Goal: Transaction & Acquisition: Purchase product/service

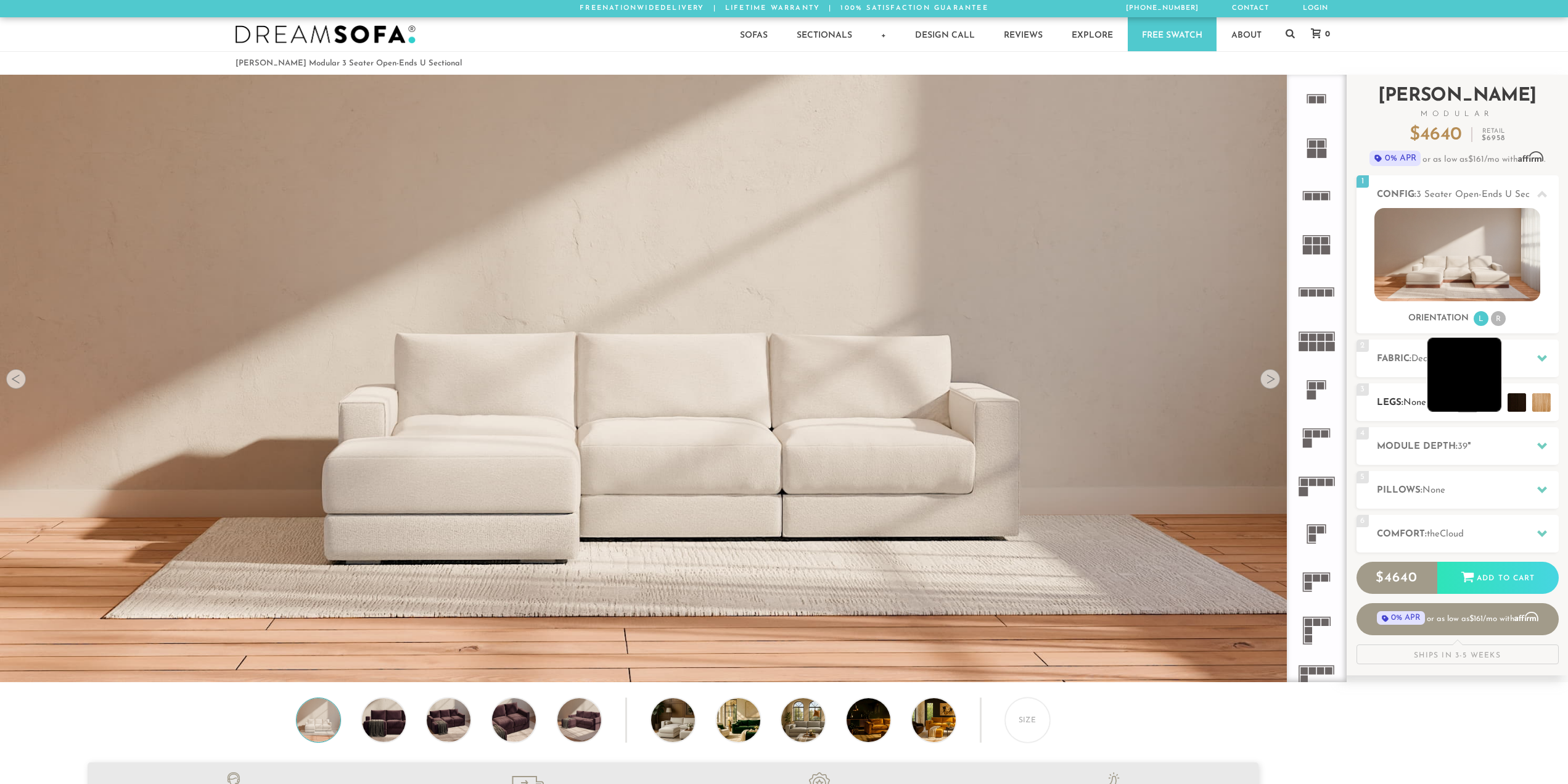
click at [1469, 398] on li at bounding box center [1464, 374] width 74 height 74
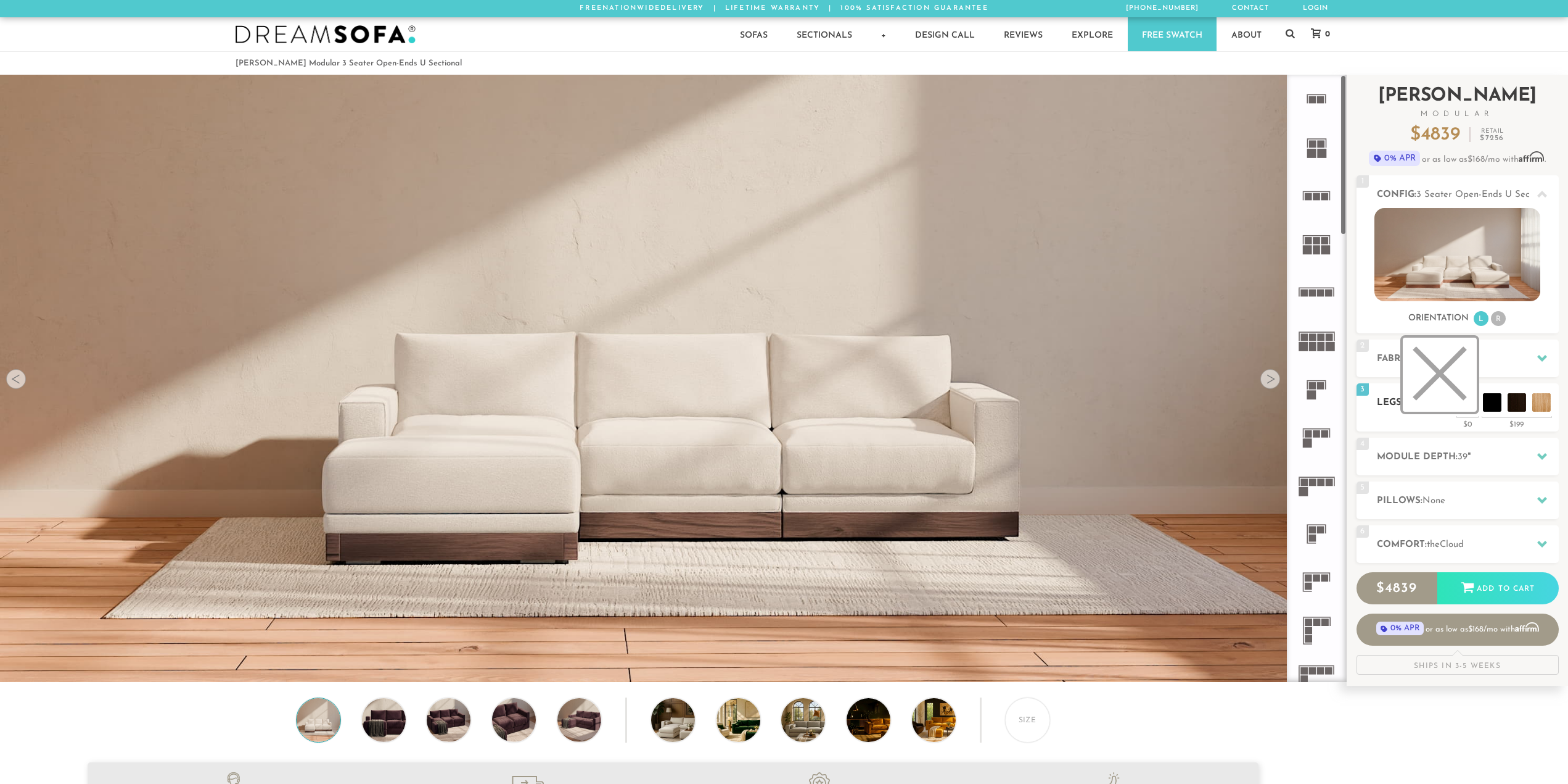
click at [1464, 406] on li at bounding box center [1440, 374] width 74 height 74
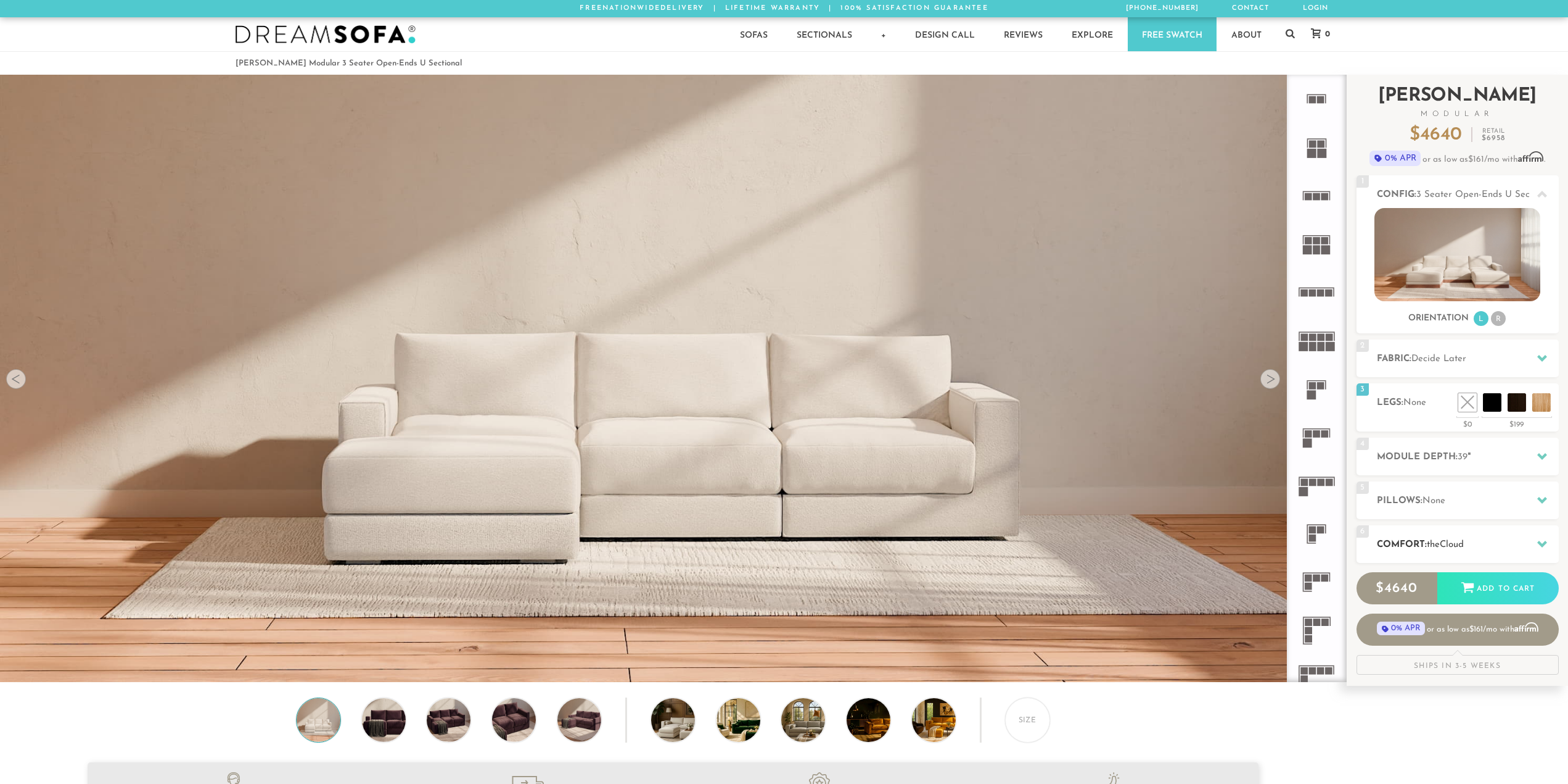
click at [1524, 549] on h2 "Comfort: the Cloud" at bounding box center [1468, 544] width 182 height 14
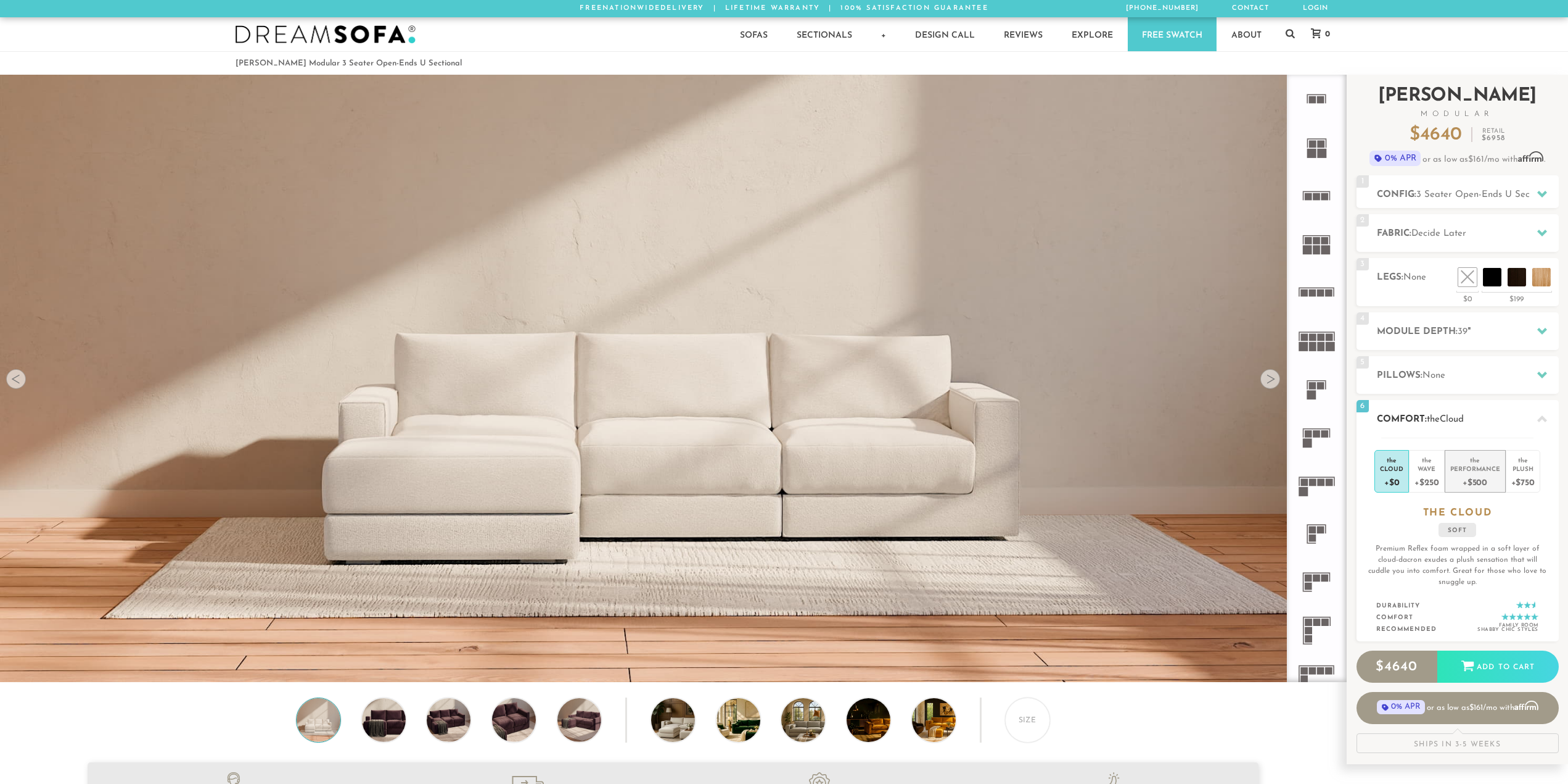
click at [1476, 471] on div "Performance" at bounding box center [1475, 468] width 50 height 9
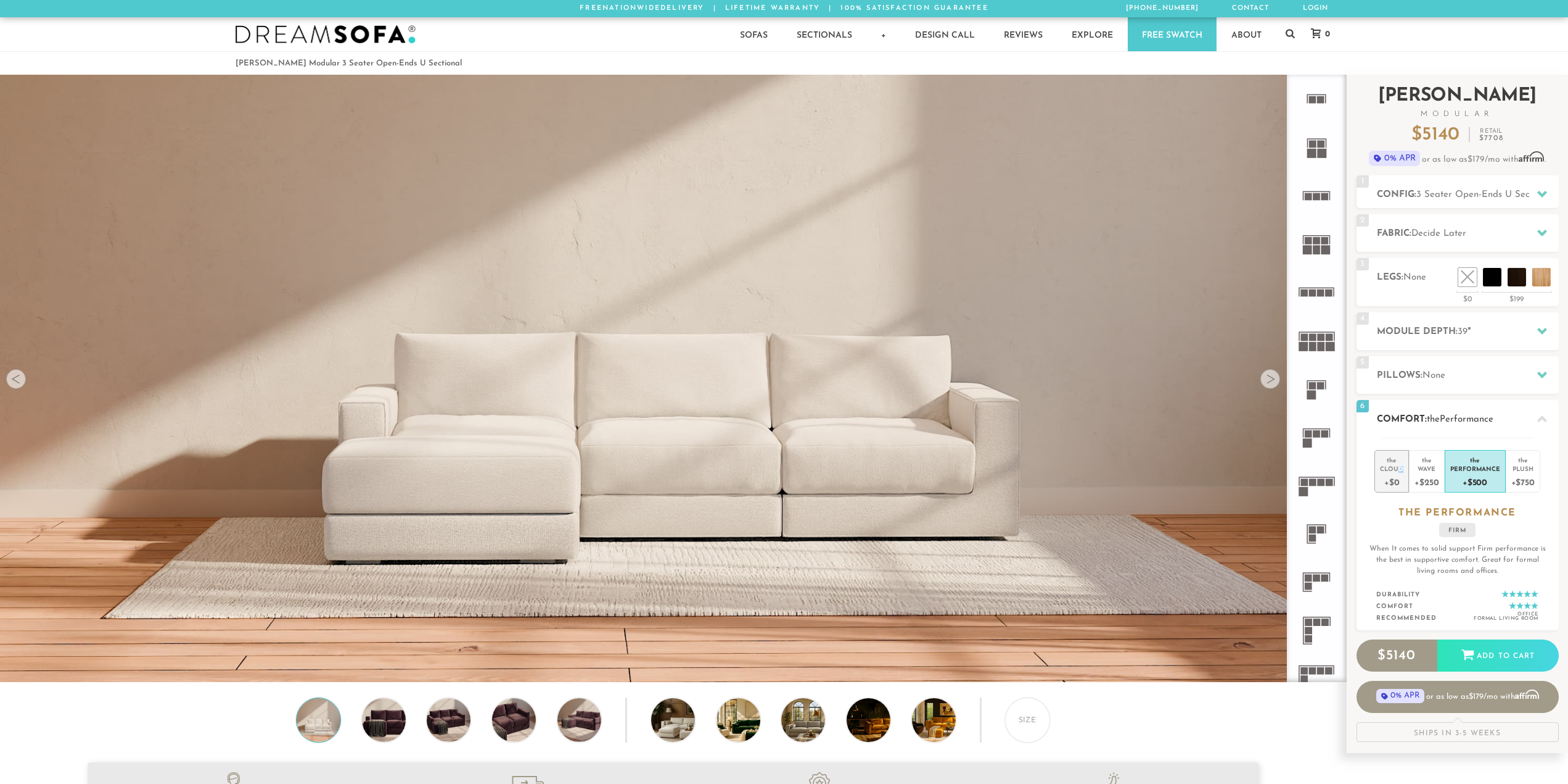
click at [1402, 468] on div "Cloud" at bounding box center [1392, 468] width 23 height 9
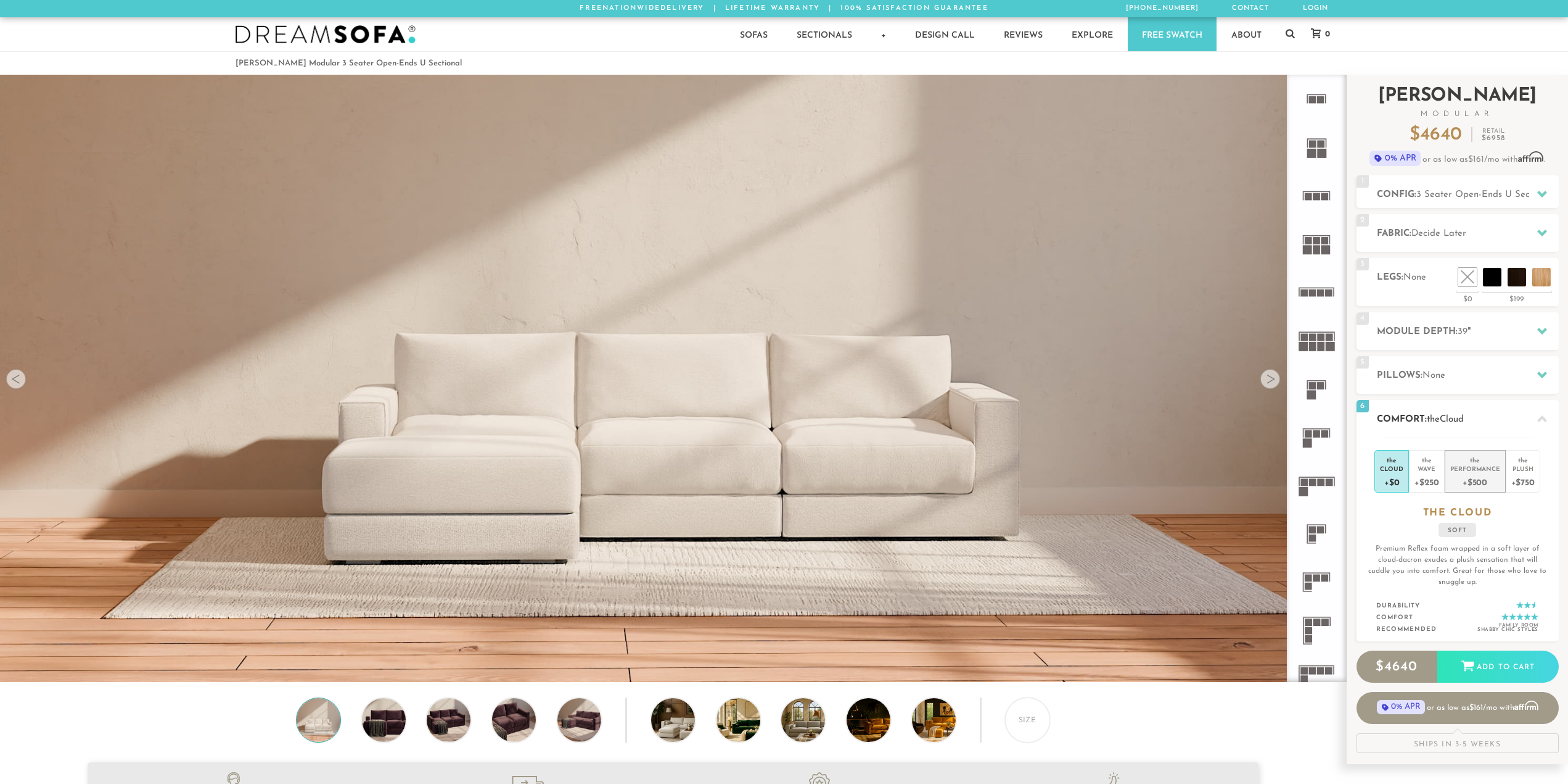
click at [1488, 475] on div "+$500" at bounding box center [1475, 482] width 50 height 18
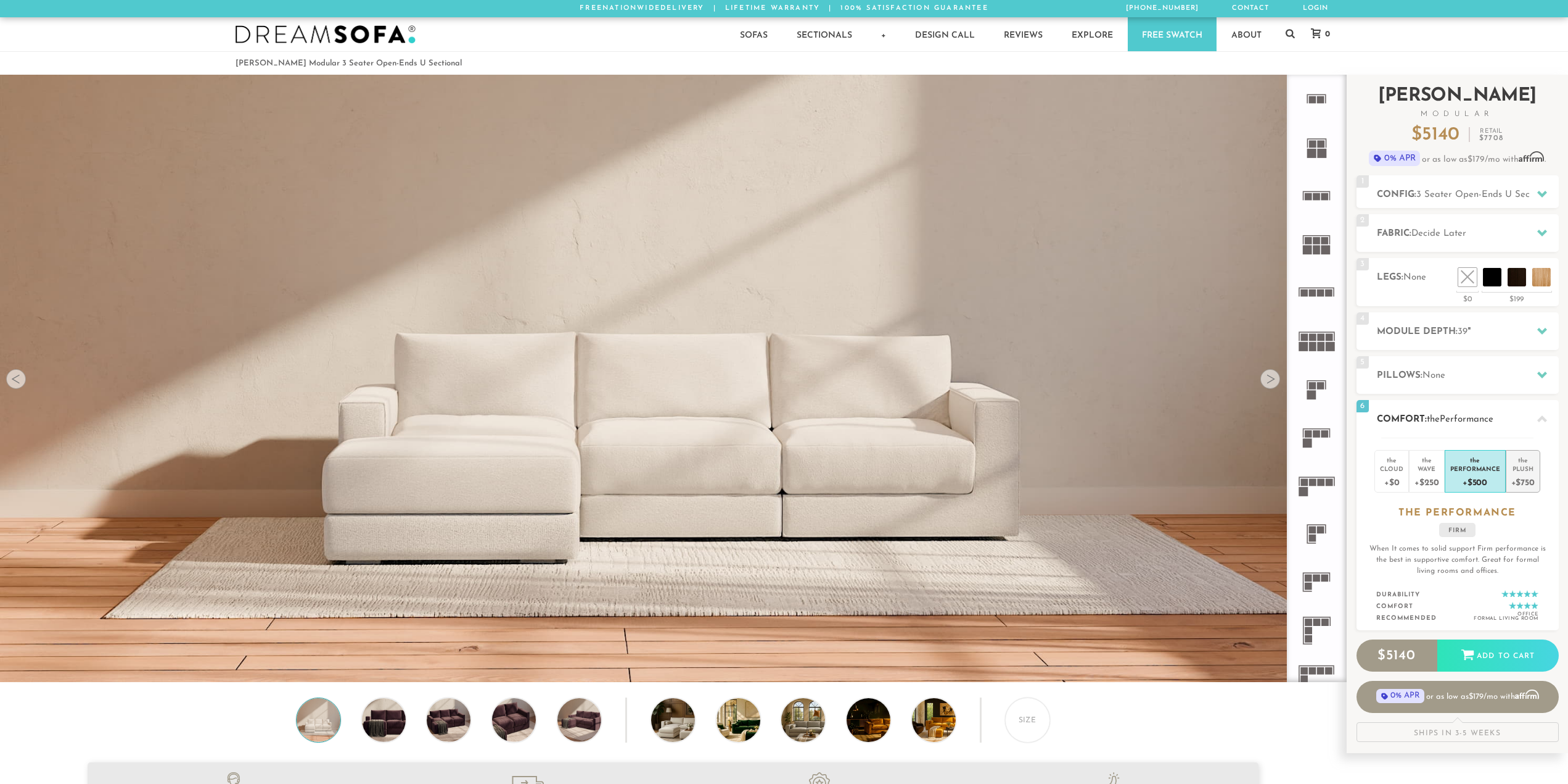
click at [1515, 461] on div "the" at bounding box center [1523, 458] width 23 height 12
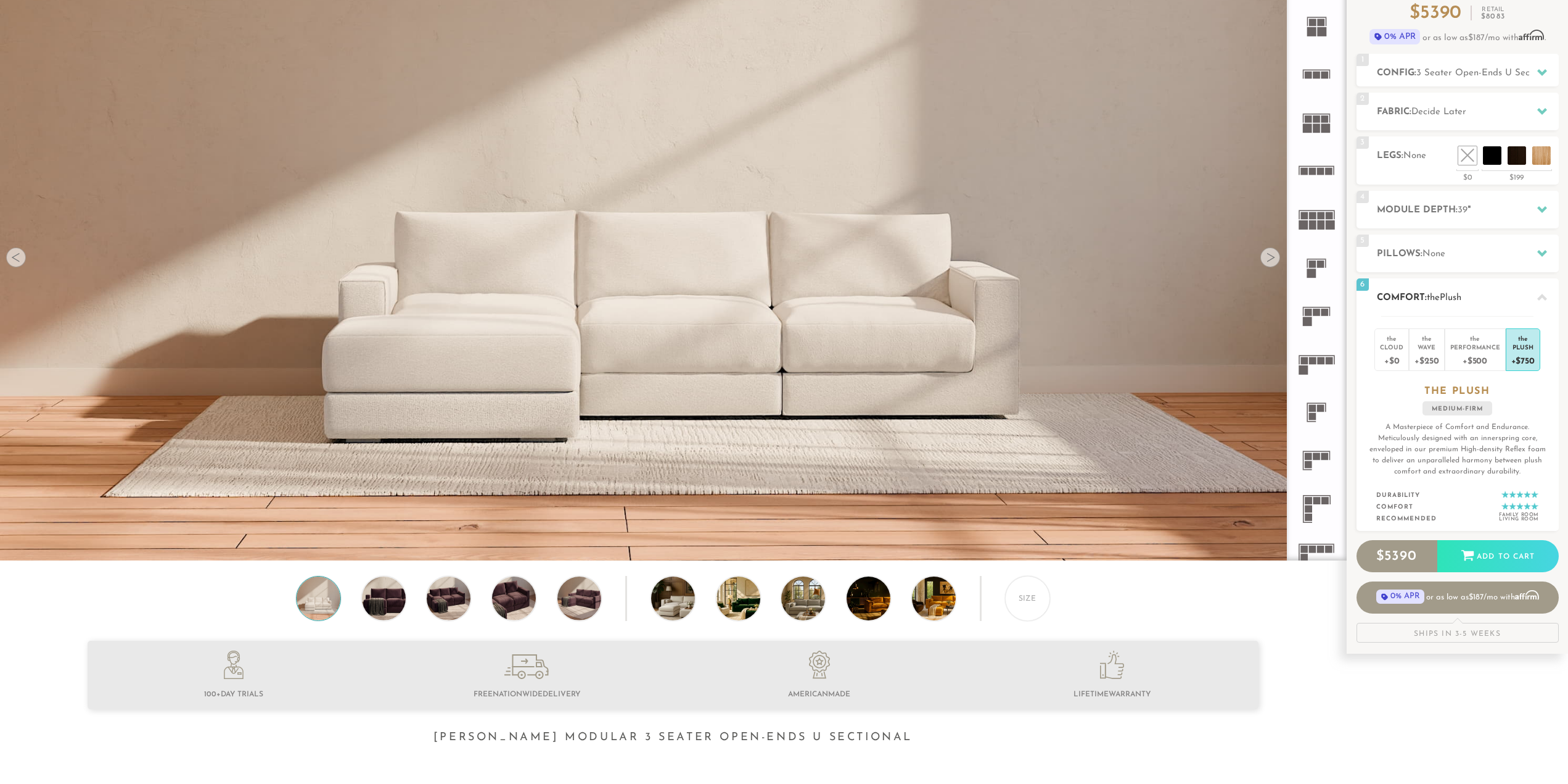
scroll to position [123, 0]
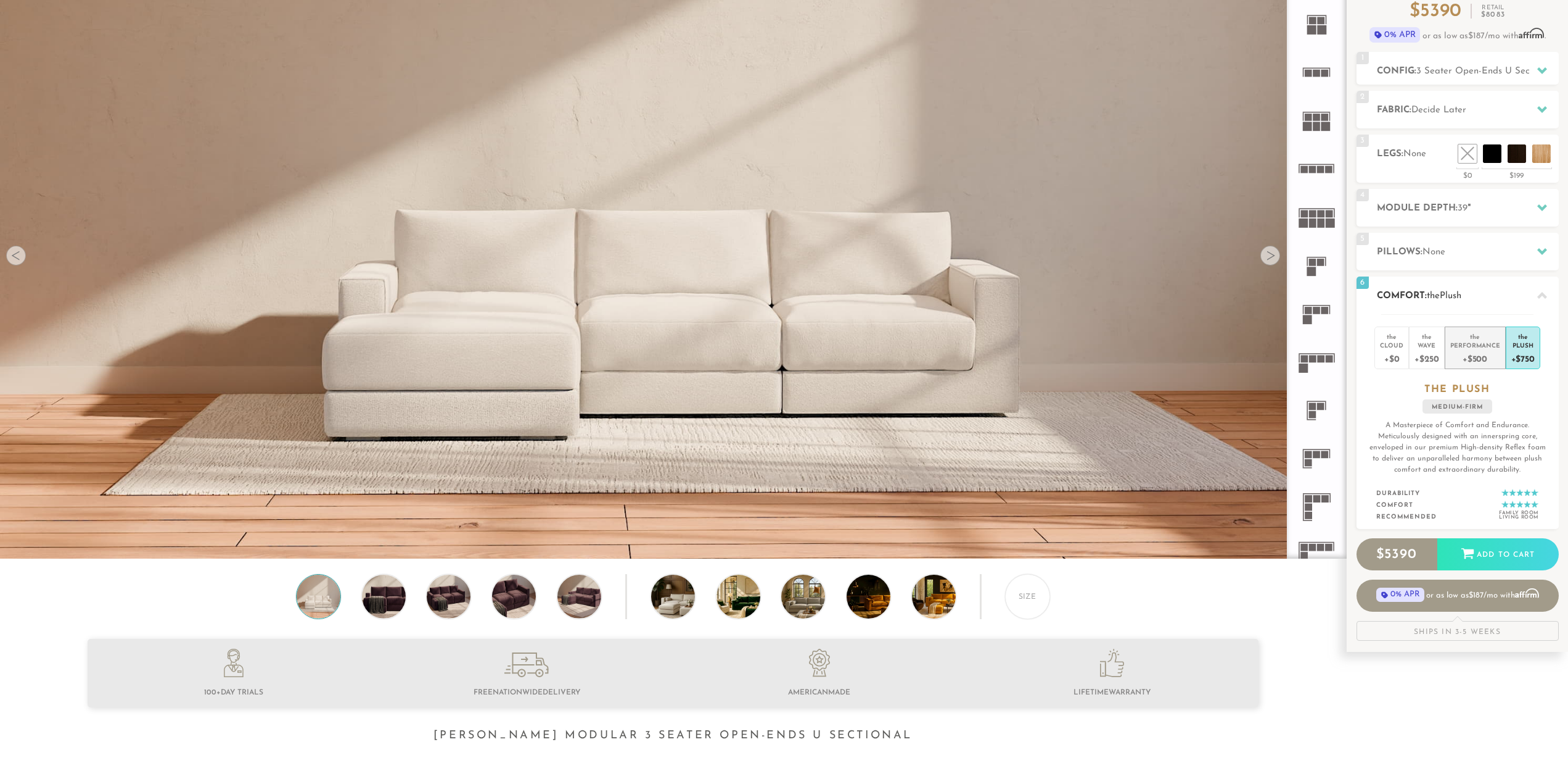
click at [1479, 347] on div "Performance" at bounding box center [1475, 345] width 50 height 9
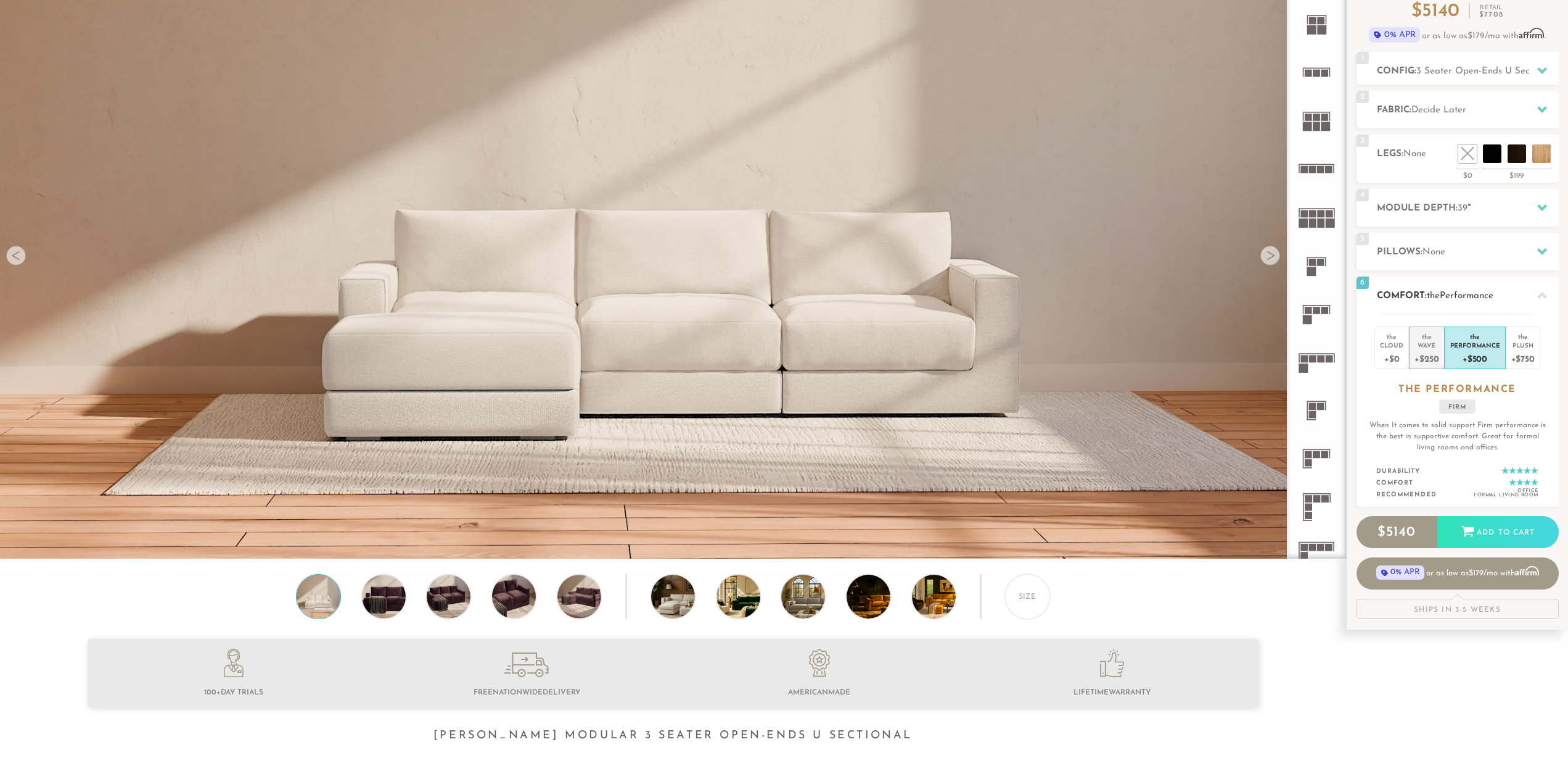
click at [1425, 346] on div "Wave" at bounding box center [1426, 345] width 24 height 9
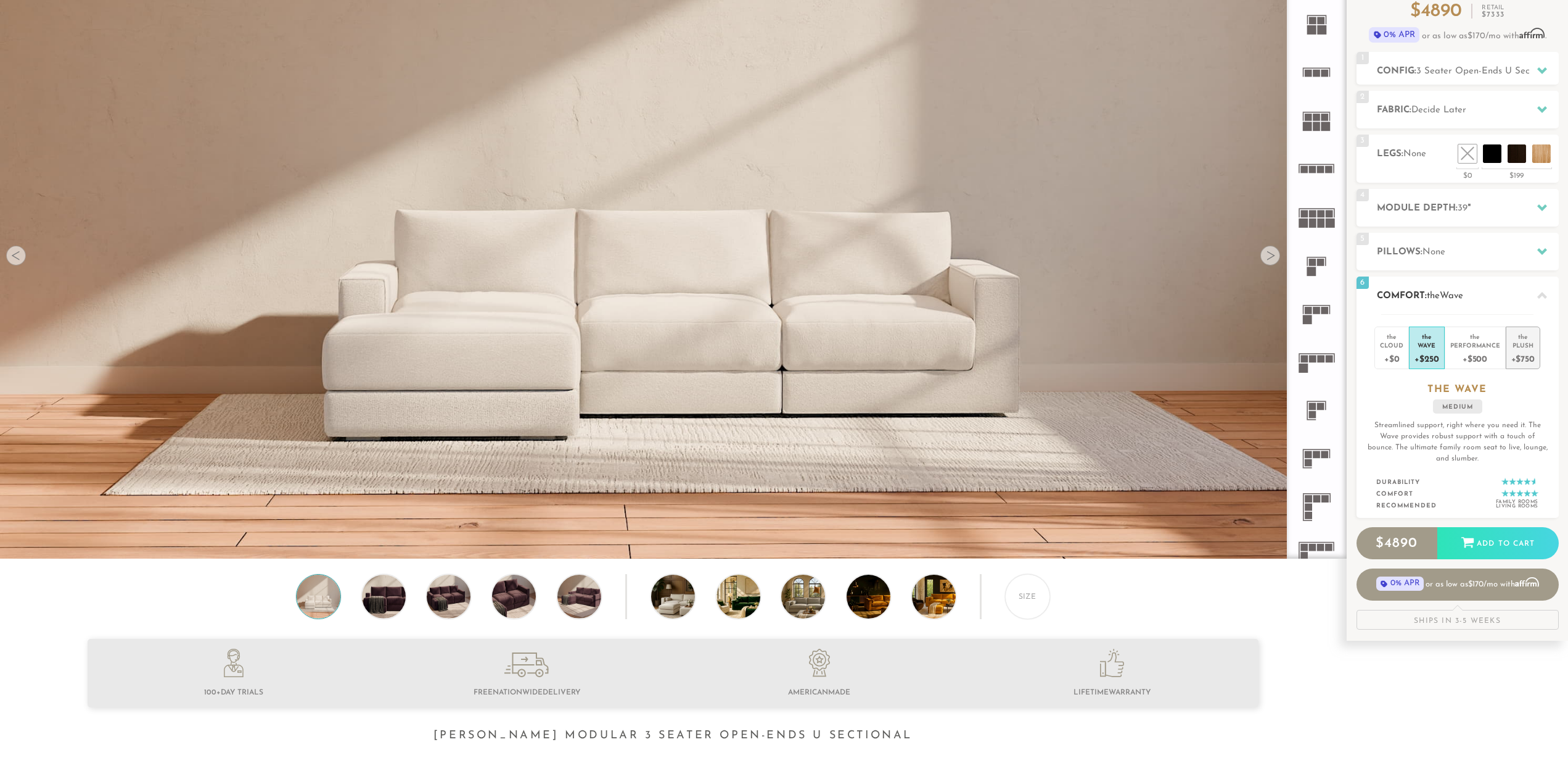
click at [1515, 343] on div "Plush" at bounding box center [1523, 345] width 23 height 9
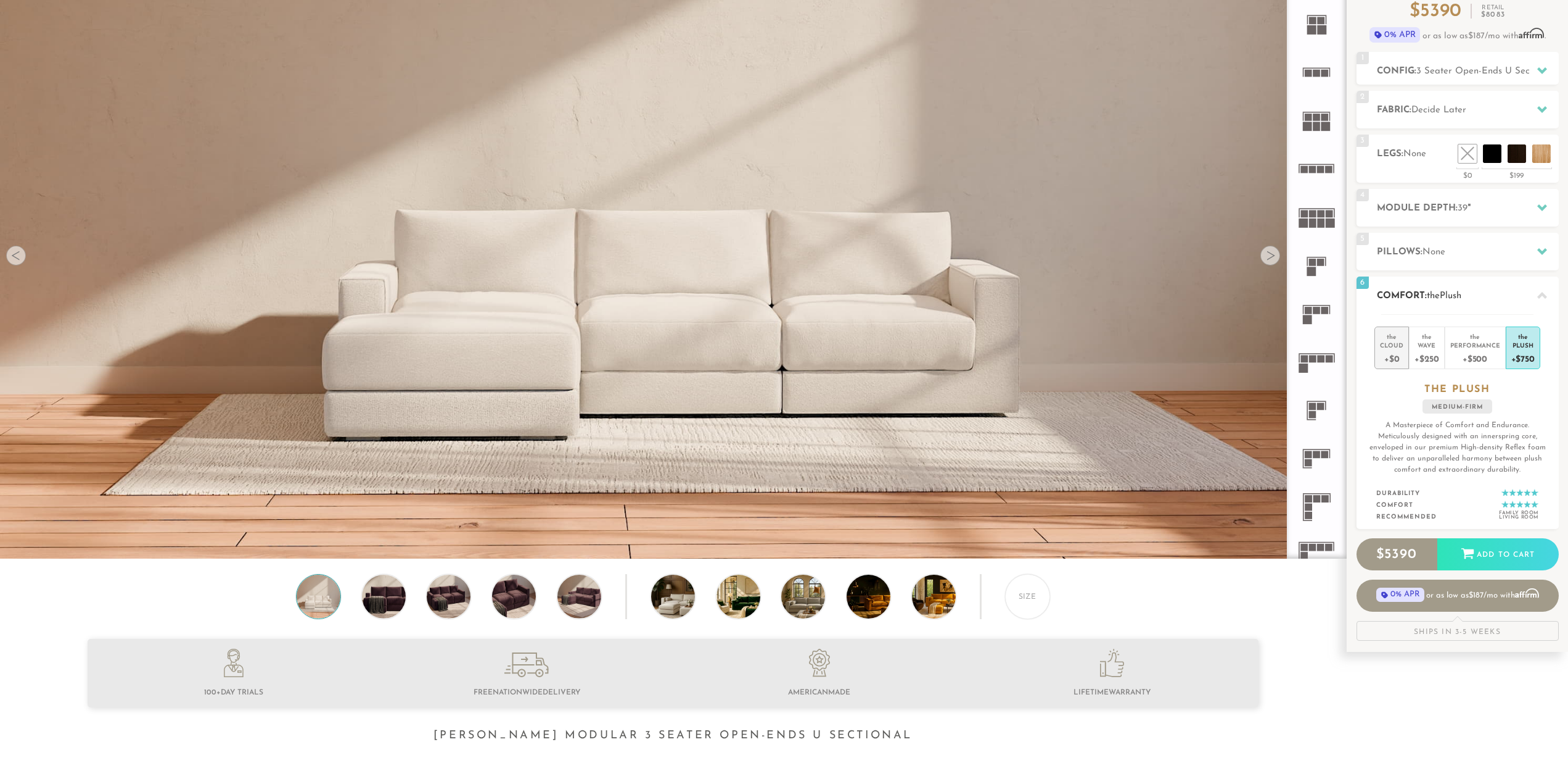
click at [1394, 347] on div "Cloud" at bounding box center [1392, 345] width 23 height 9
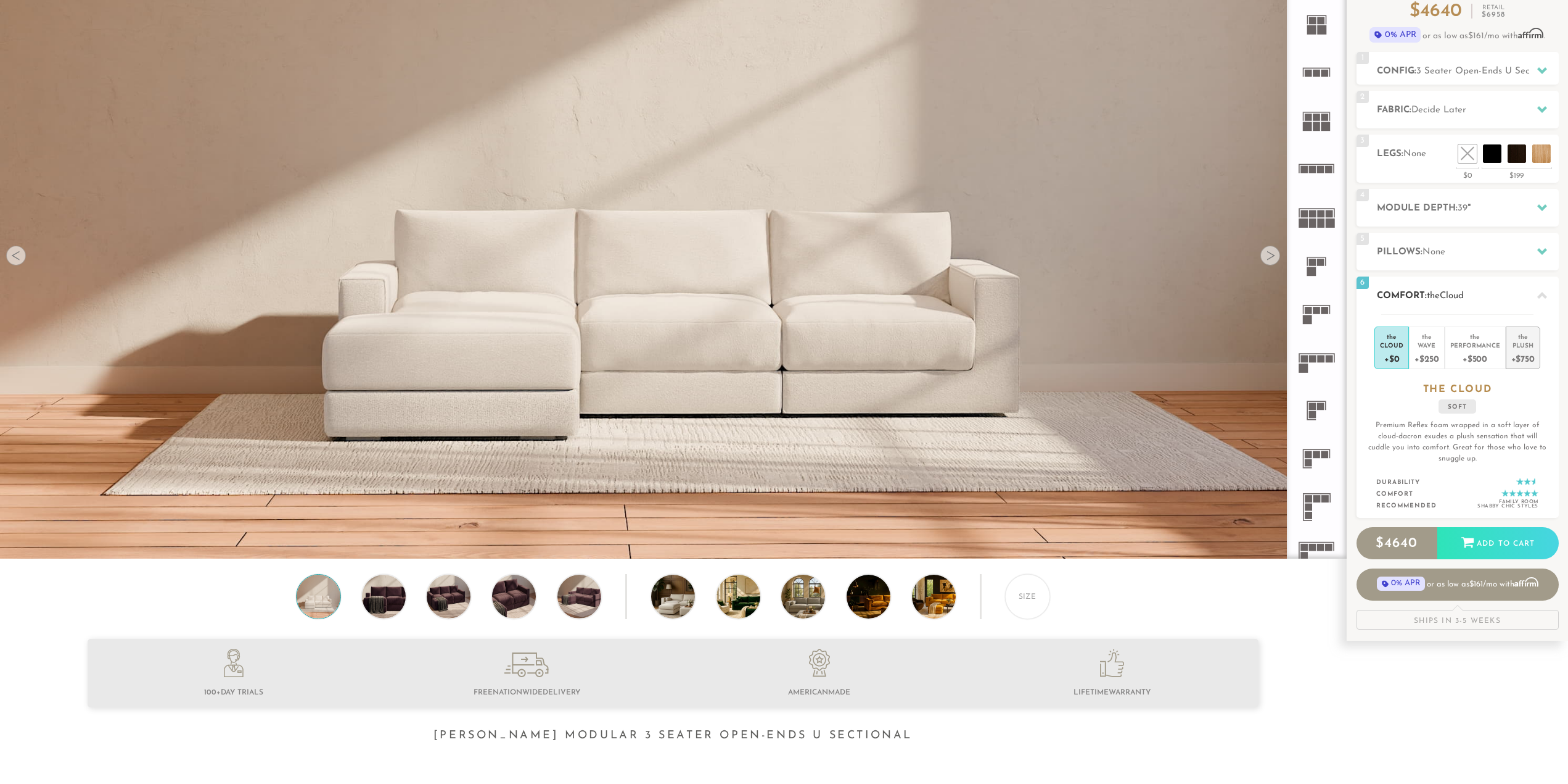
click at [1515, 343] on div "Plush" at bounding box center [1523, 345] width 23 height 9
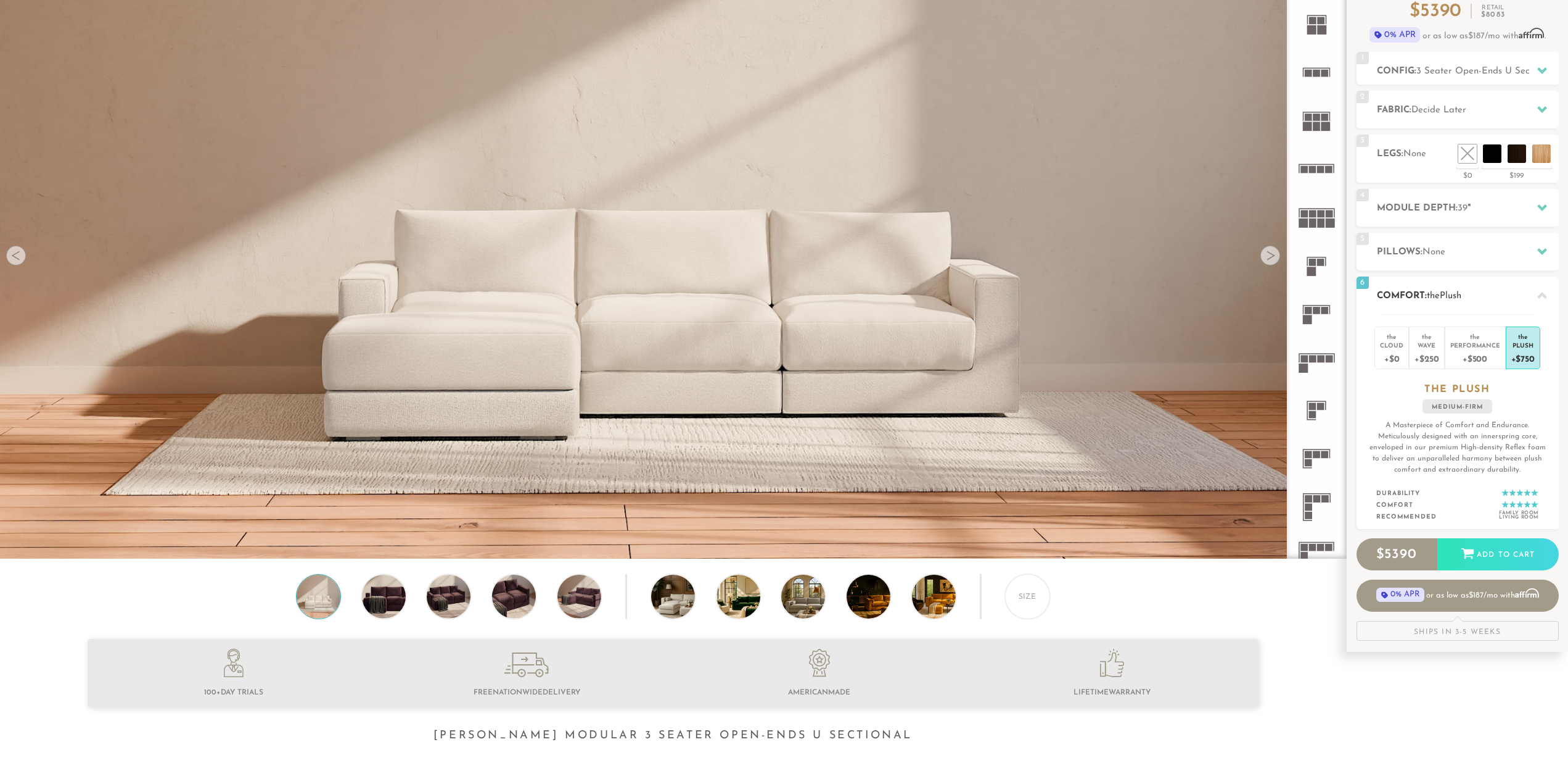
scroll to position [0, 0]
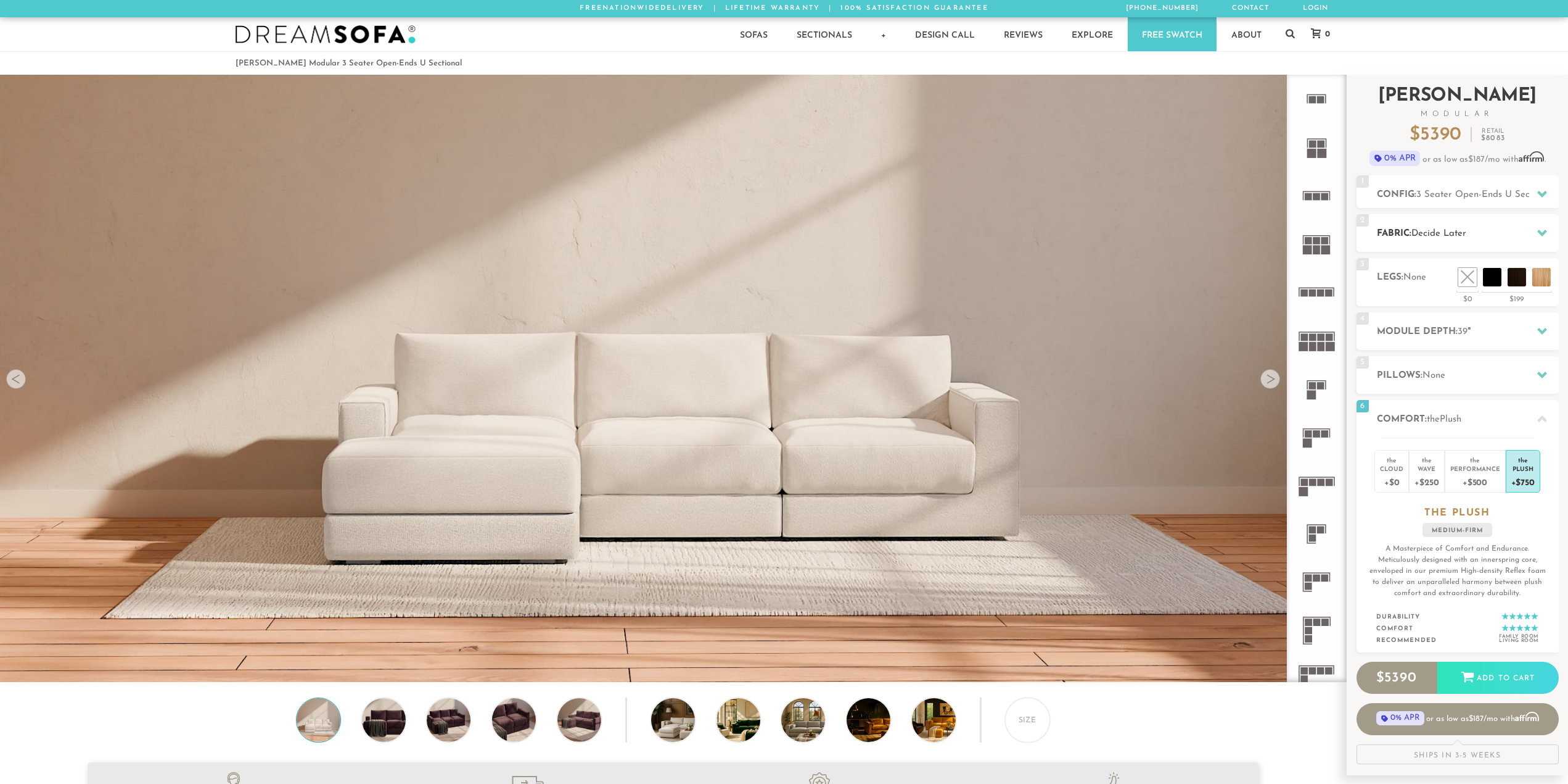
click at [1375, 219] on div "2 Fabric: Decide Later" at bounding box center [1457, 233] width 202 height 37
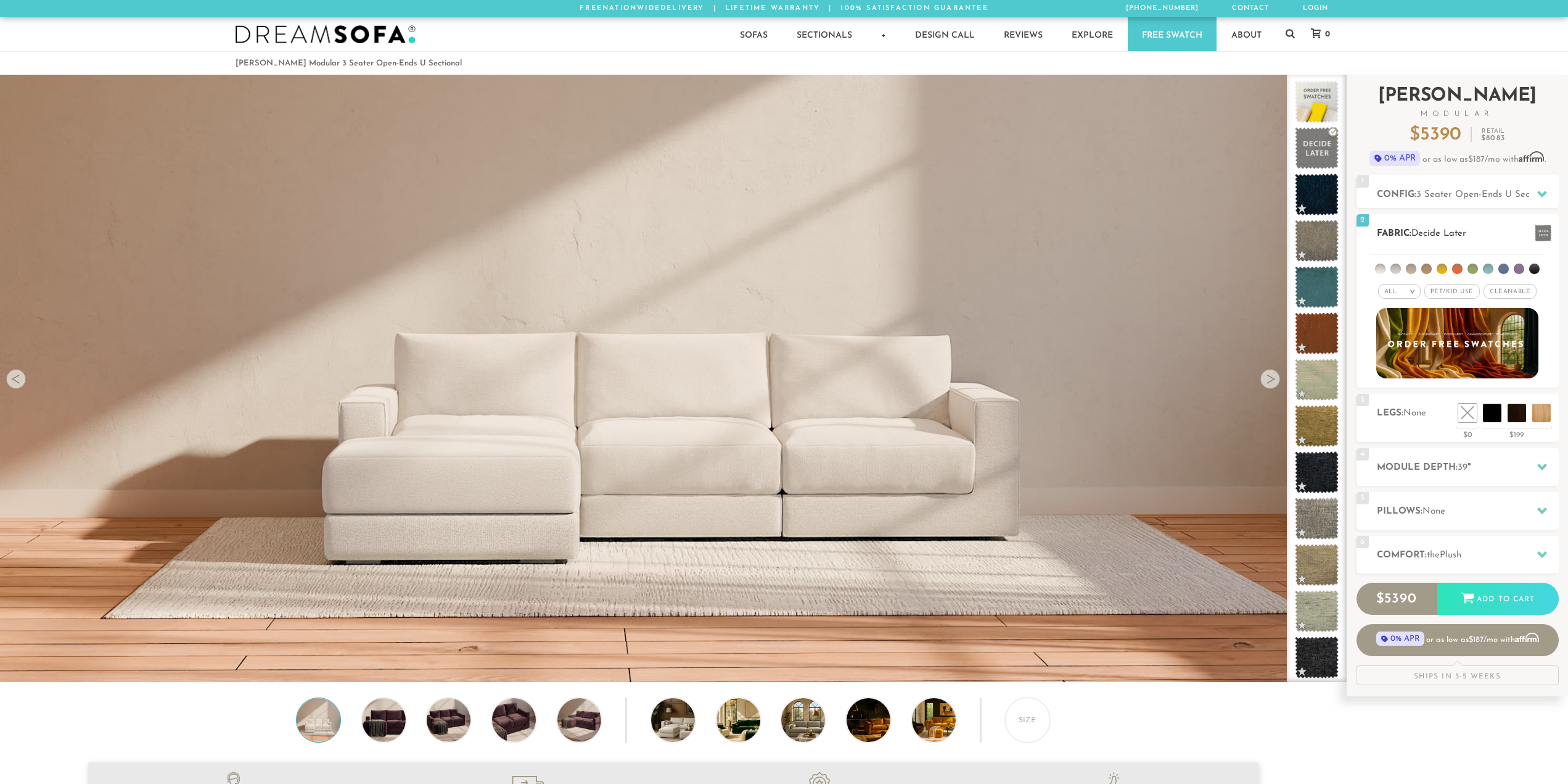
click at [1444, 294] on span "Pet/Kid Use x" at bounding box center [1452, 291] width 55 height 14
click at [1502, 291] on span "Cleanable x" at bounding box center [1513, 291] width 53 height 14
click at [1404, 293] on em ">" at bounding box center [1404, 291] width 10 height 6
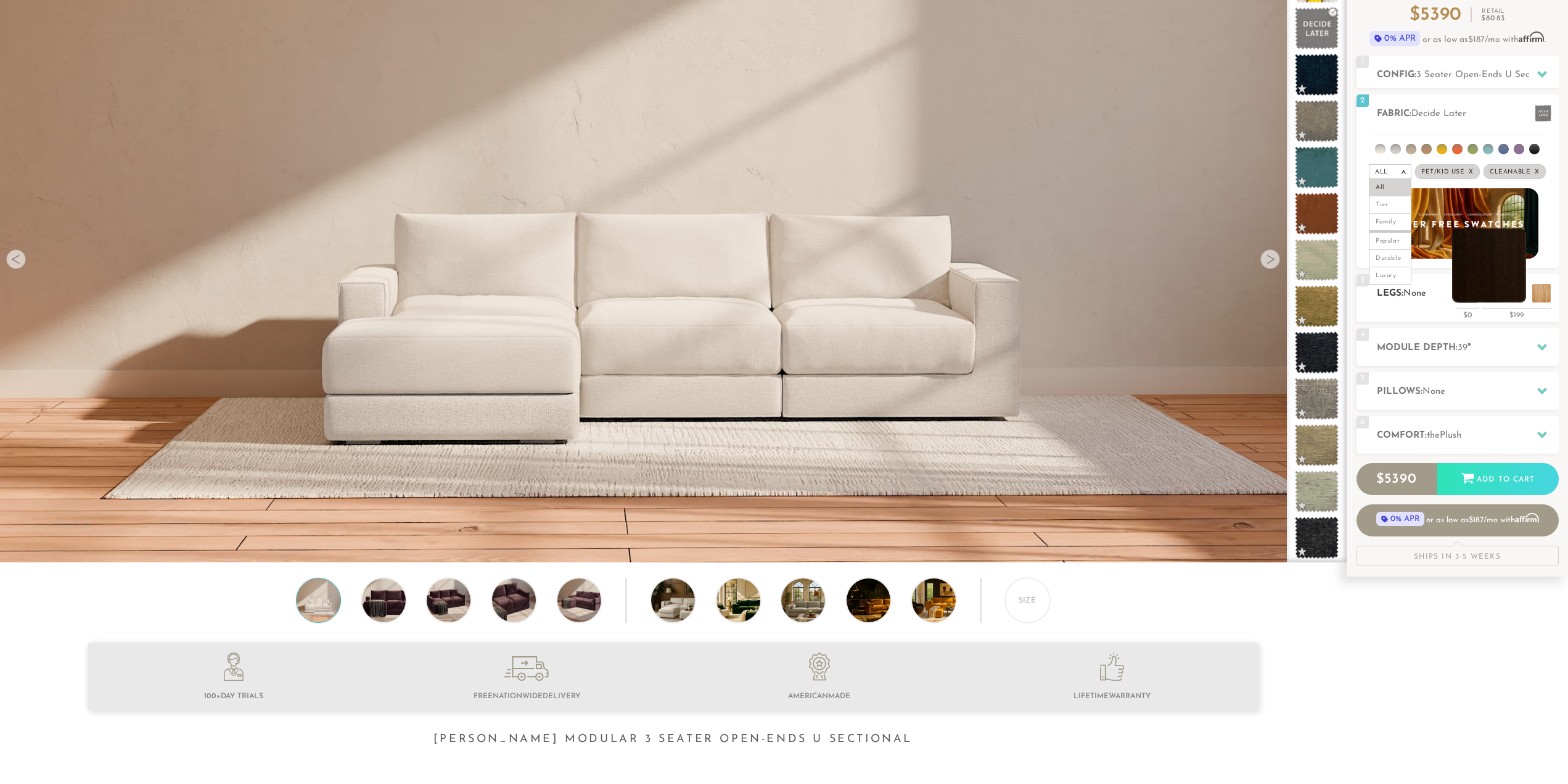
scroll to position [123, 0]
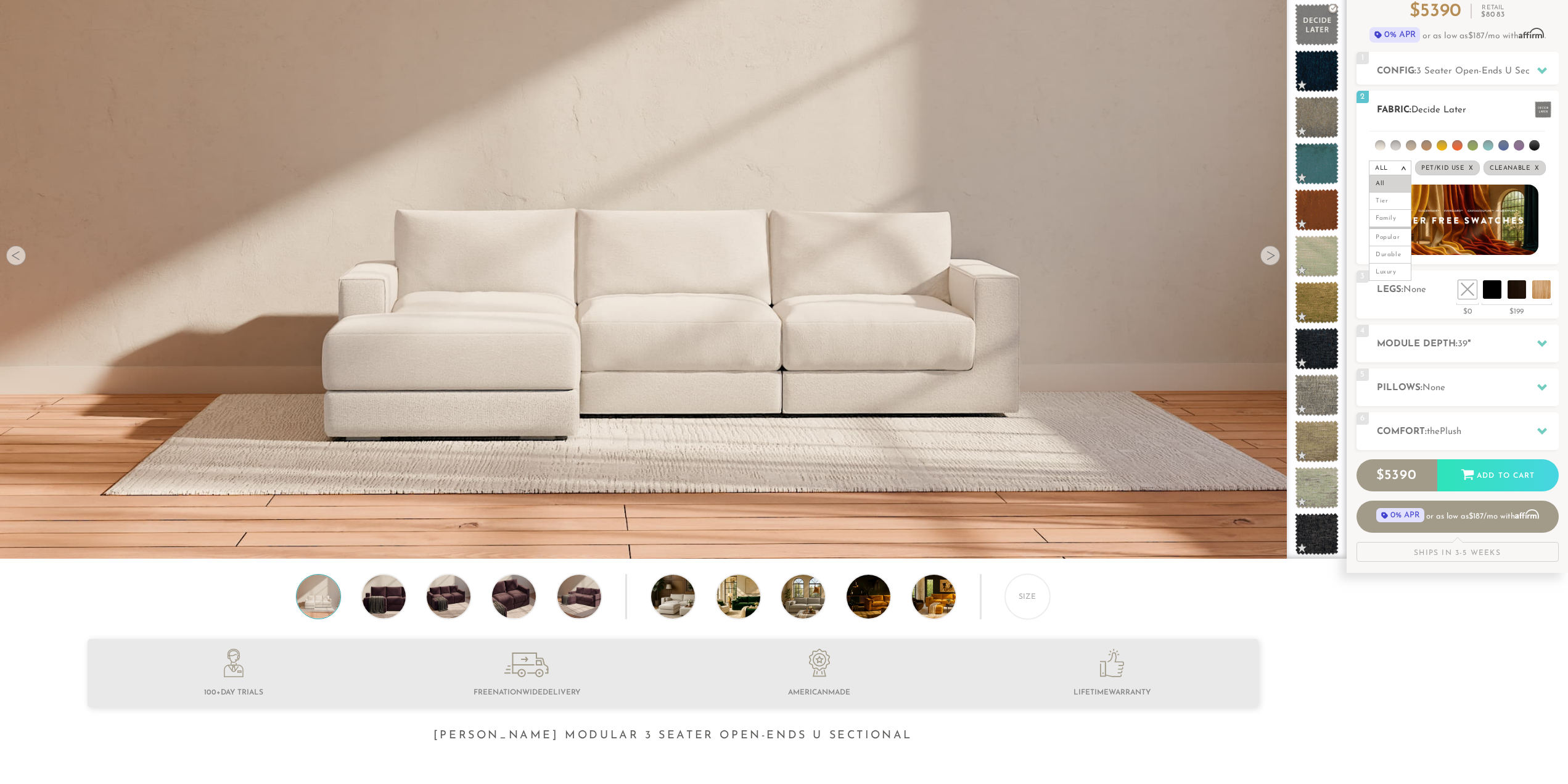
click at [1546, 249] on div at bounding box center [1457, 219] width 202 height 70
click at [1547, 168] on div "All > All Tier Family Popular Durable Luxury Pet/Kid Use x Cleanable x Popular …" at bounding box center [1457, 168] width 202 height 18
click at [1398, 169] on div "All >" at bounding box center [1390, 168] width 42 height 14
click at [1543, 186] on div at bounding box center [1457, 219] width 202 height 70
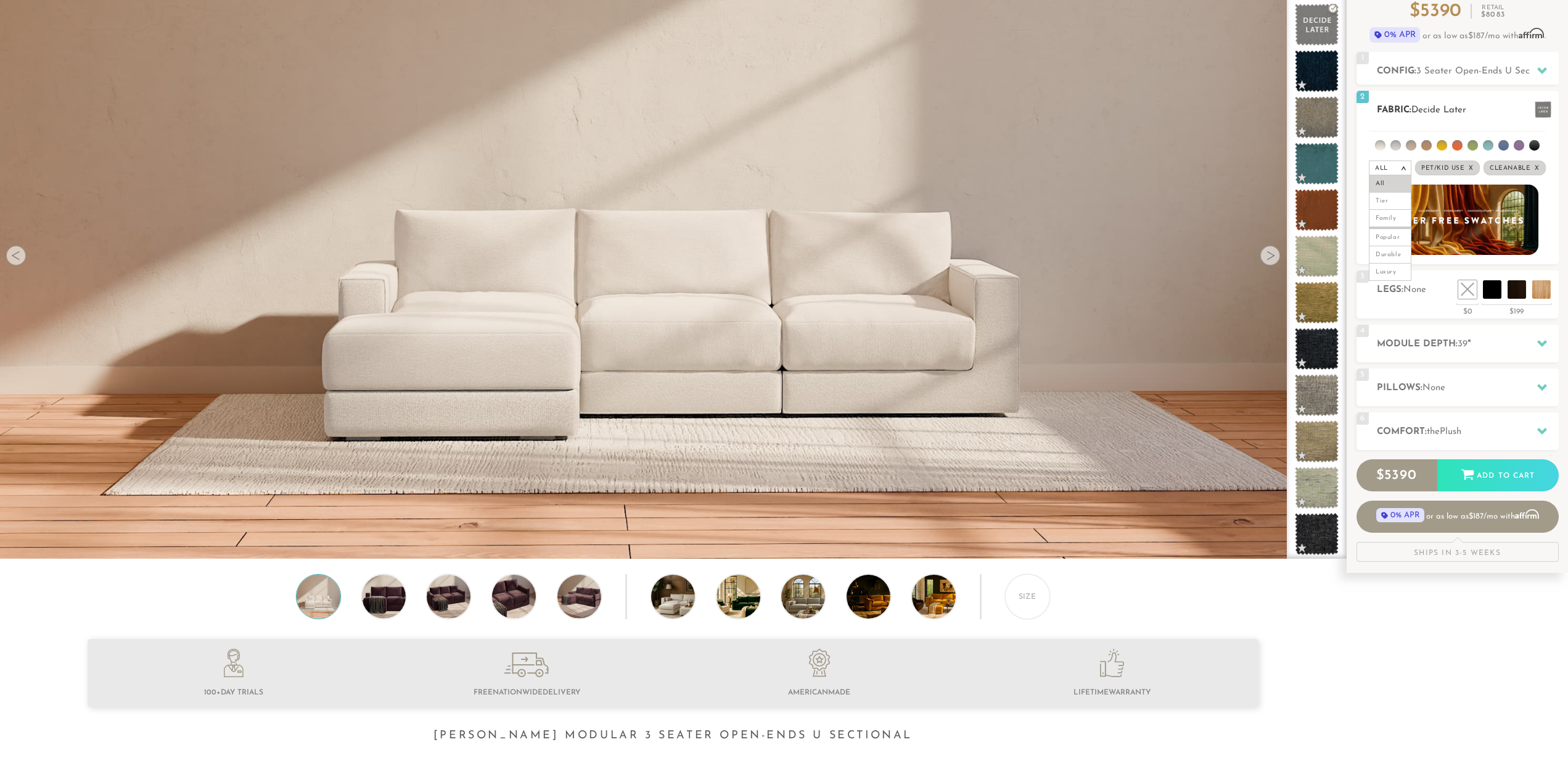
click at [1407, 170] on em ">" at bounding box center [1404, 168] width 10 height 6
click at [1390, 161] on div "All >" at bounding box center [1390, 168] width 42 height 14
click at [1402, 252] on li "Durable" at bounding box center [1390, 255] width 42 height 17
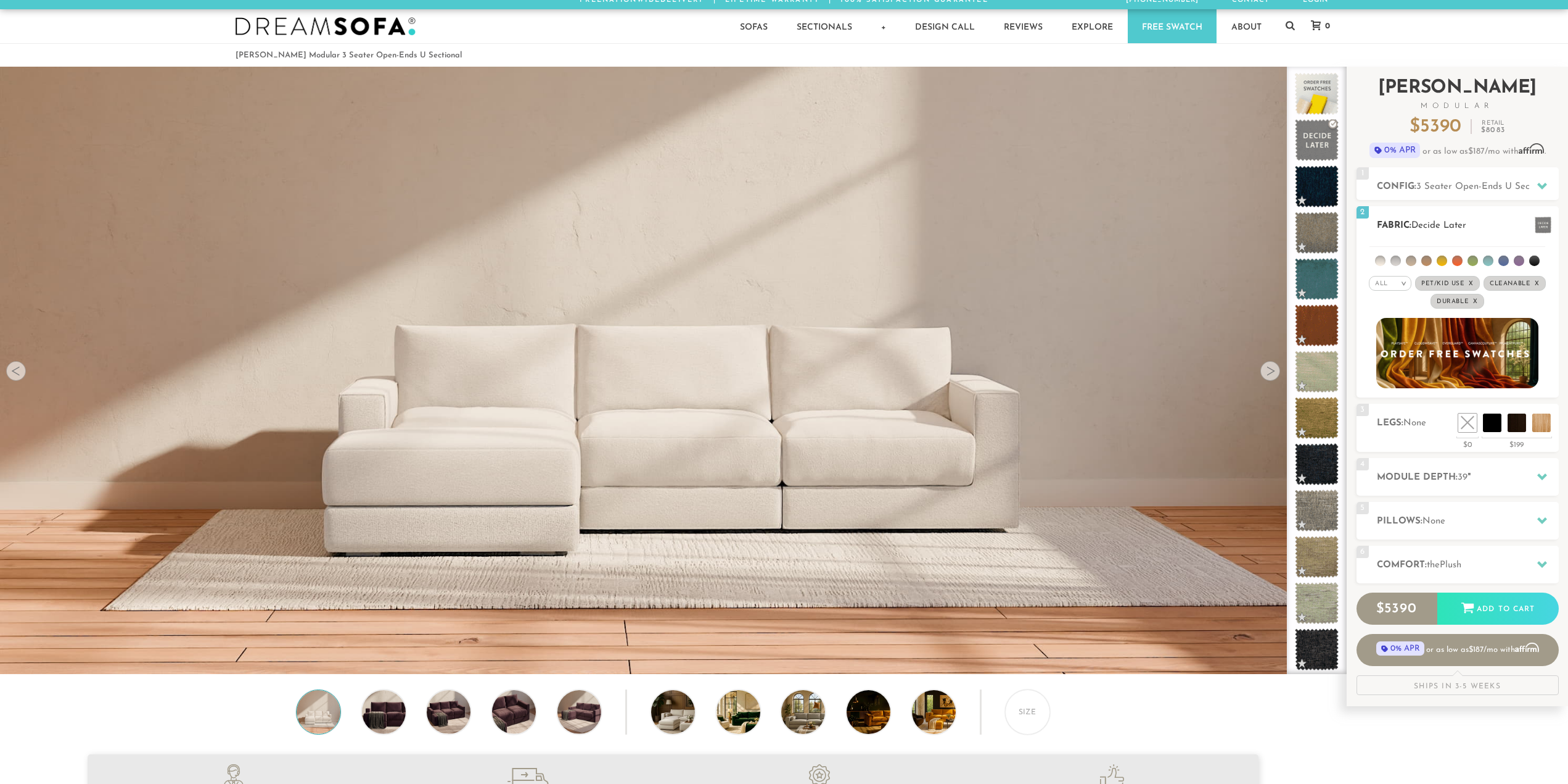
scroll to position [0, 0]
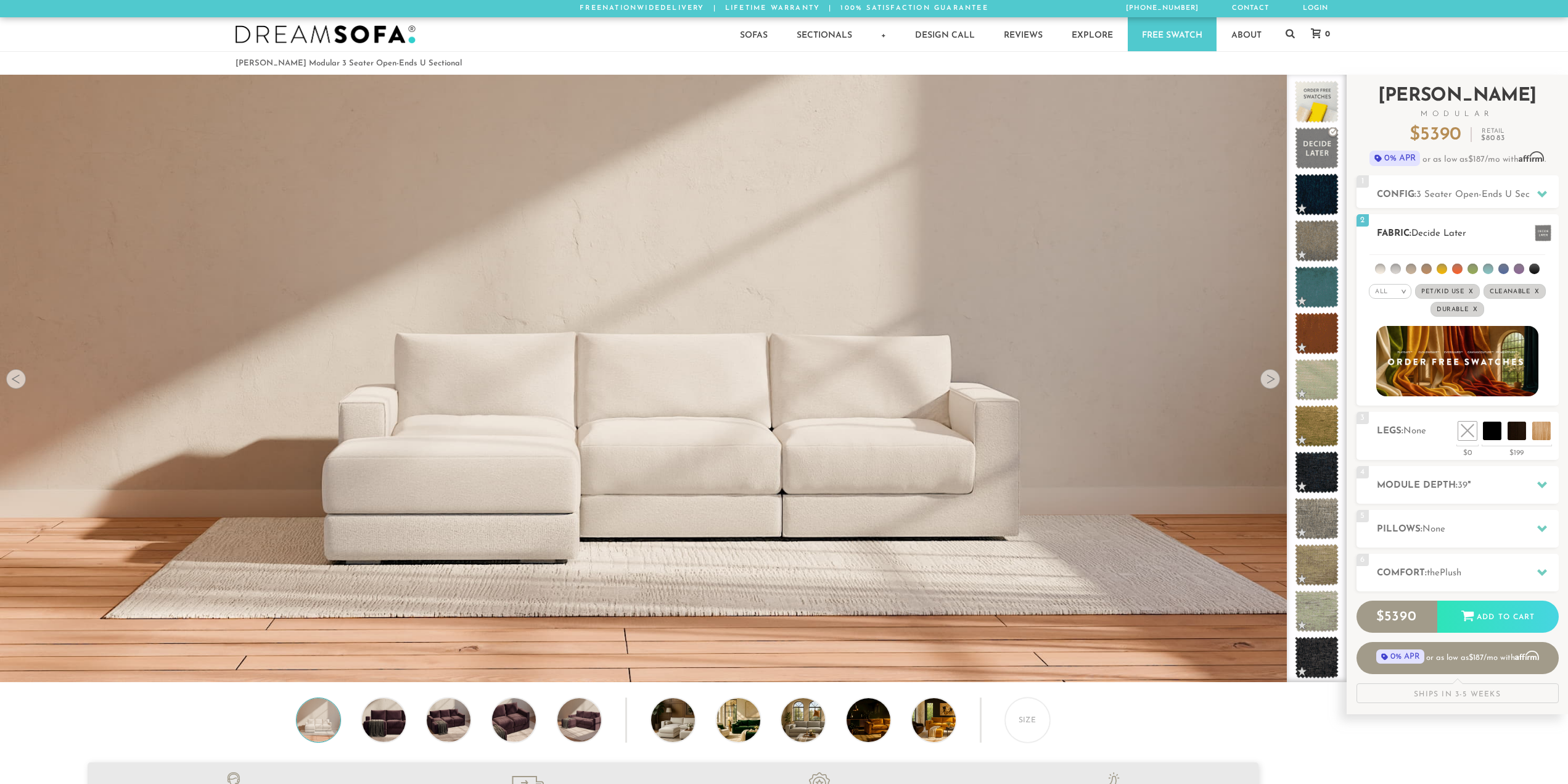
click at [1485, 268] on li at bounding box center [1488, 268] width 11 height 11
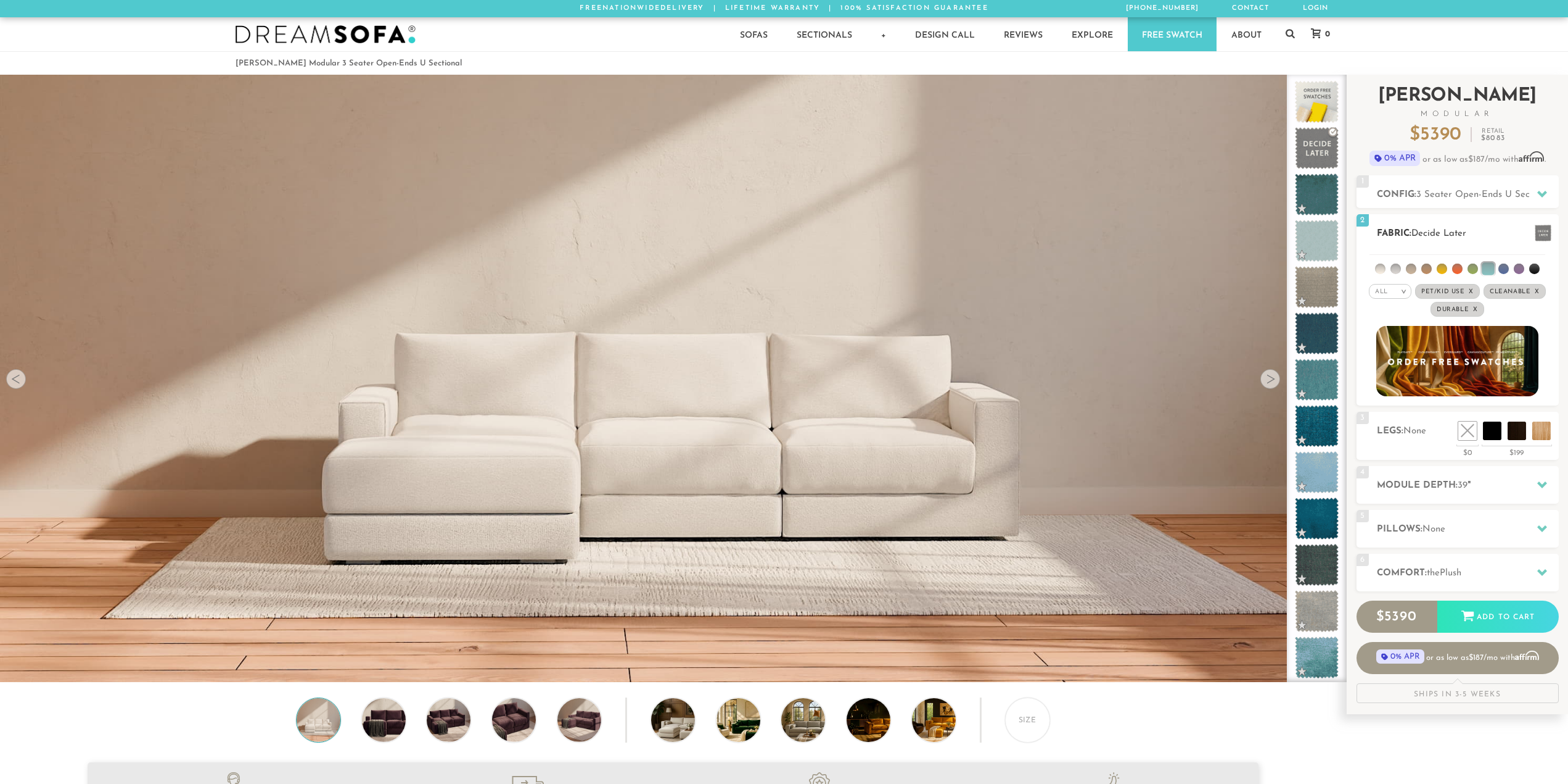
click at [1377, 268] on li at bounding box center [1380, 268] width 11 height 11
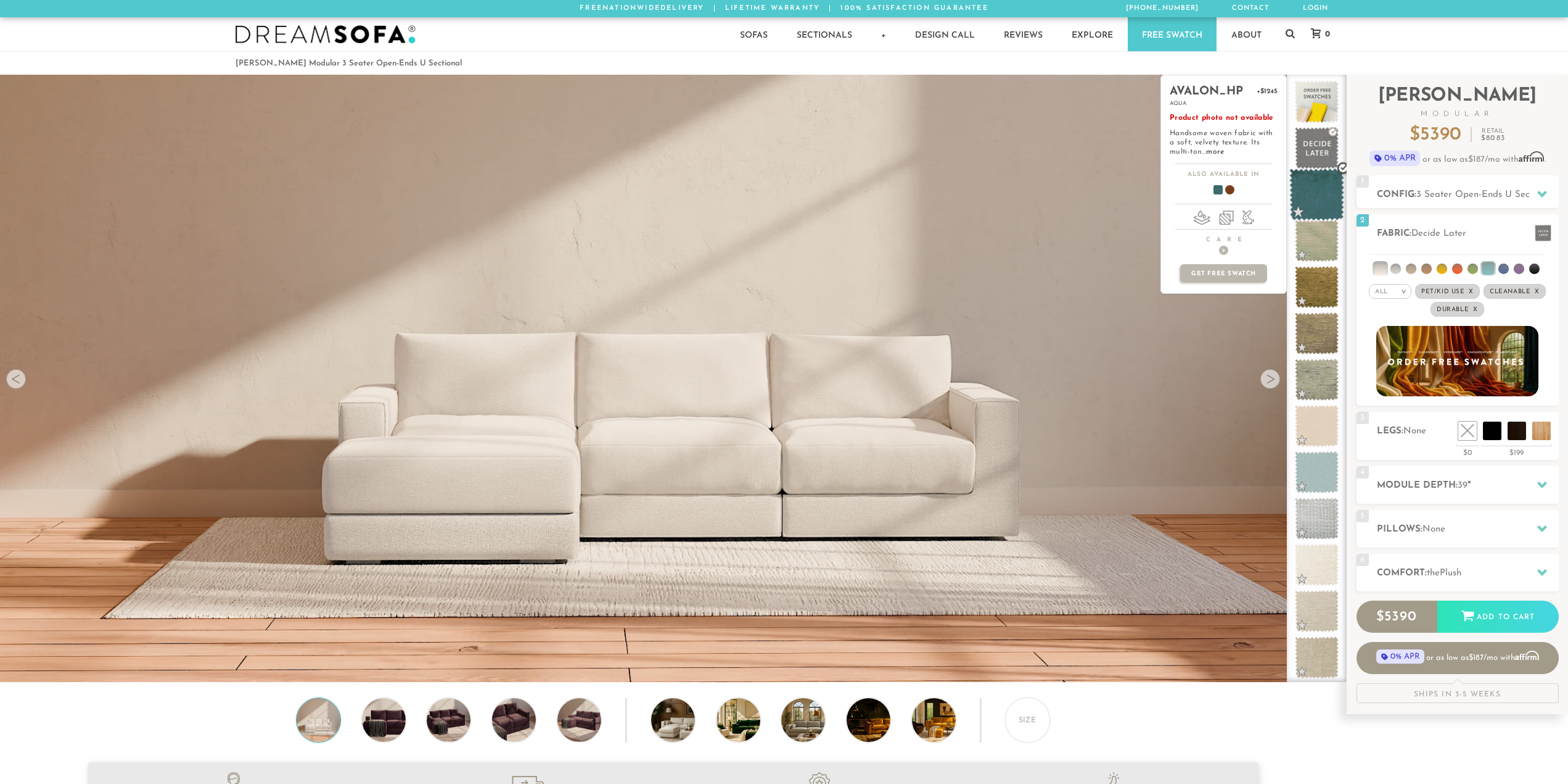
click at [1314, 212] on span at bounding box center [1316, 194] width 55 height 53
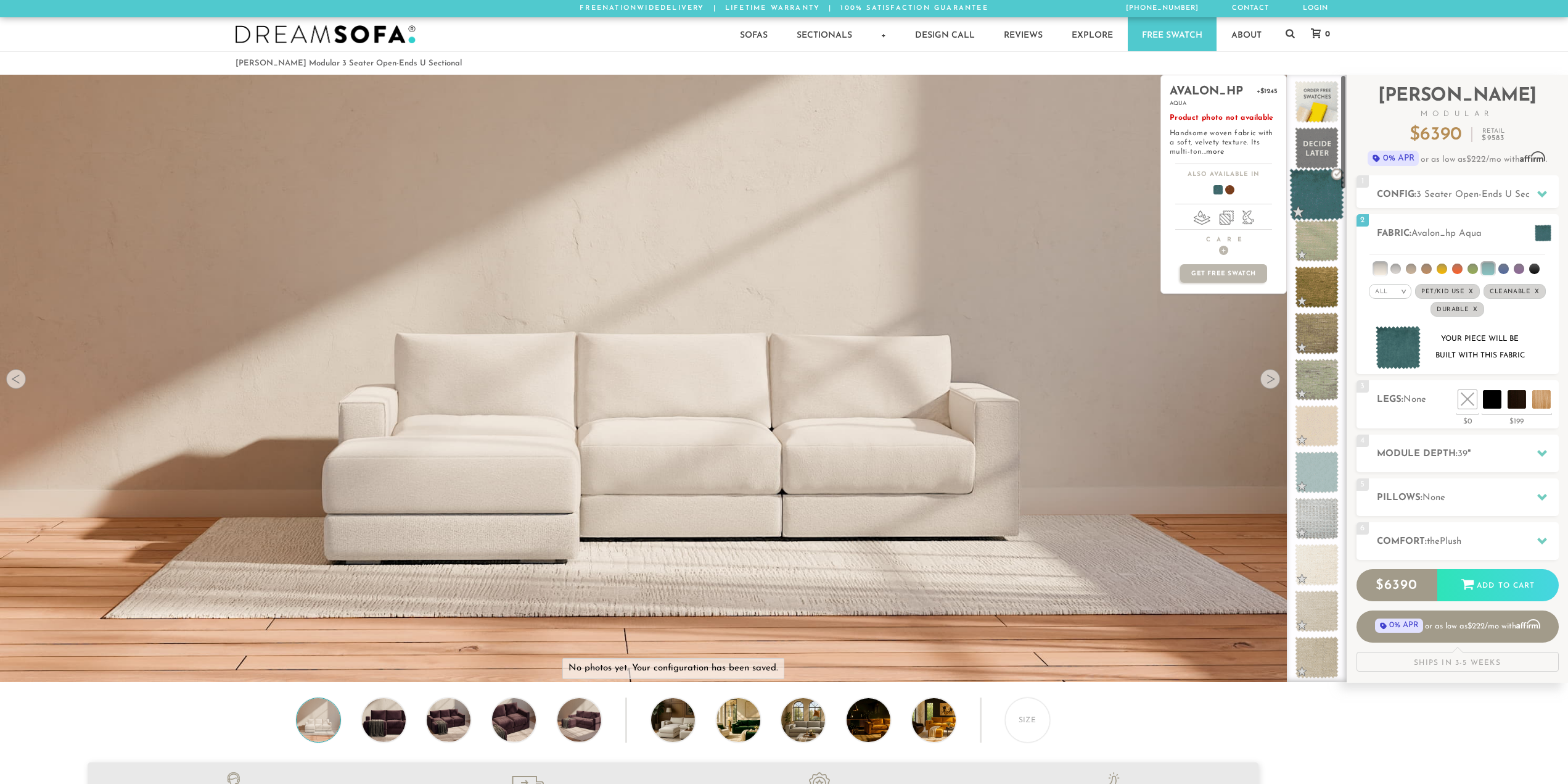
click at [1316, 207] on span at bounding box center [1316, 194] width 55 height 53
click at [1315, 249] on span at bounding box center [1316, 240] width 55 height 53
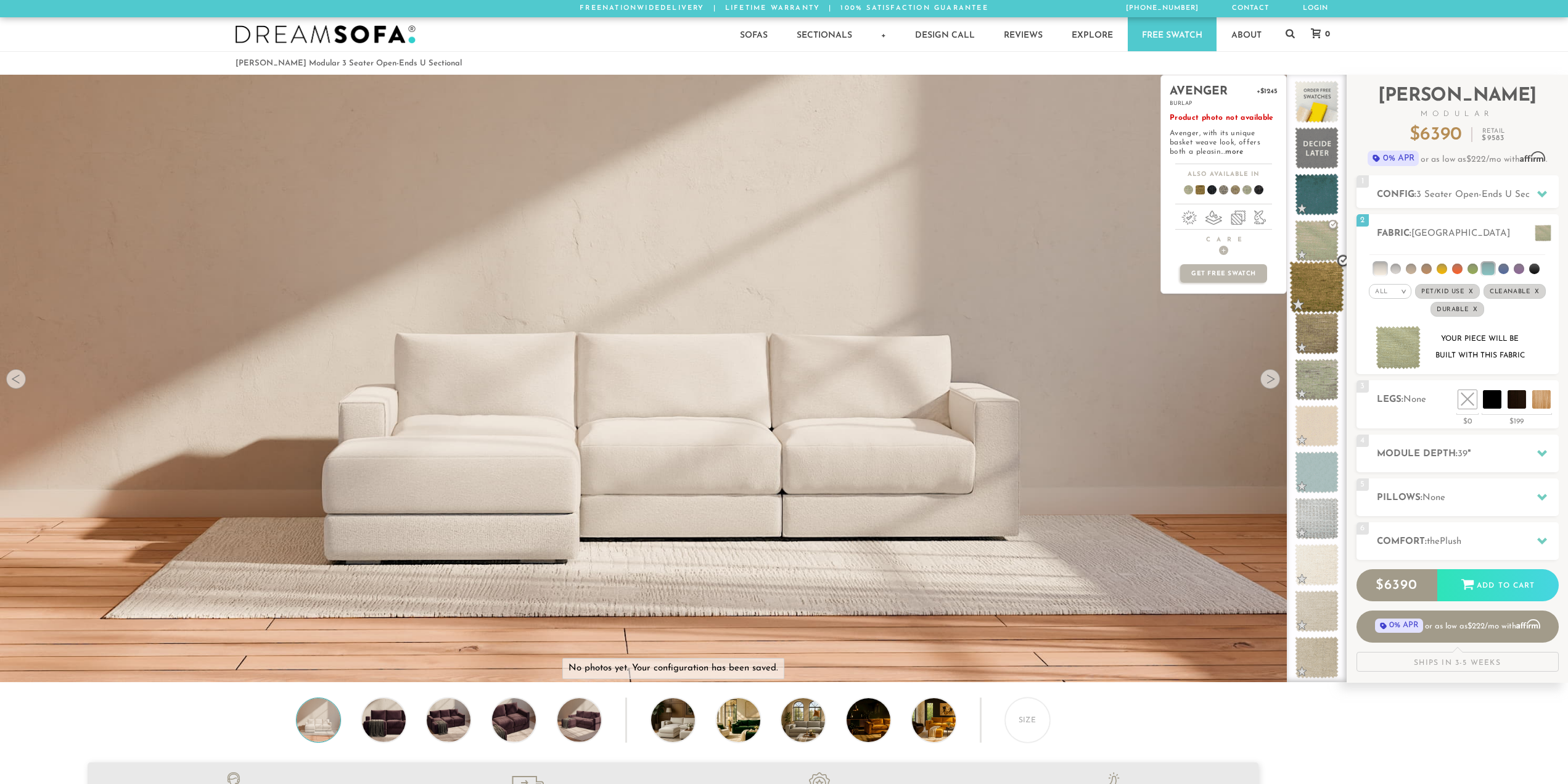
click at [1310, 299] on span at bounding box center [1316, 287] width 55 height 53
click at [1318, 352] on span at bounding box center [1316, 333] width 55 height 53
click at [1311, 391] on span at bounding box center [1316, 379] width 55 height 53
click at [1313, 435] on span at bounding box center [1316, 426] width 55 height 53
click at [1313, 478] on span at bounding box center [1316, 472] width 55 height 53
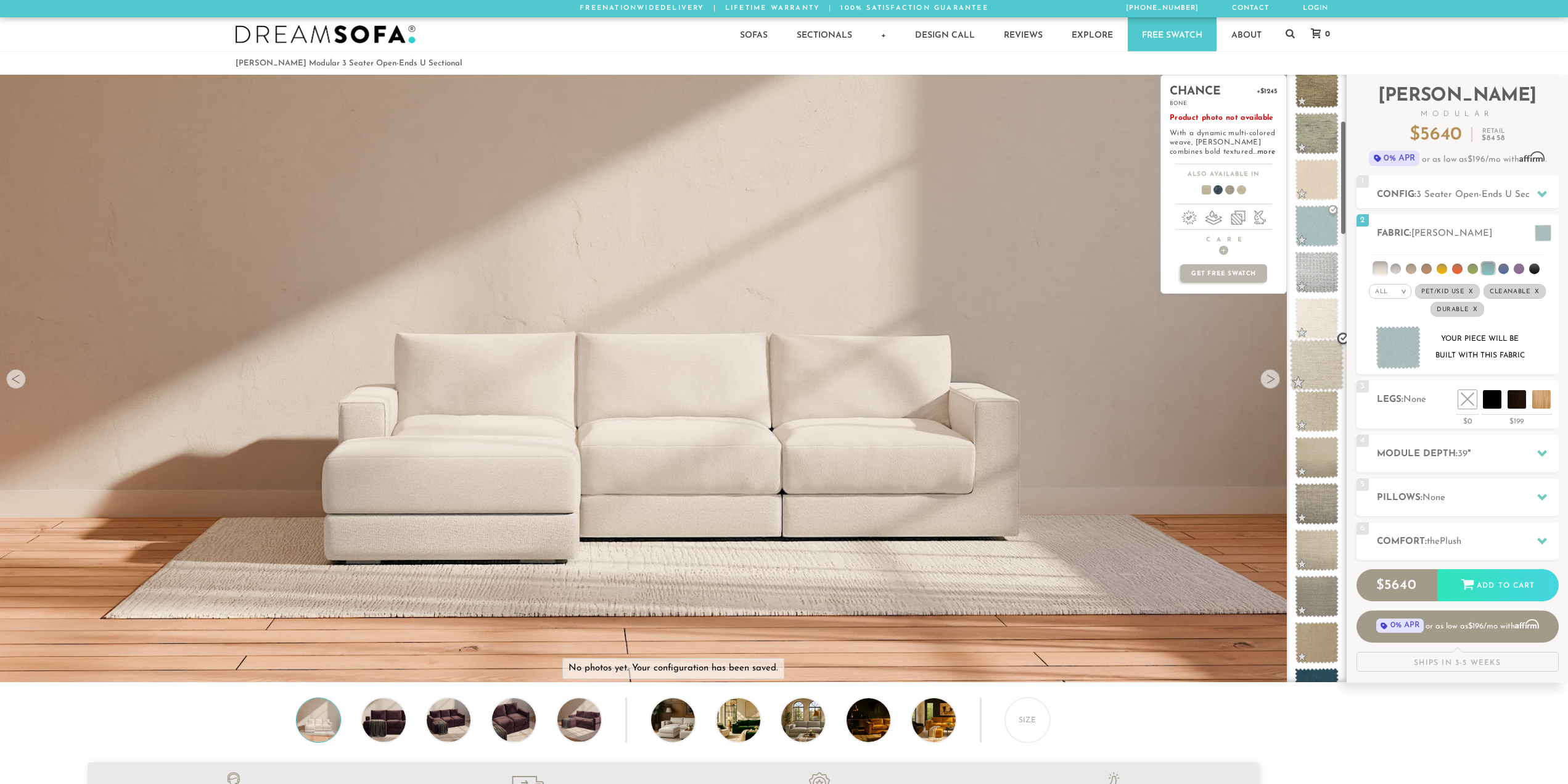
scroll to position [247, 0]
click at [1300, 310] on span at bounding box center [1316, 318] width 55 height 53
click at [1304, 286] on span at bounding box center [1316, 272] width 55 height 53
click at [1311, 435] on span at bounding box center [1316, 411] width 55 height 53
click at [1310, 476] on span at bounding box center [1316, 457] width 55 height 53
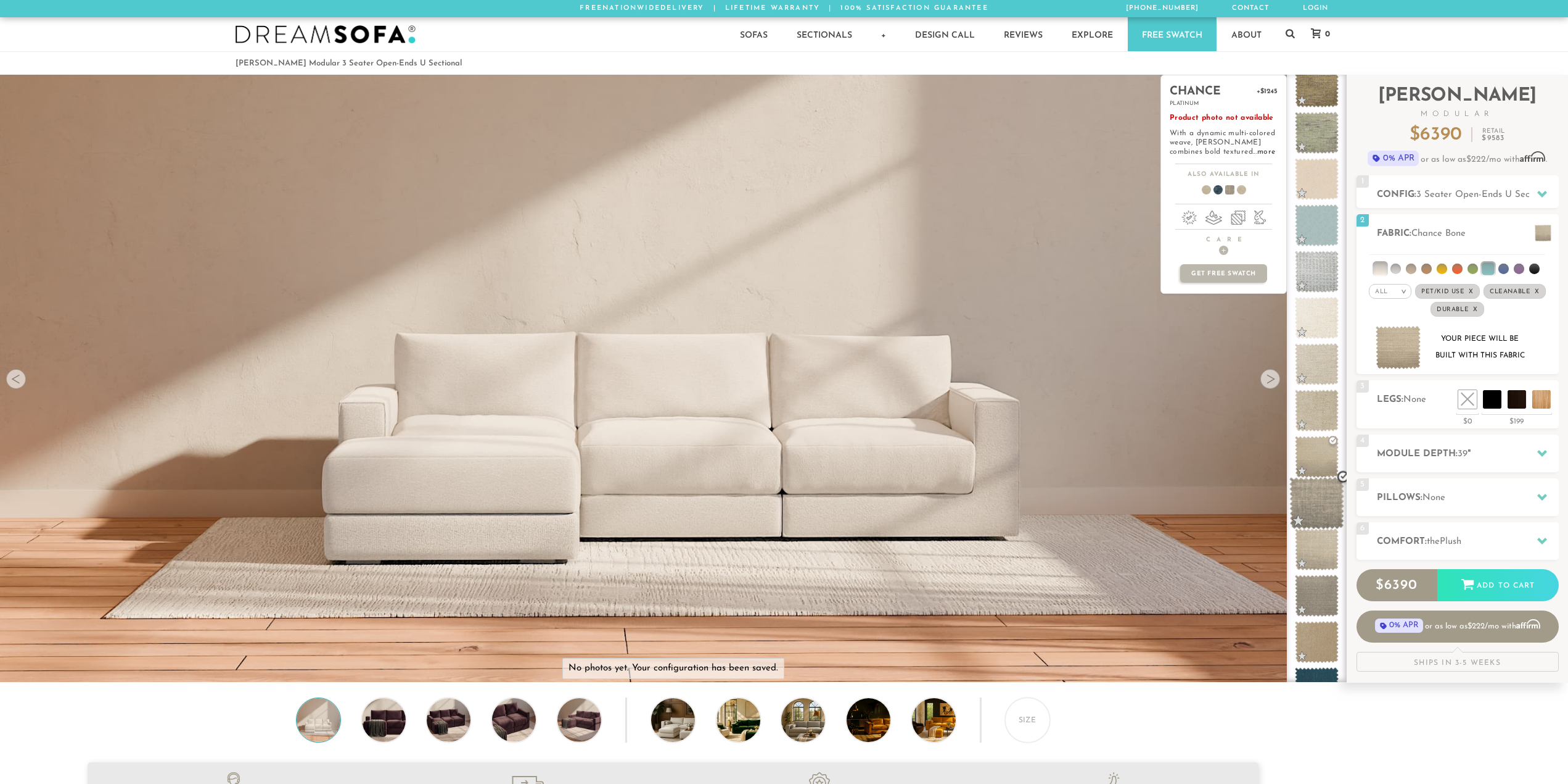
click at [1309, 510] on span at bounding box center [1316, 503] width 55 height 53
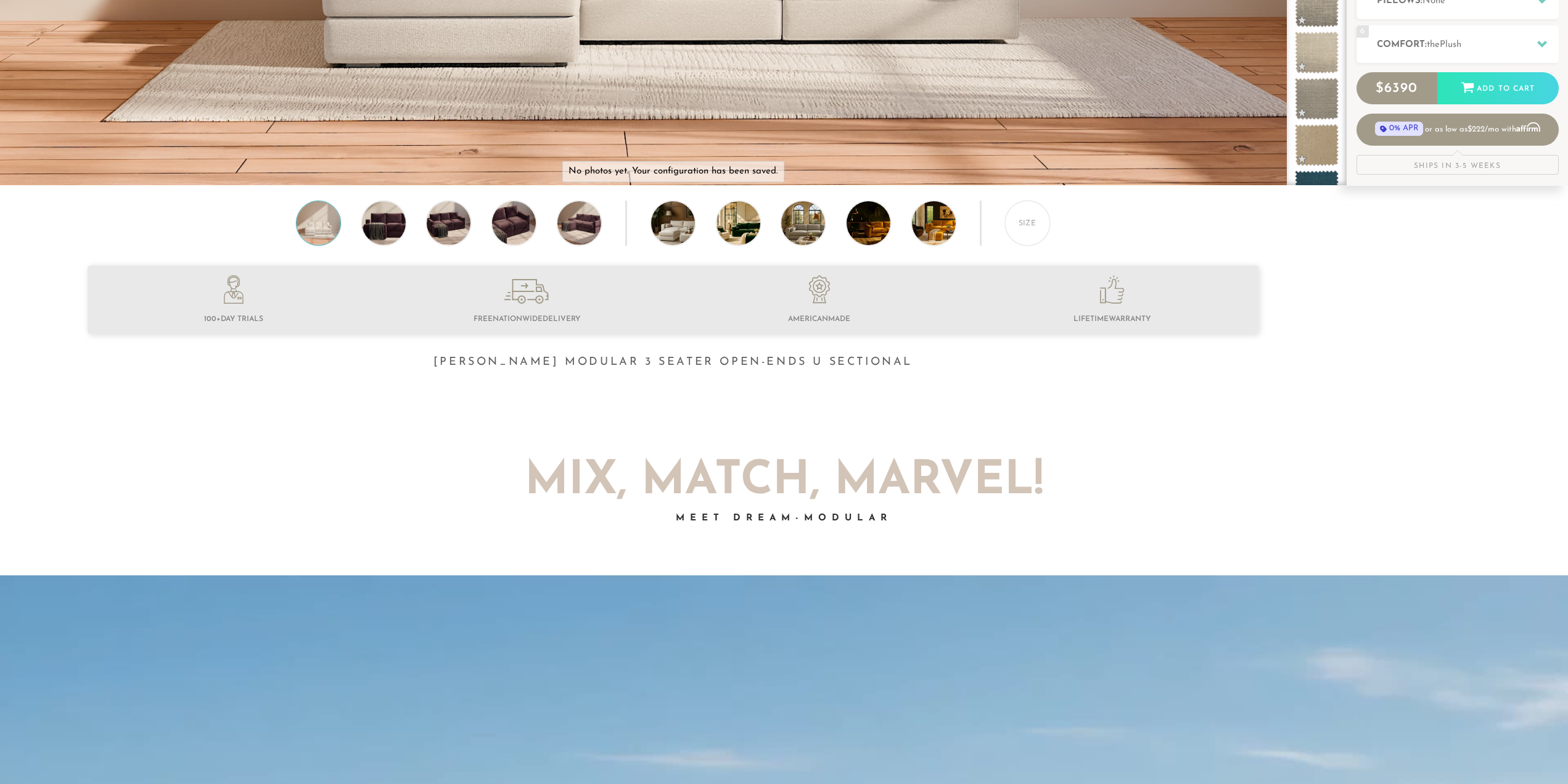
scroll to position [0, 0]
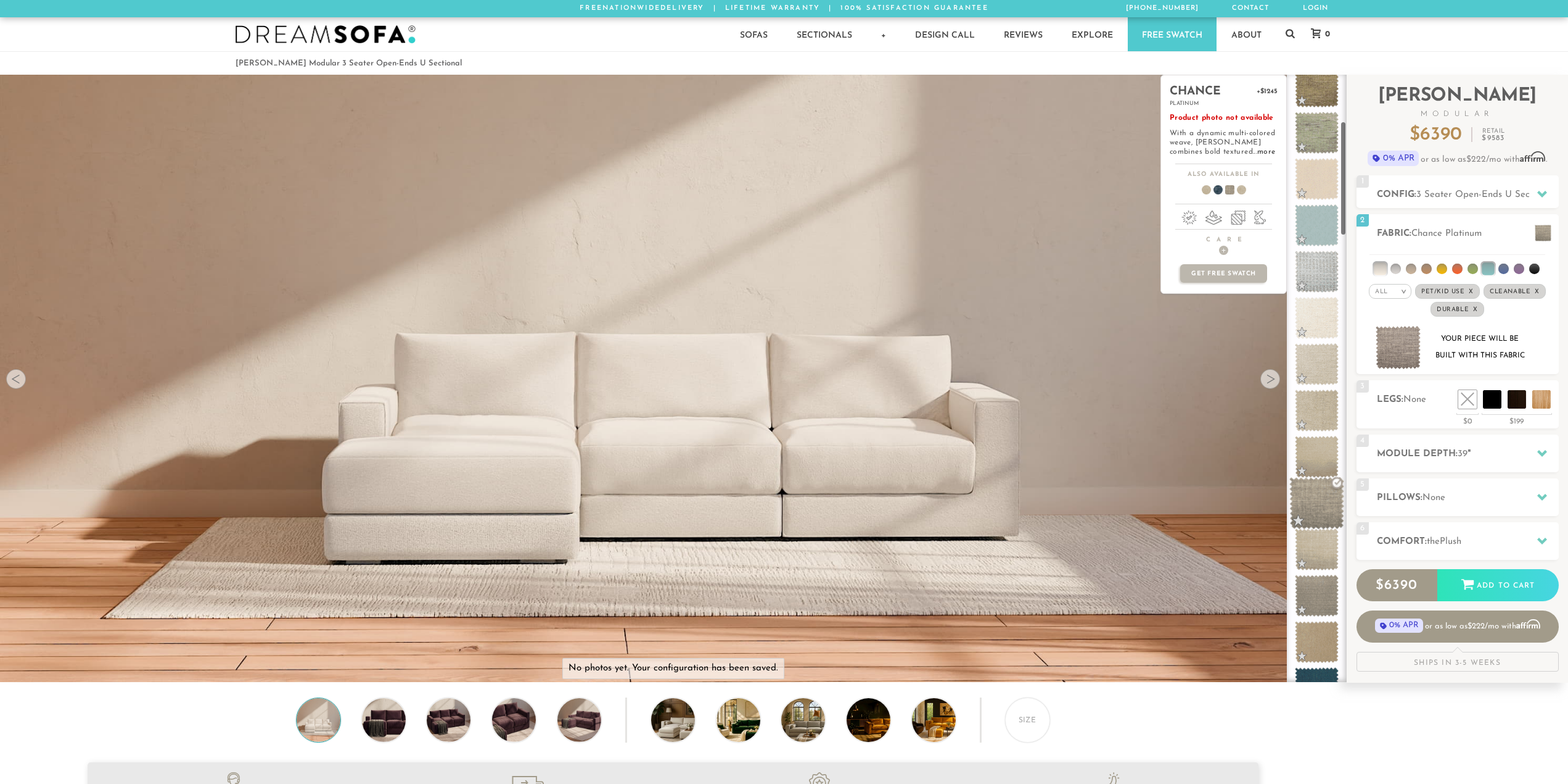
click at [1311, 490] on span at bounding box center [1316, 503] width 55 height 53
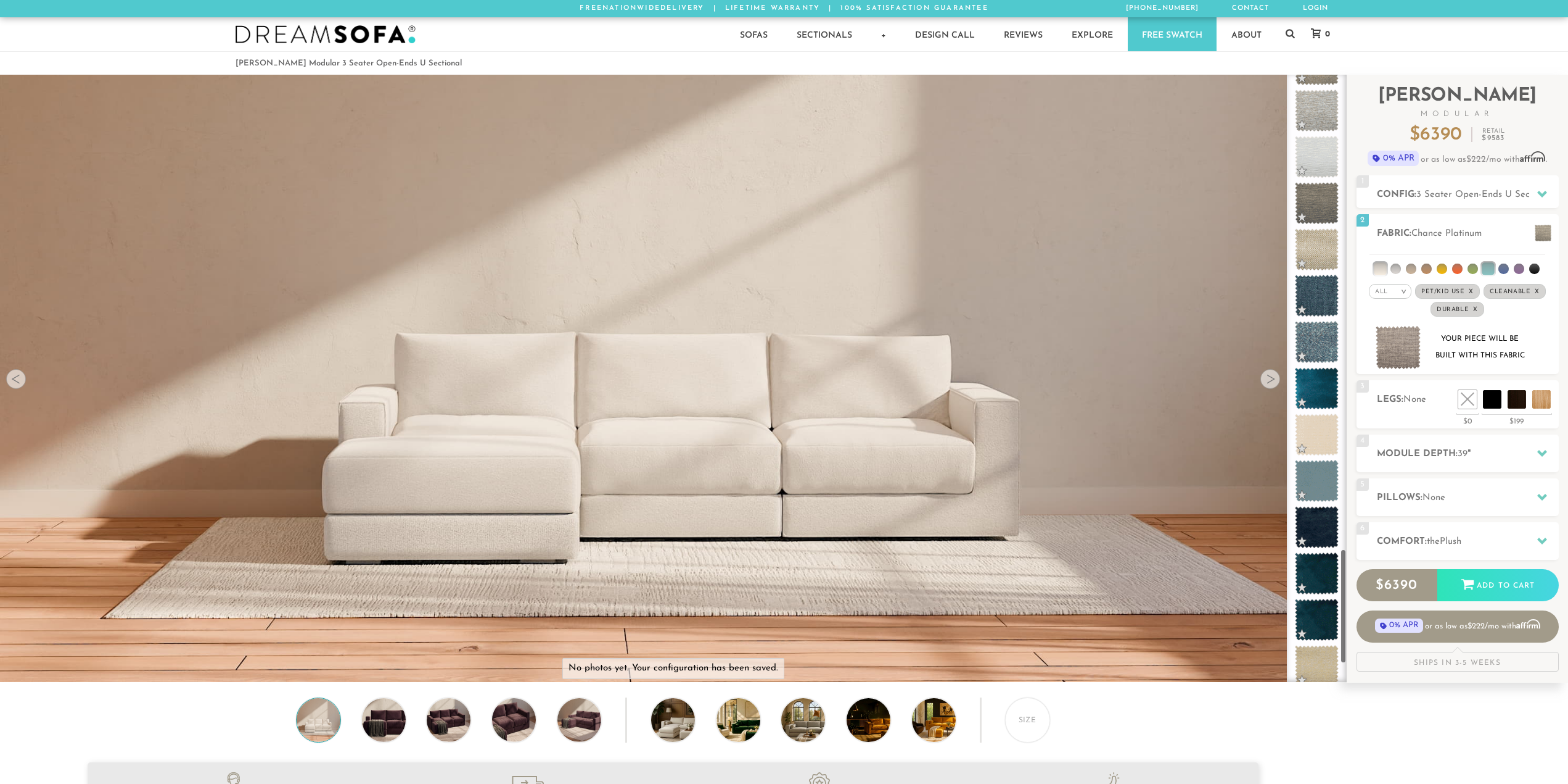
scroll to position [2636, 0]
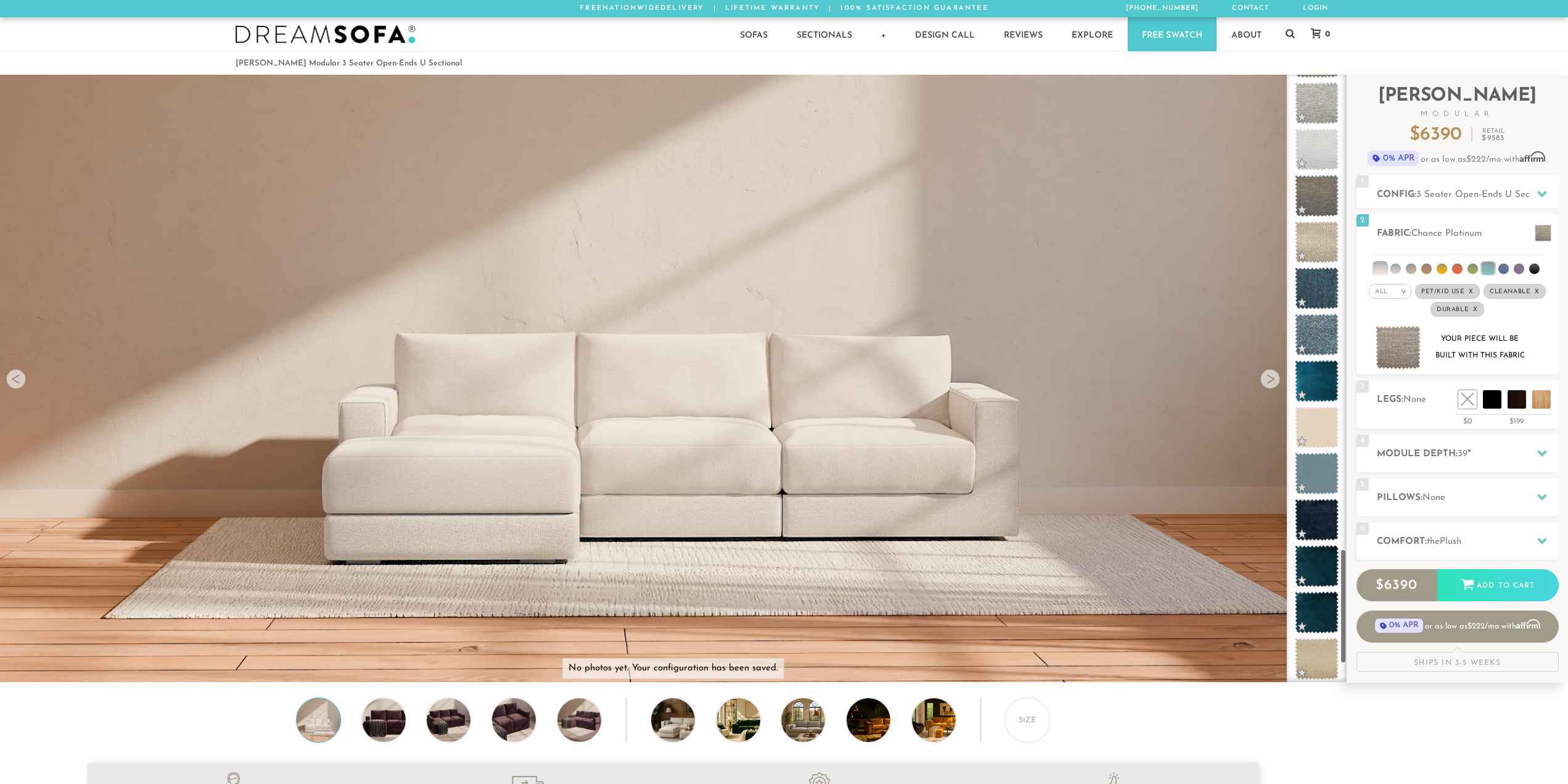
drag, startPoint x: 1347, startPoint y: 237, endPoint x: 1339, endPoint y: 640, distance: 403.1
click at [1339, 640] on div at bounding box center [1316, 378] width 60 height 607
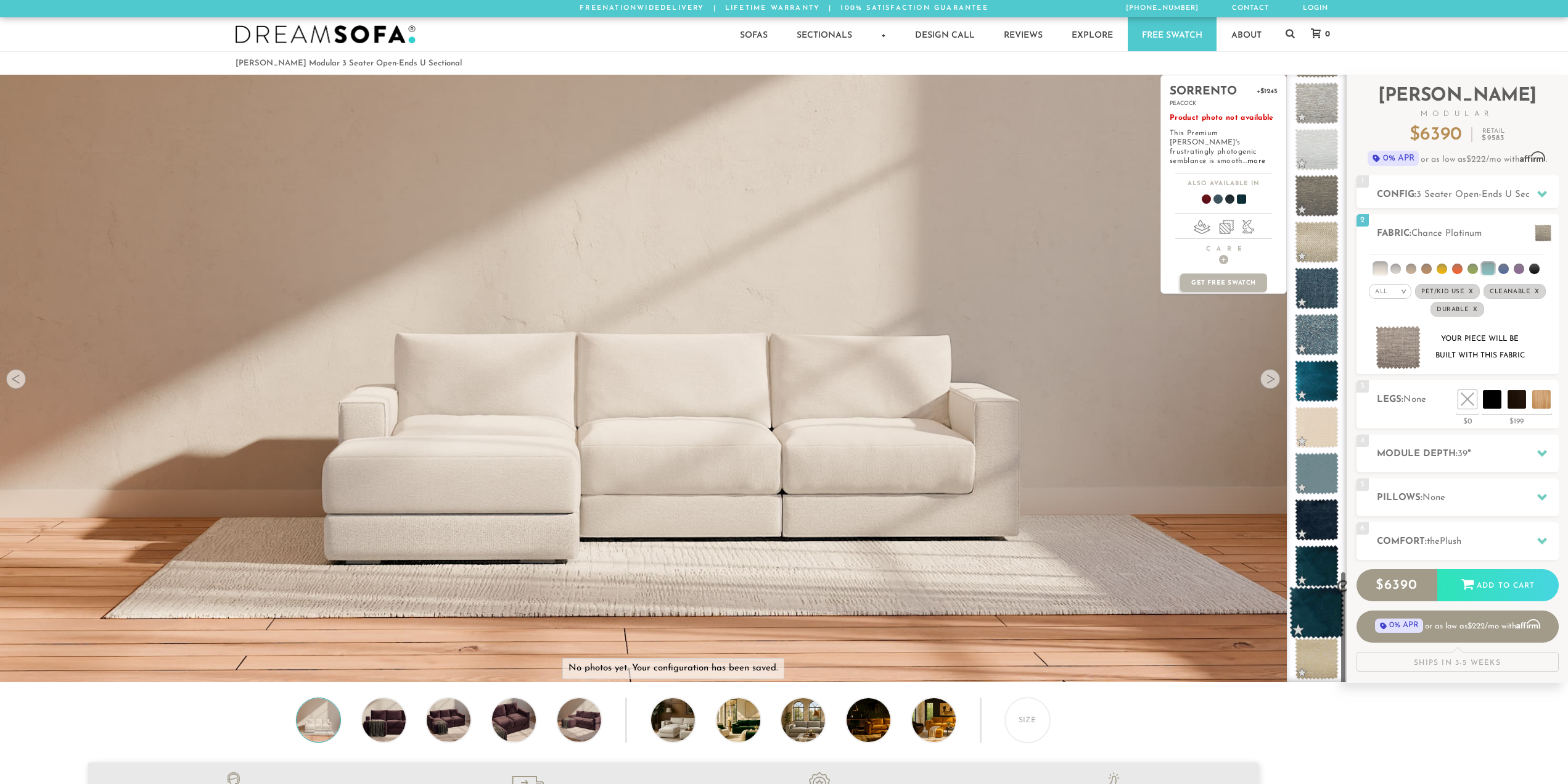
click at [1309, 612] on span at bounding box center [1316, 612] width 55 height 53
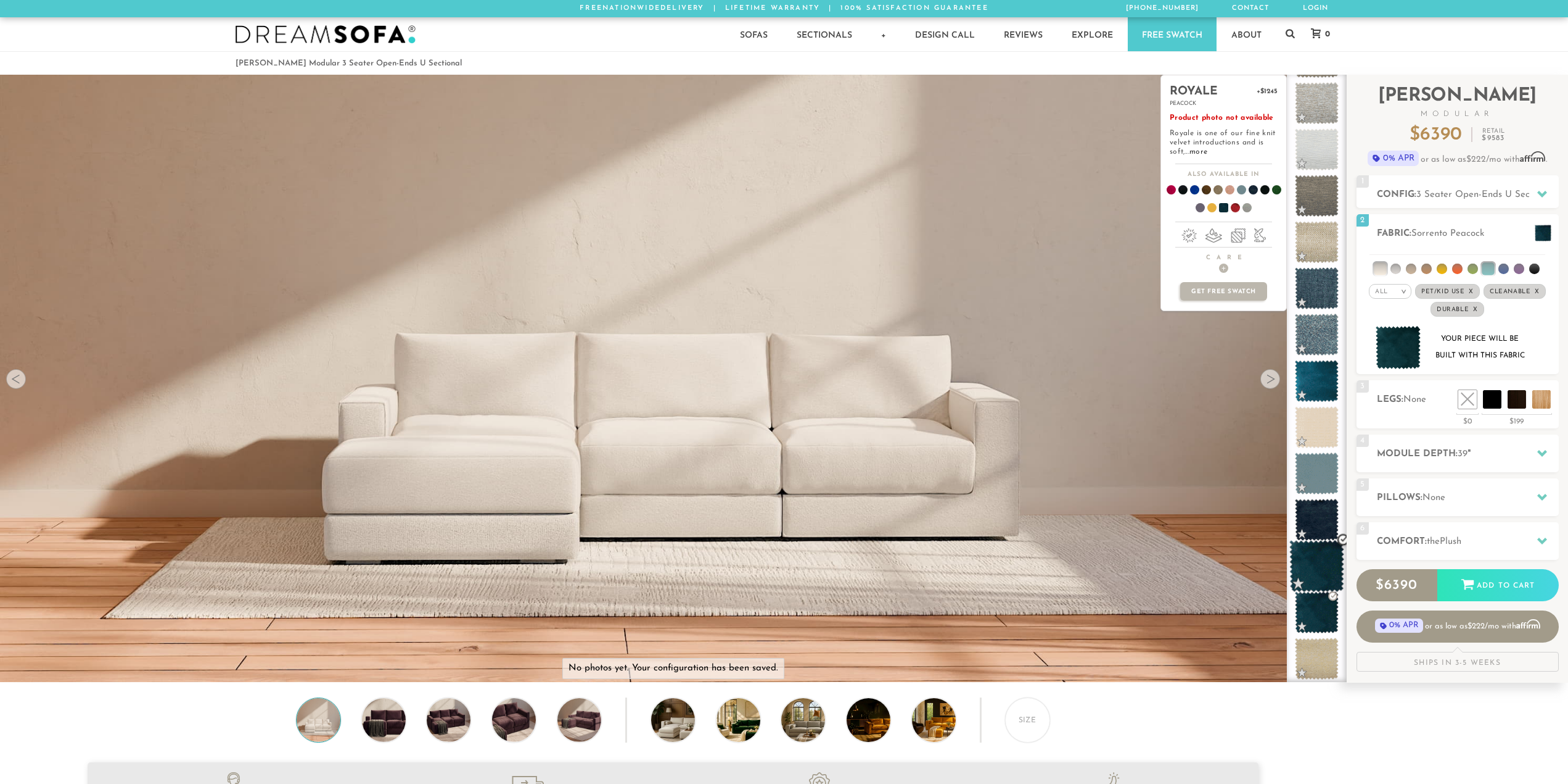
click at [1310, 575] on span at bounding box center [1316, 566] width 55 height 53
click at [1311, 529] on span at bounding box center [1316, 520] width 55 height 53
click at [1314, 492] on span at bounding box center [1316, 473] width 55 height 53
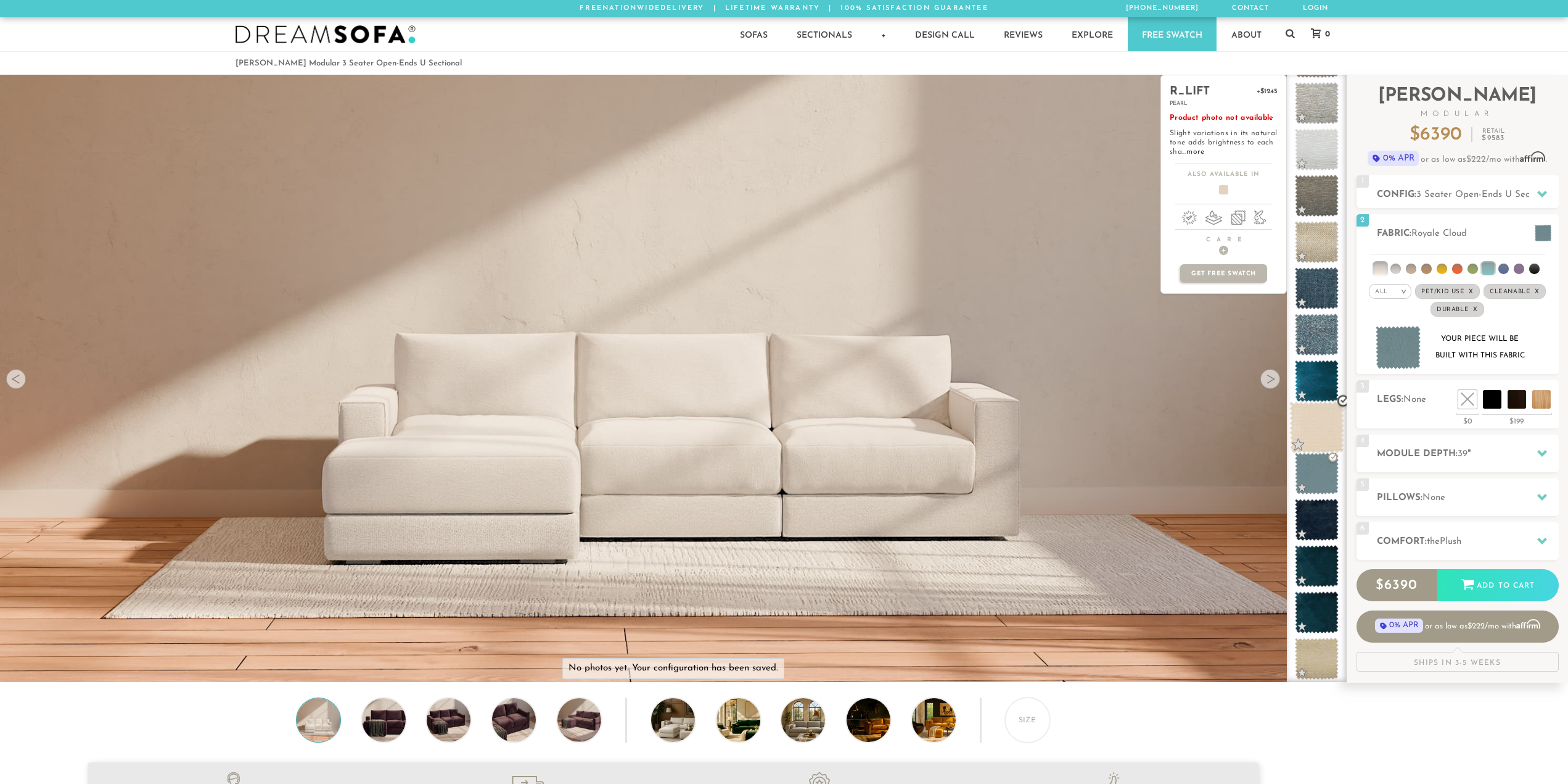
click at [1316, 443] on span at bounding box center [1316, 427] width 55 height 53
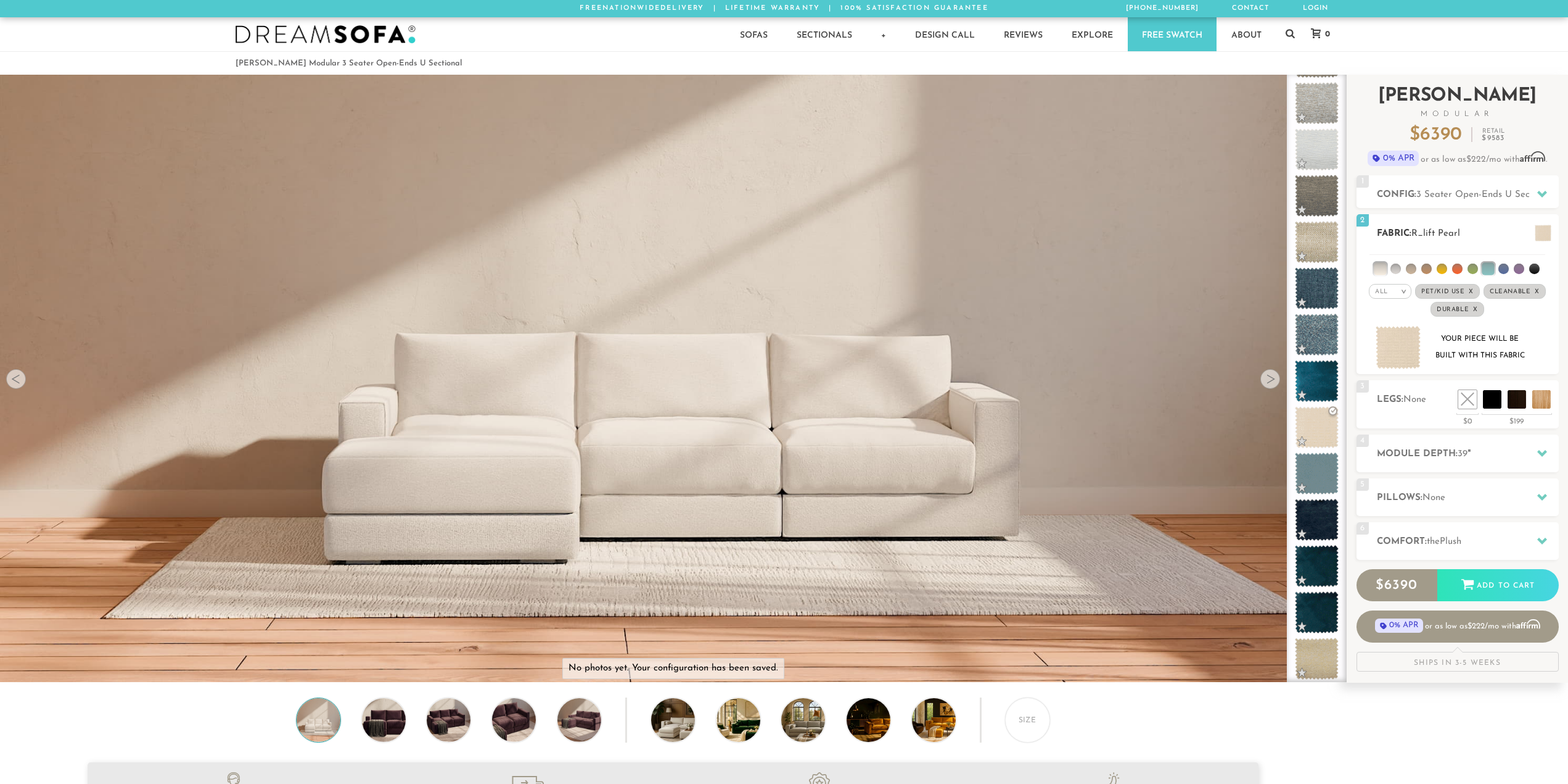
click at [1503, 264] on li at bounding box center [1503, 268] width 11 height 11
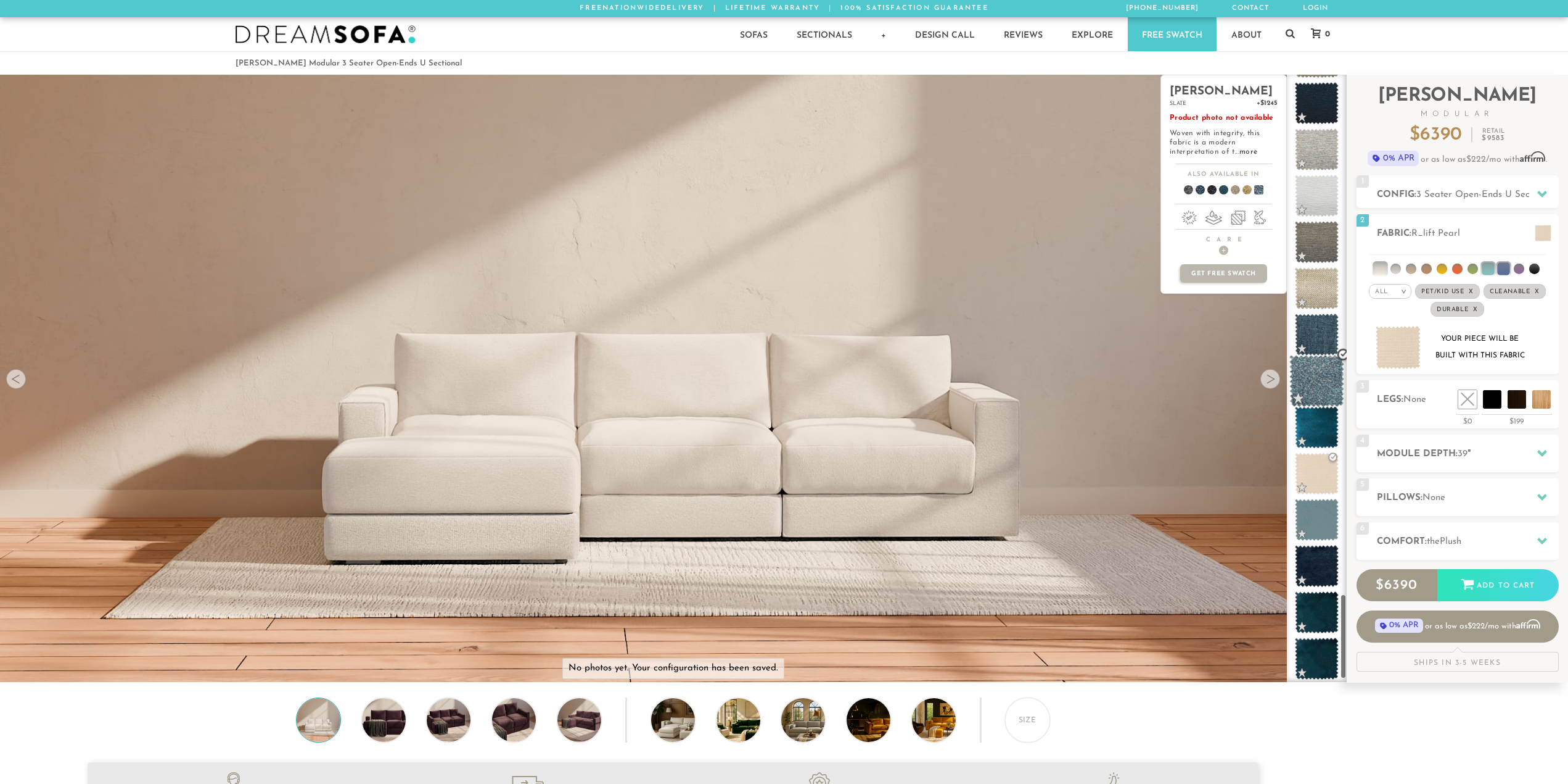
click at [1302, 395] on span at bounding box center [1316, 381] width 55 height 53
click at [1303, 355] on span at bounding box center [1316, 381] width 55 height 53
click at [1302, 348] on span at bounding box center [1316, 334] width 55 height 53
click at [1304, 312] on span at bounding box center [1316, 334] width 55 height 53
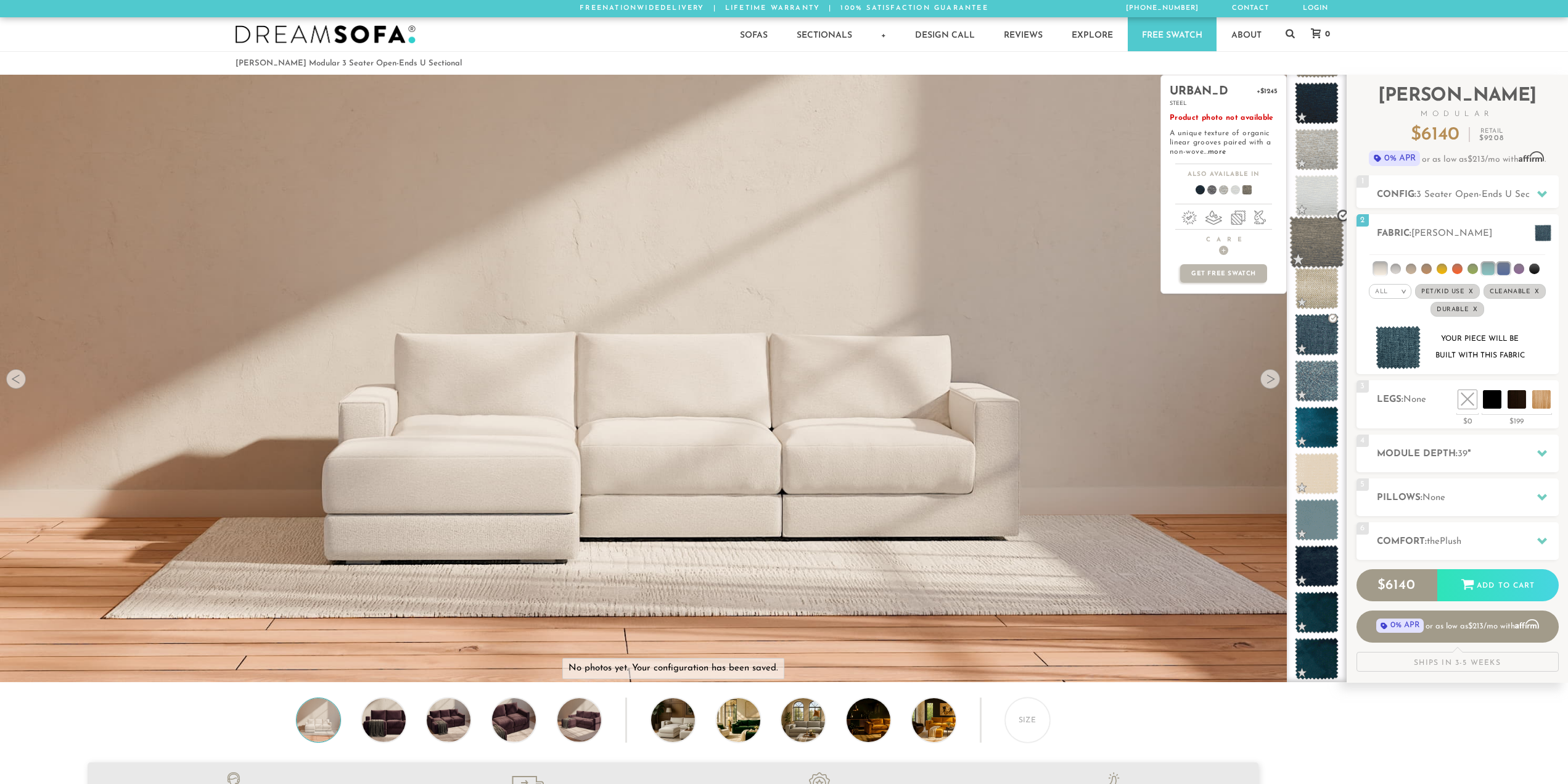
click at [1313, 259] on span at bounding box center [1316, 242] width 55 height 53
click at [1314, 211] on span at bounding box center [1316, 195] width 55 height 53
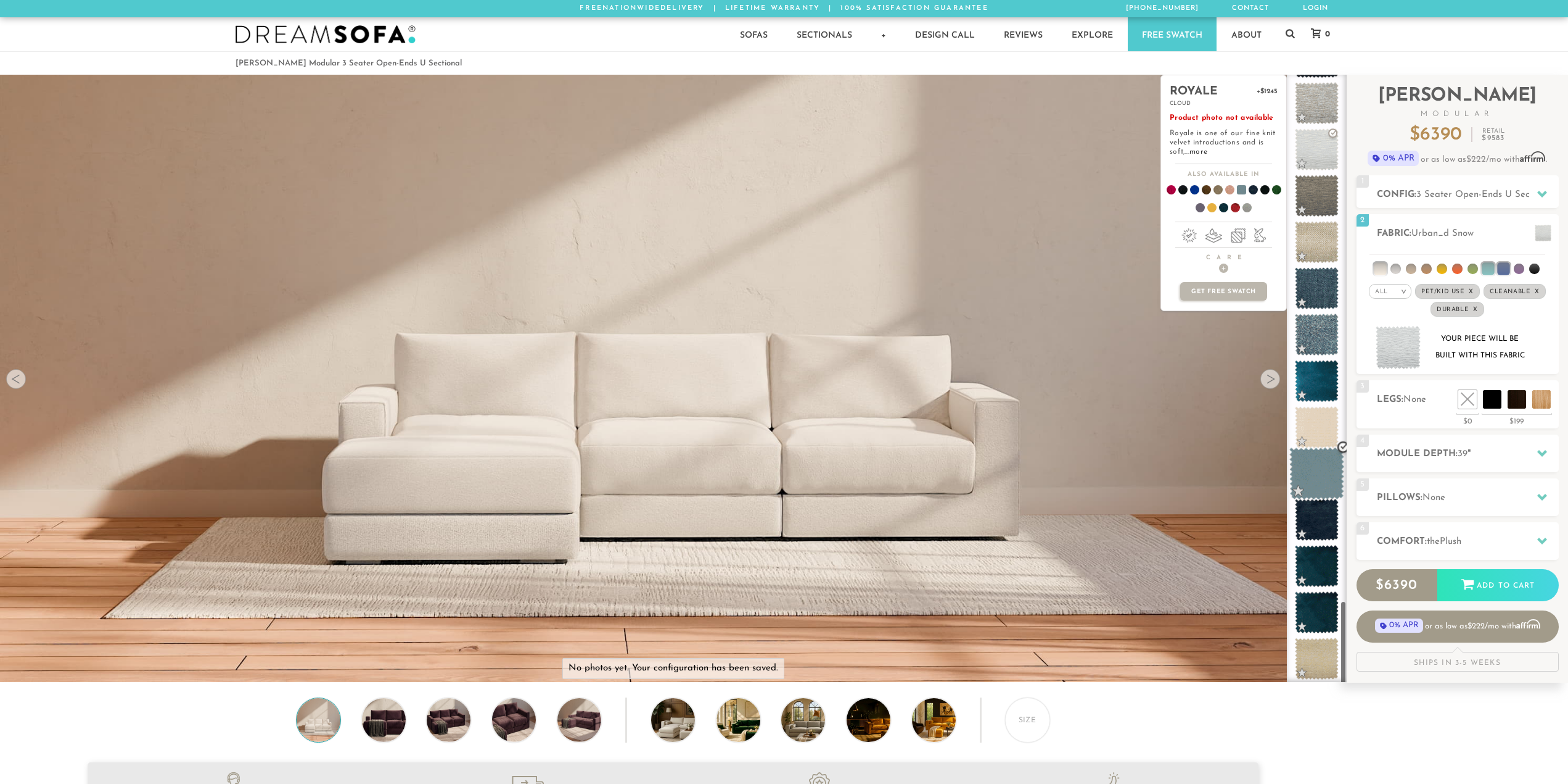
click at [1308, 487] on span at bounding box center [1316, 473] width 55 height 53
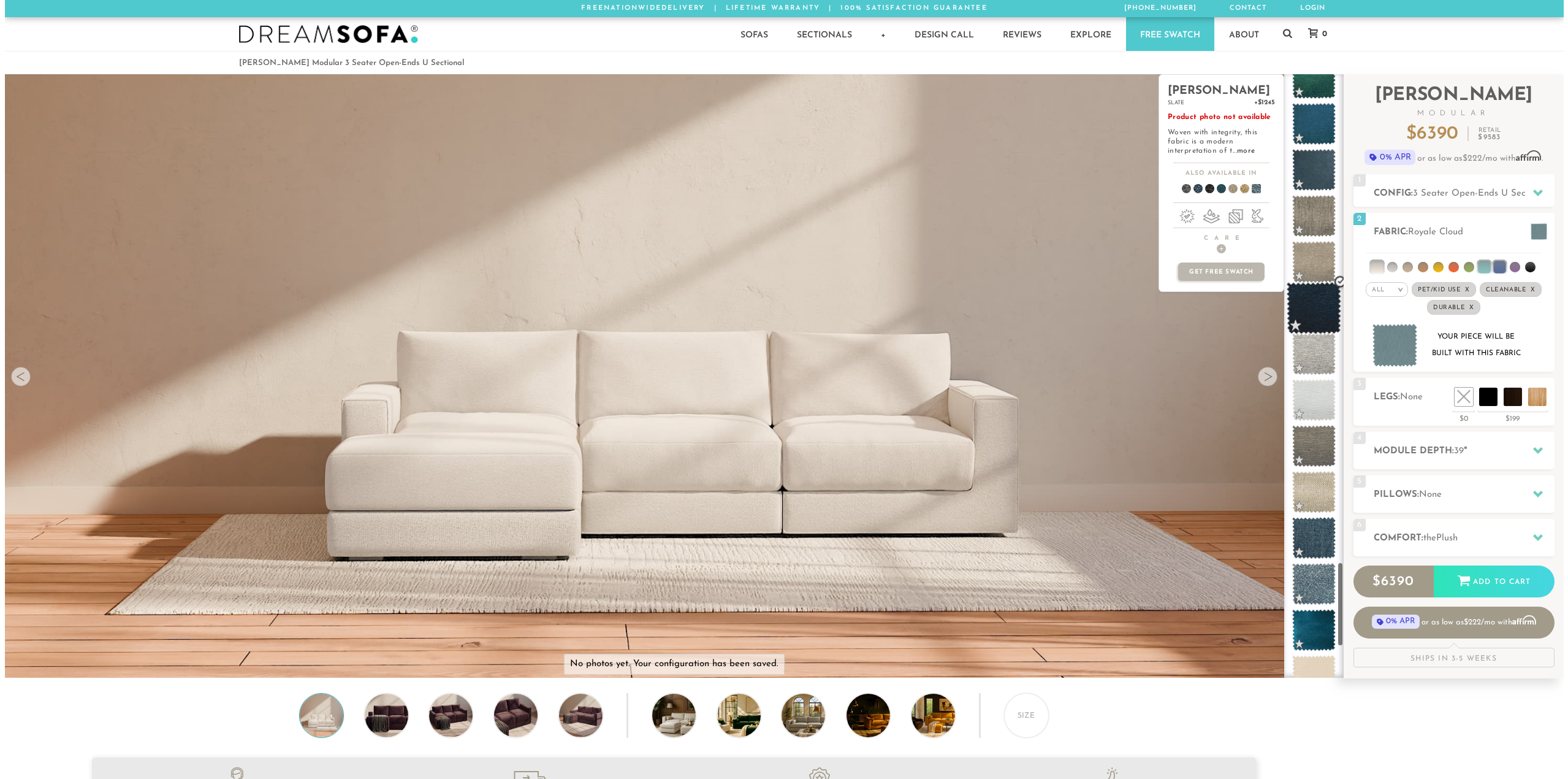
scroll to position [3476, 0]
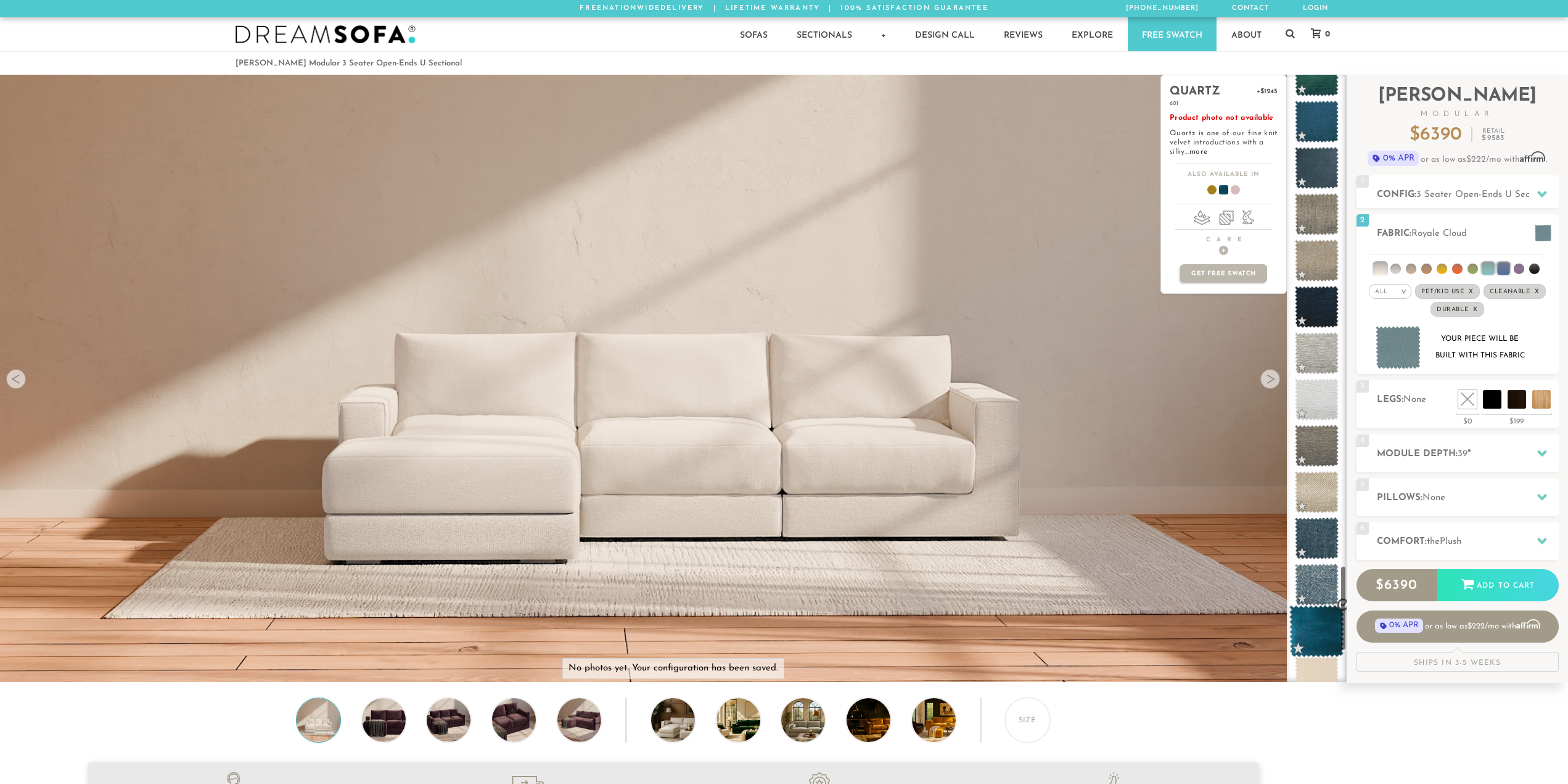
click at [1314, 612] on span at bounding box center [1316, 631] width 55 height 53
click at [1314, 638] on span at bounding box center [1316, 631] width 55 height 53
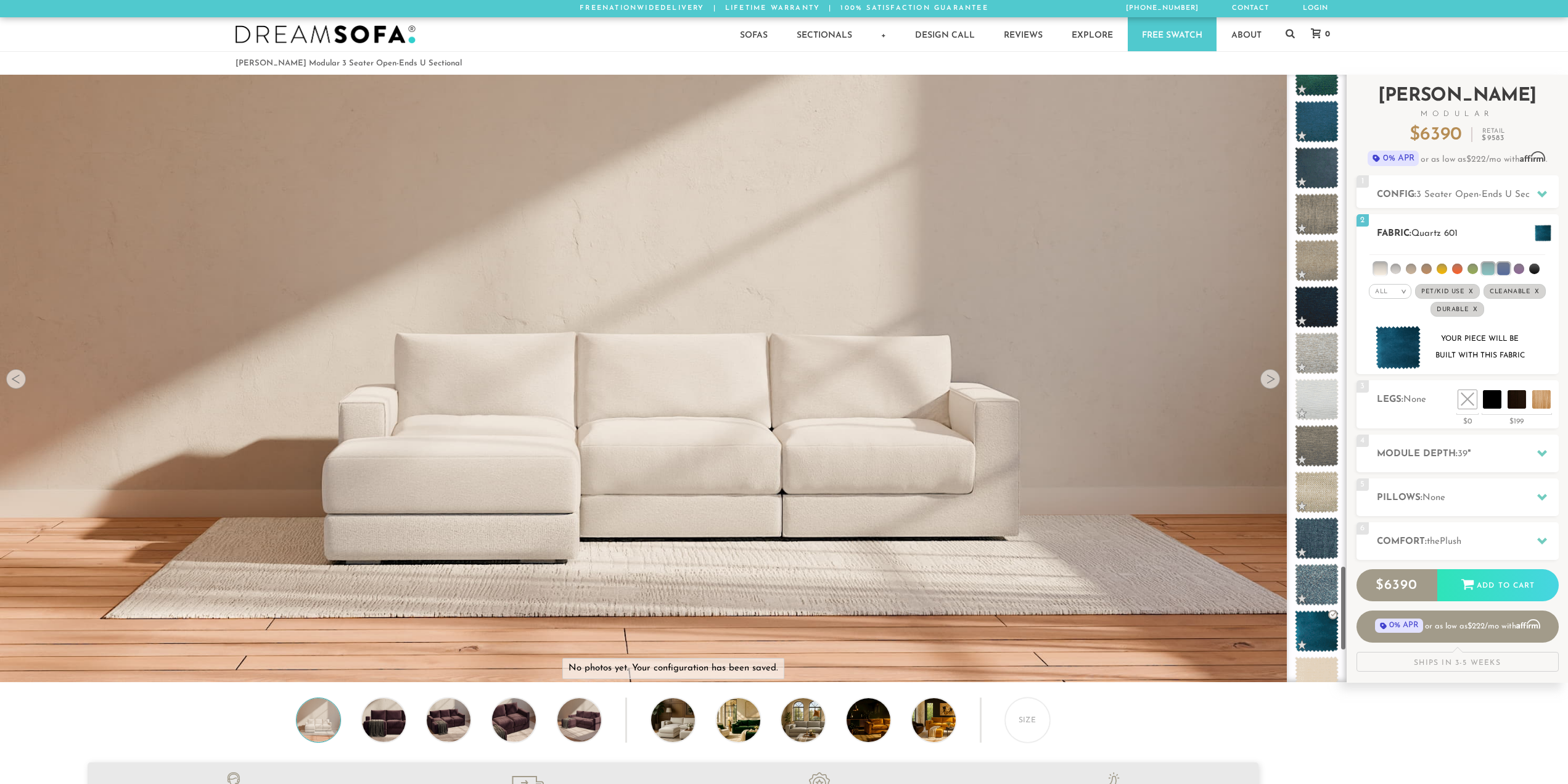
click at [1400, 344] on img at bounding box center [1399, 347] width 46 height 44
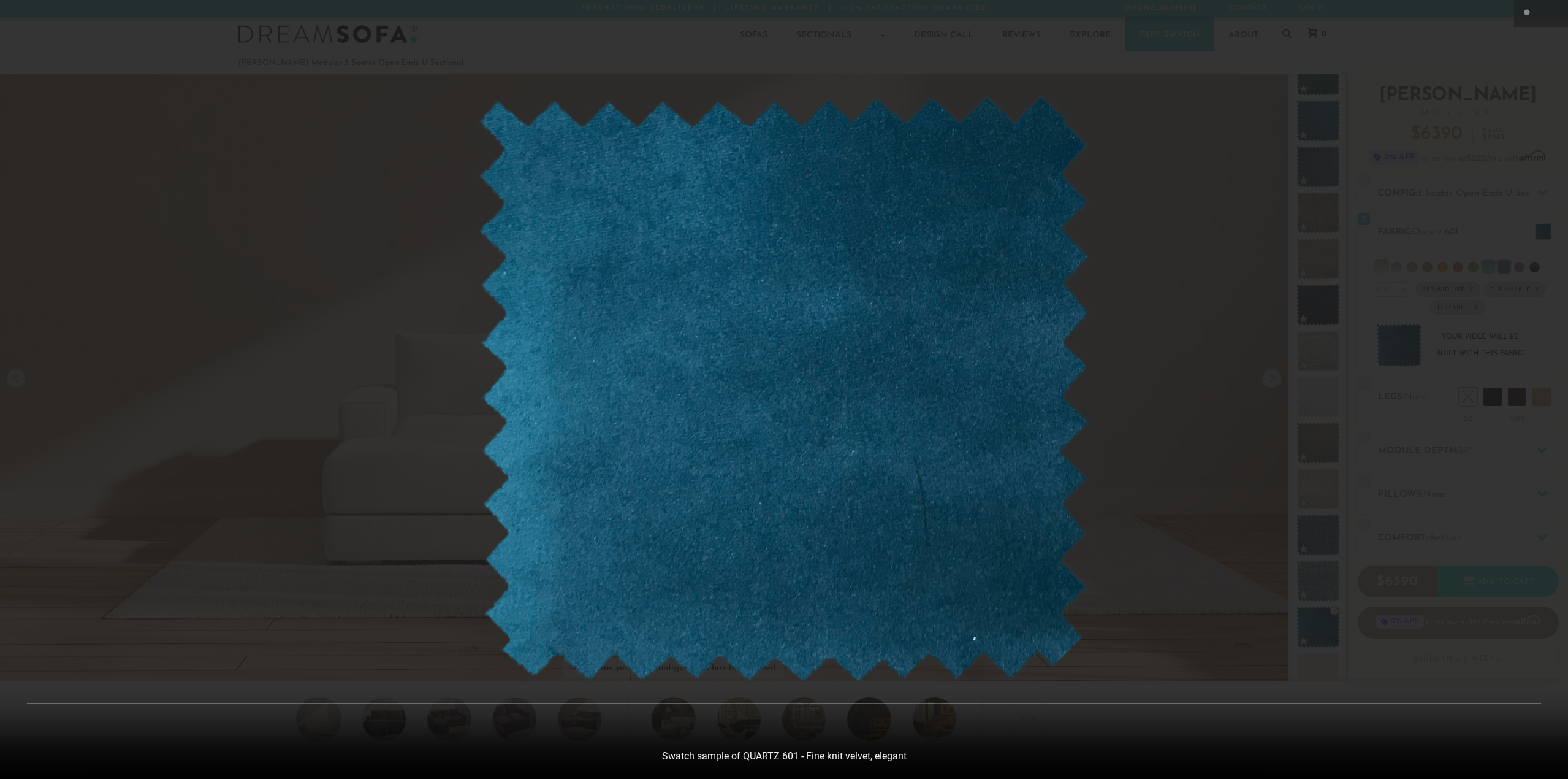
click at [1069, 356] on img at bounding box center [784, 390] width 613 height 588
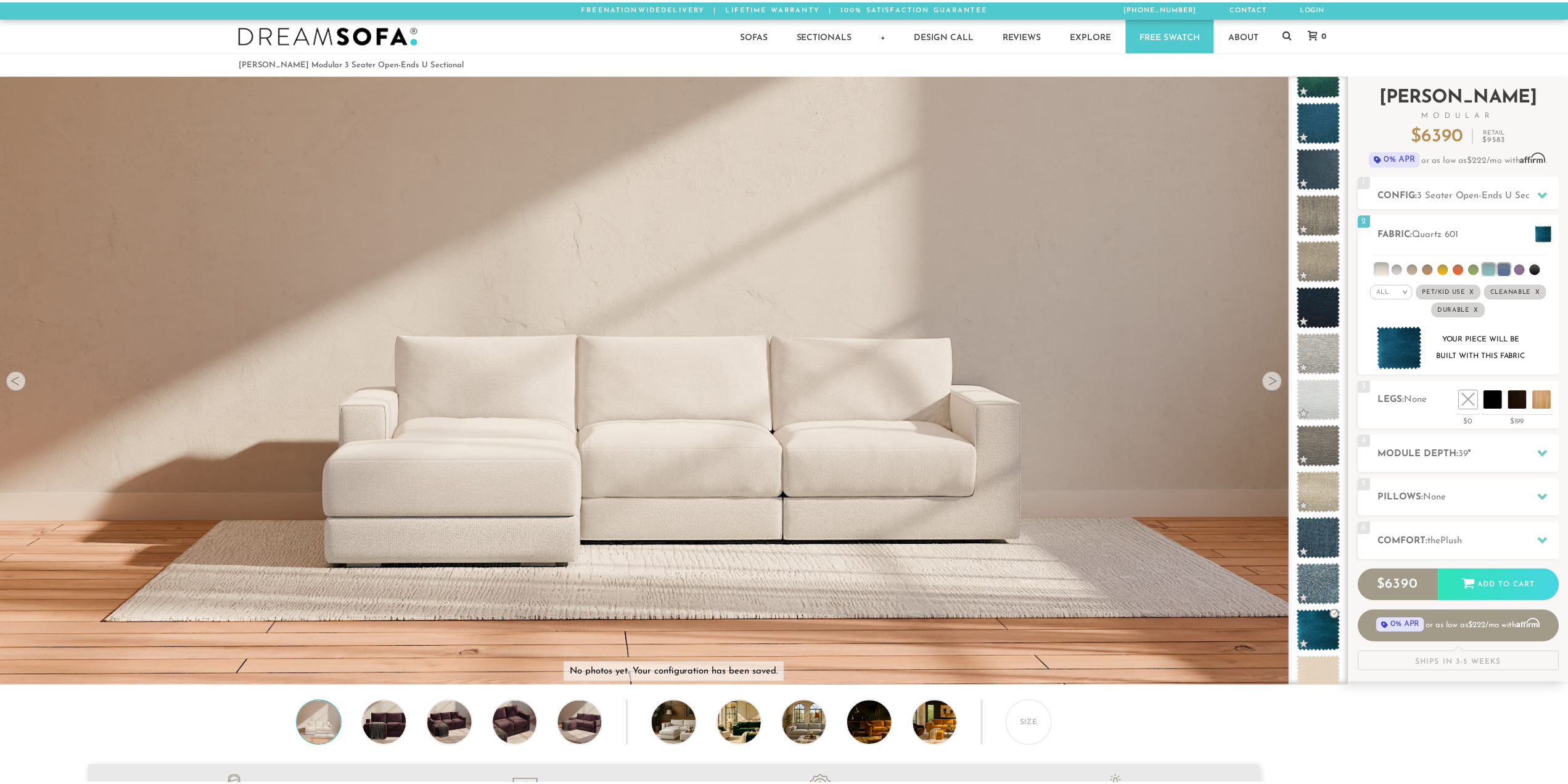
scroll to position [15744, 1559]
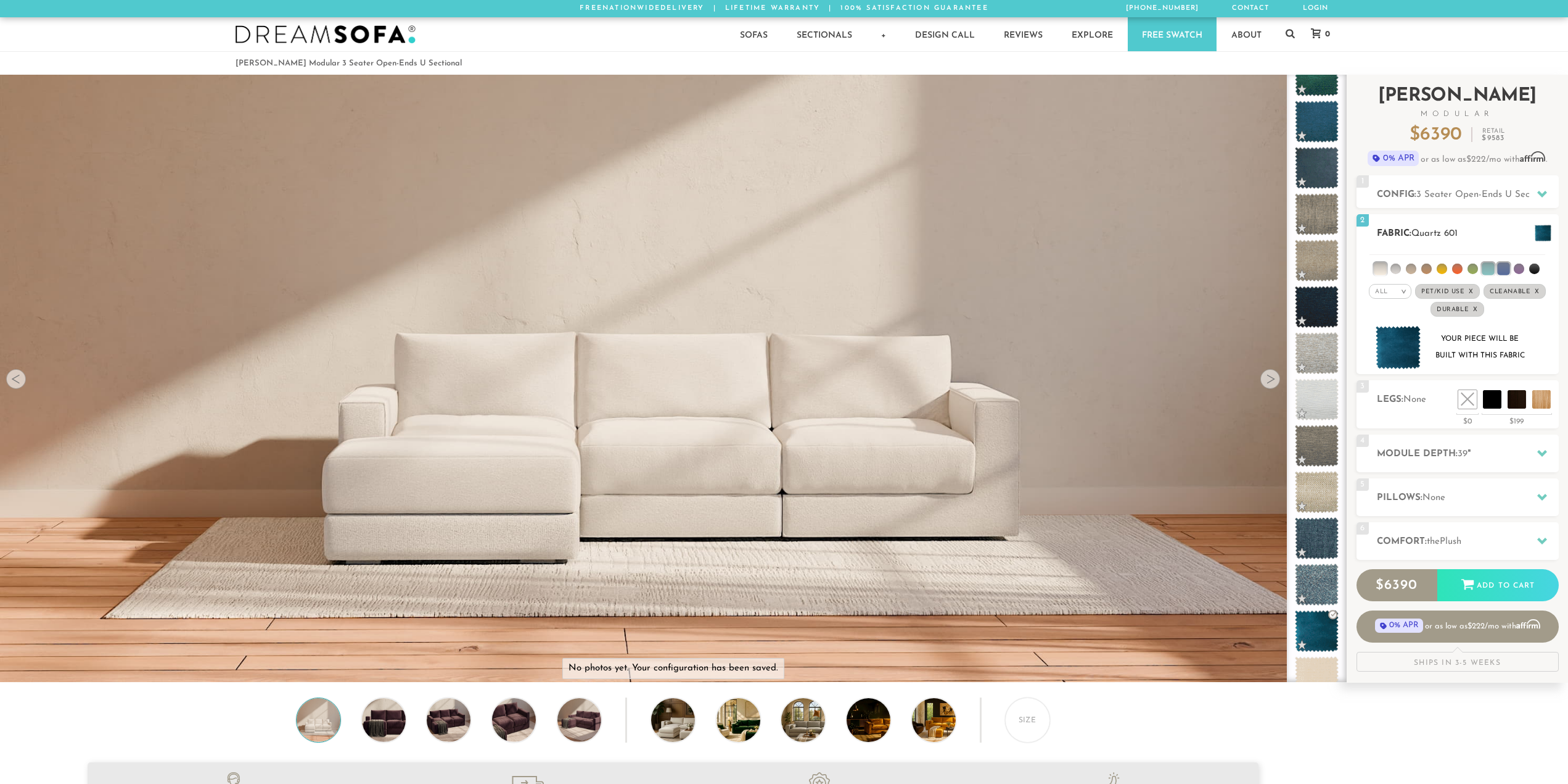
click at [1489, 272] on li at bounding box center [1488, 268] width 12 height 12
click at [1500, 272] on li at bounding box center [1503, 268] width 12 height 12
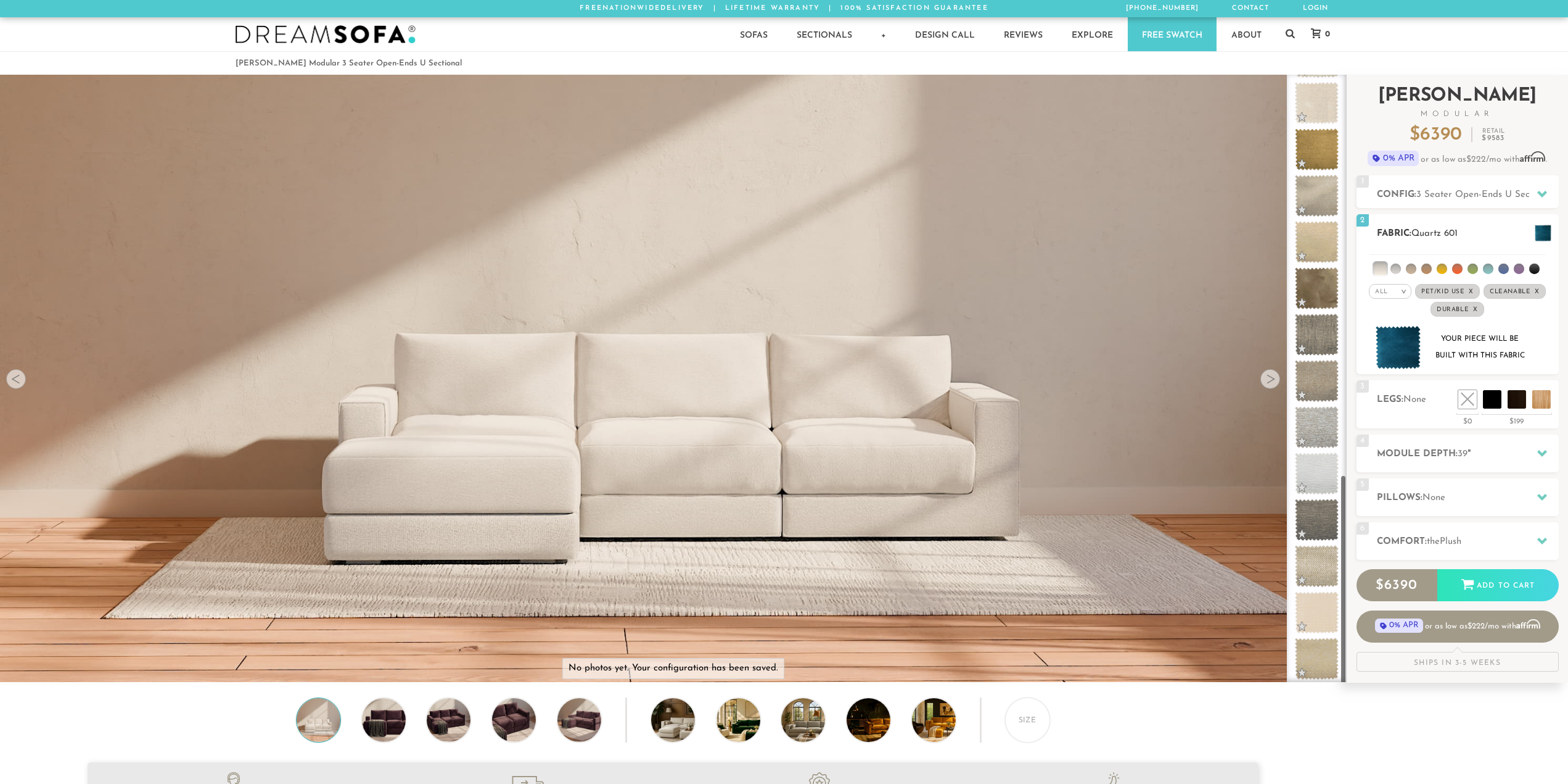
click at [1515, 270] on li at bounding box center [1519, 268] width 11 height 11
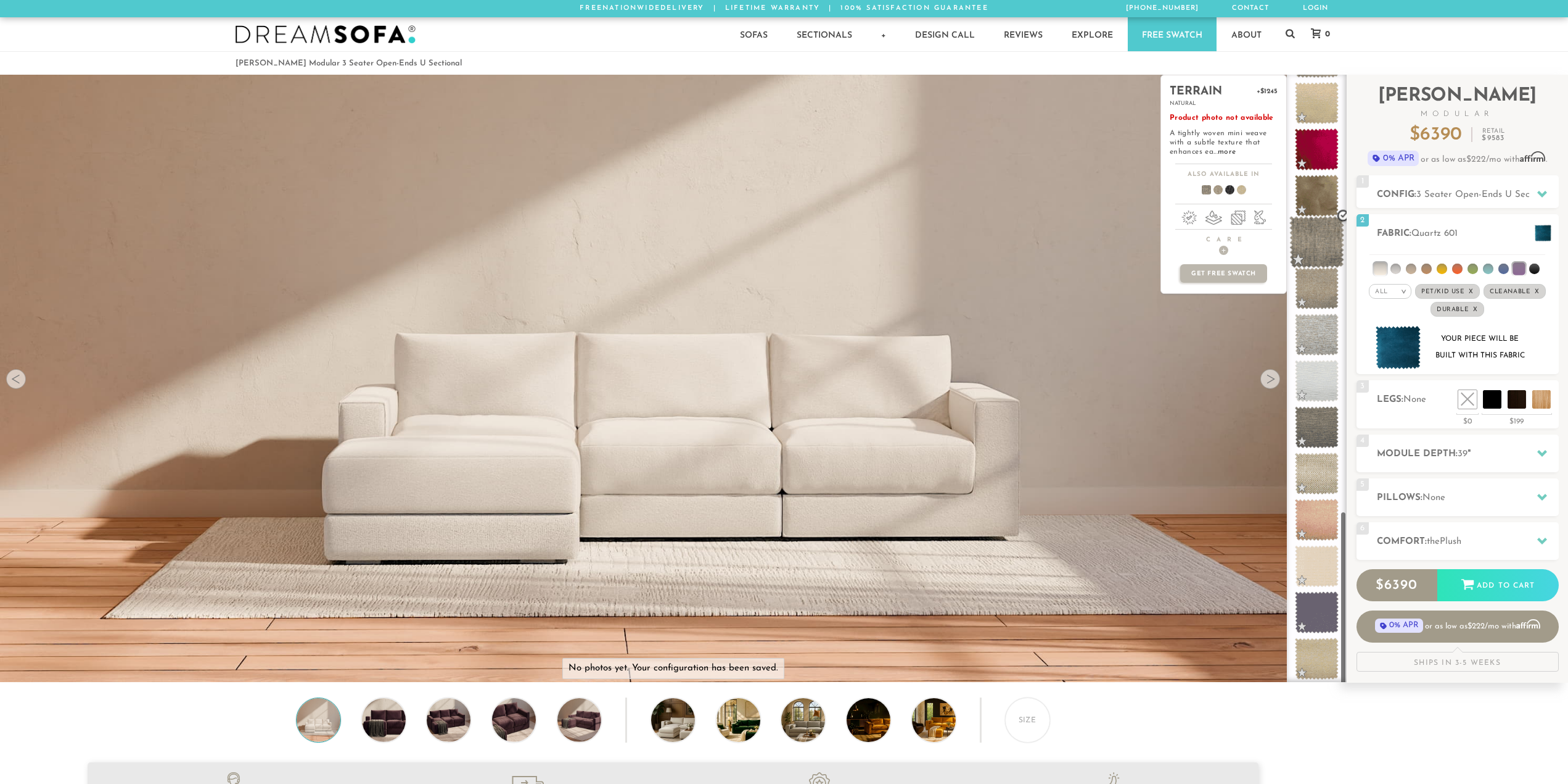
click at [1313, 245] on span at bounding box center [1316, 242] width 55 height 53
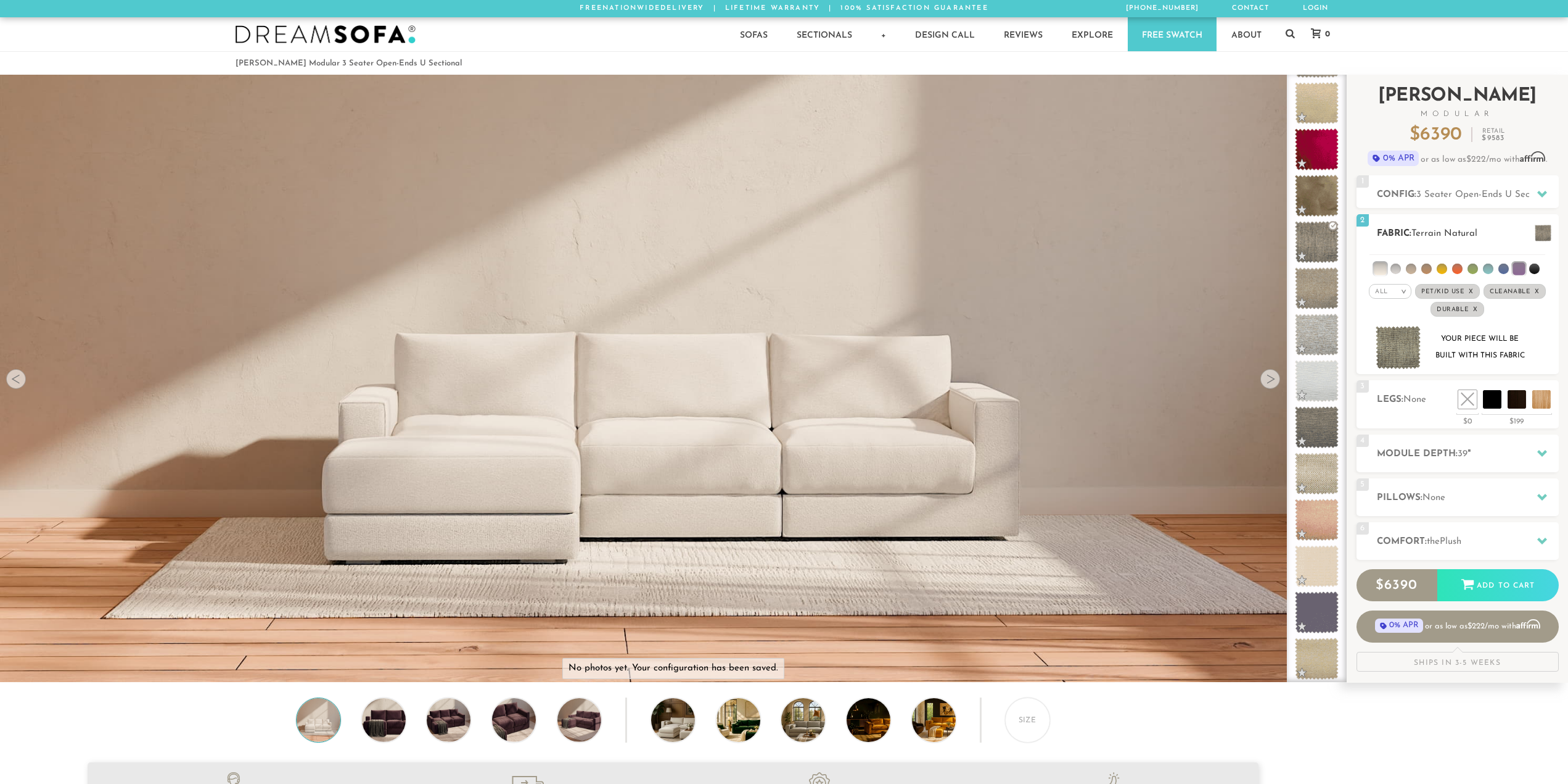
click at [1536, 268] on li at bounding box center [1535, 268] width 11 height 11
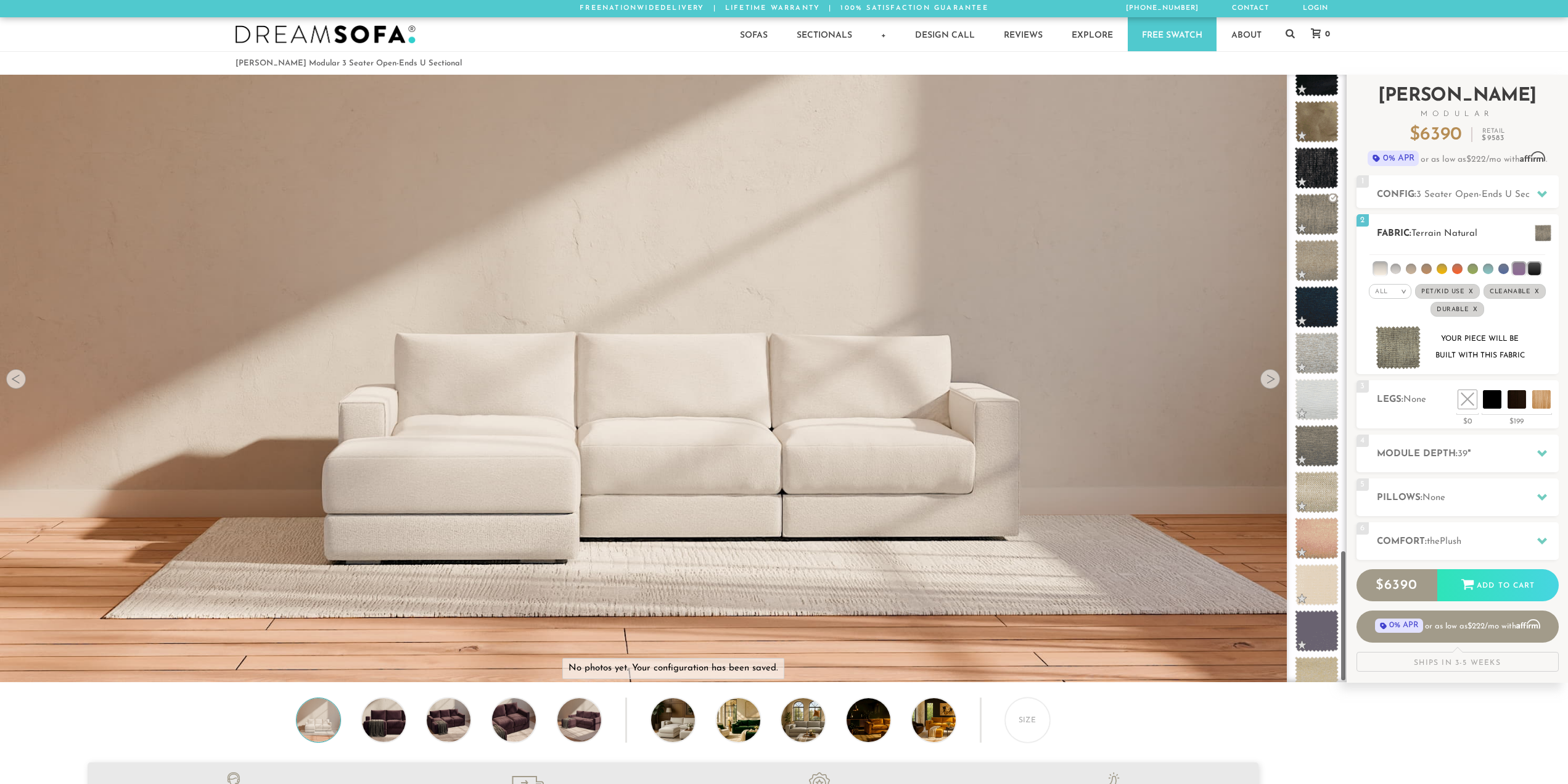
click at [1521, 269] on li at bounding box center [1518, 268] width 12 height 12
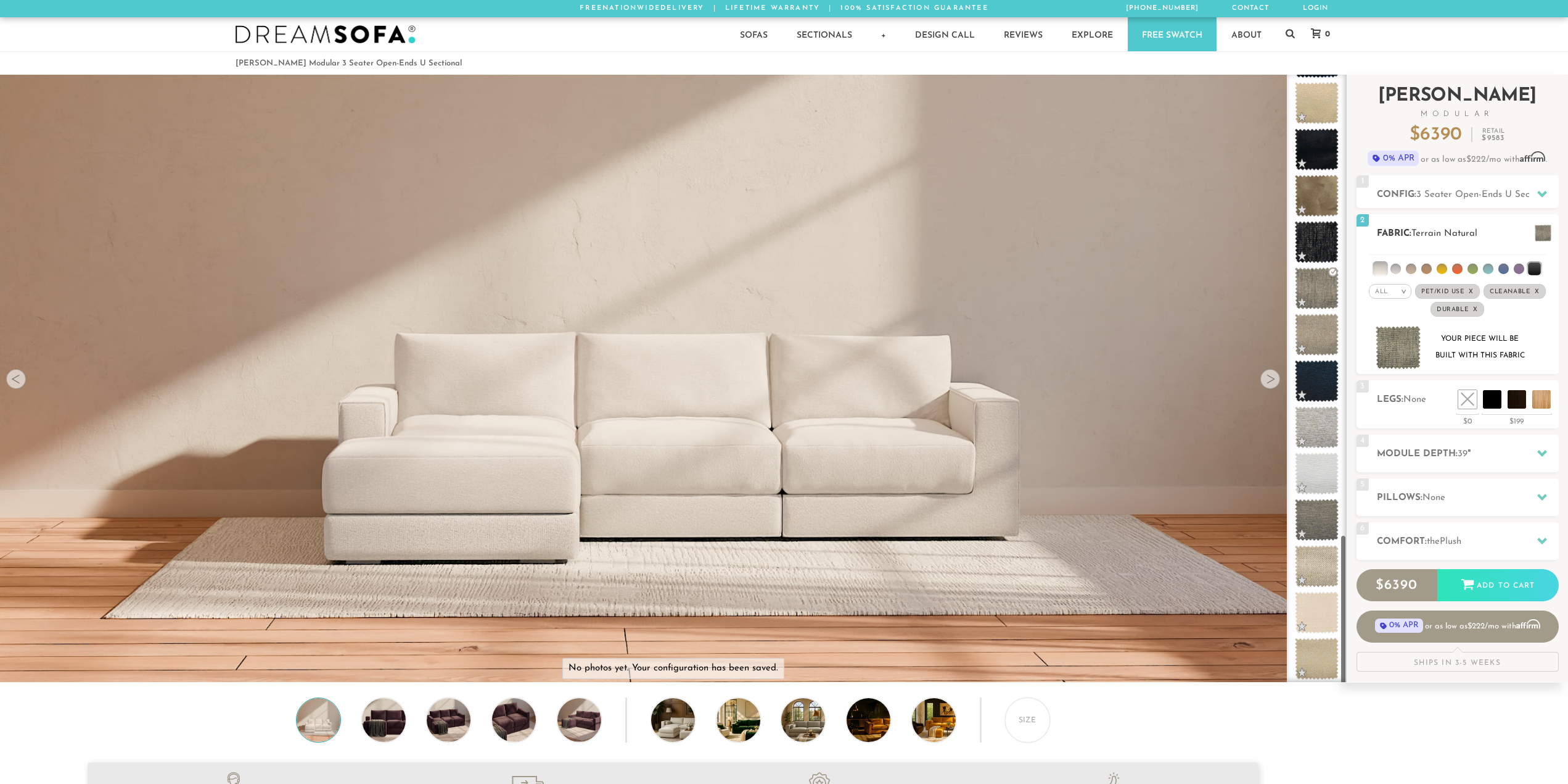
click at [1386, 274] on li at bounding box center [1380, 268] width 12 height 12
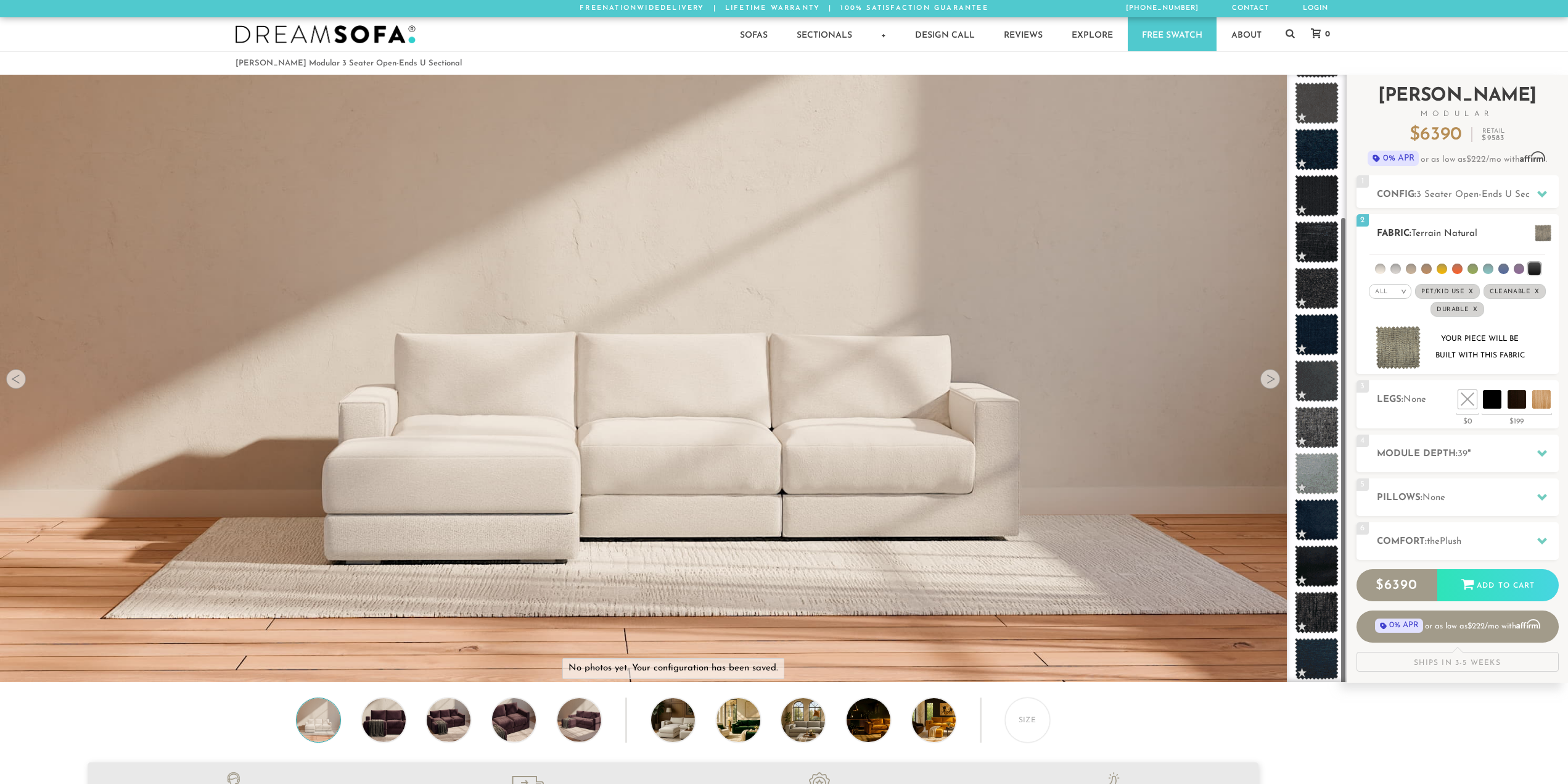
click at [1538, 262] on li at bounding box center [1534, 268] width 12 height 12
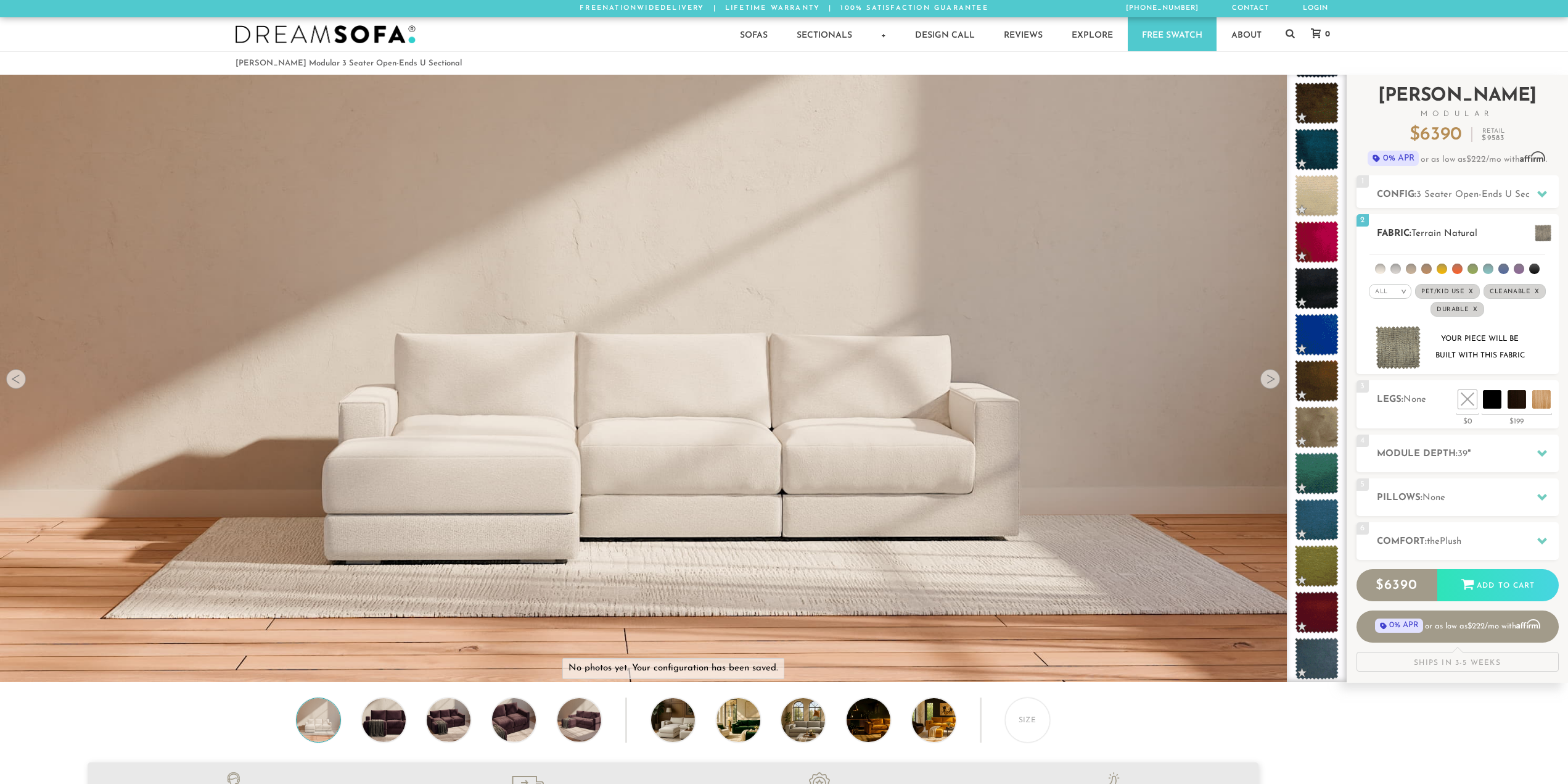
click at [1505, 268] on li at bounding box center [1503, 268] width 11 height 11
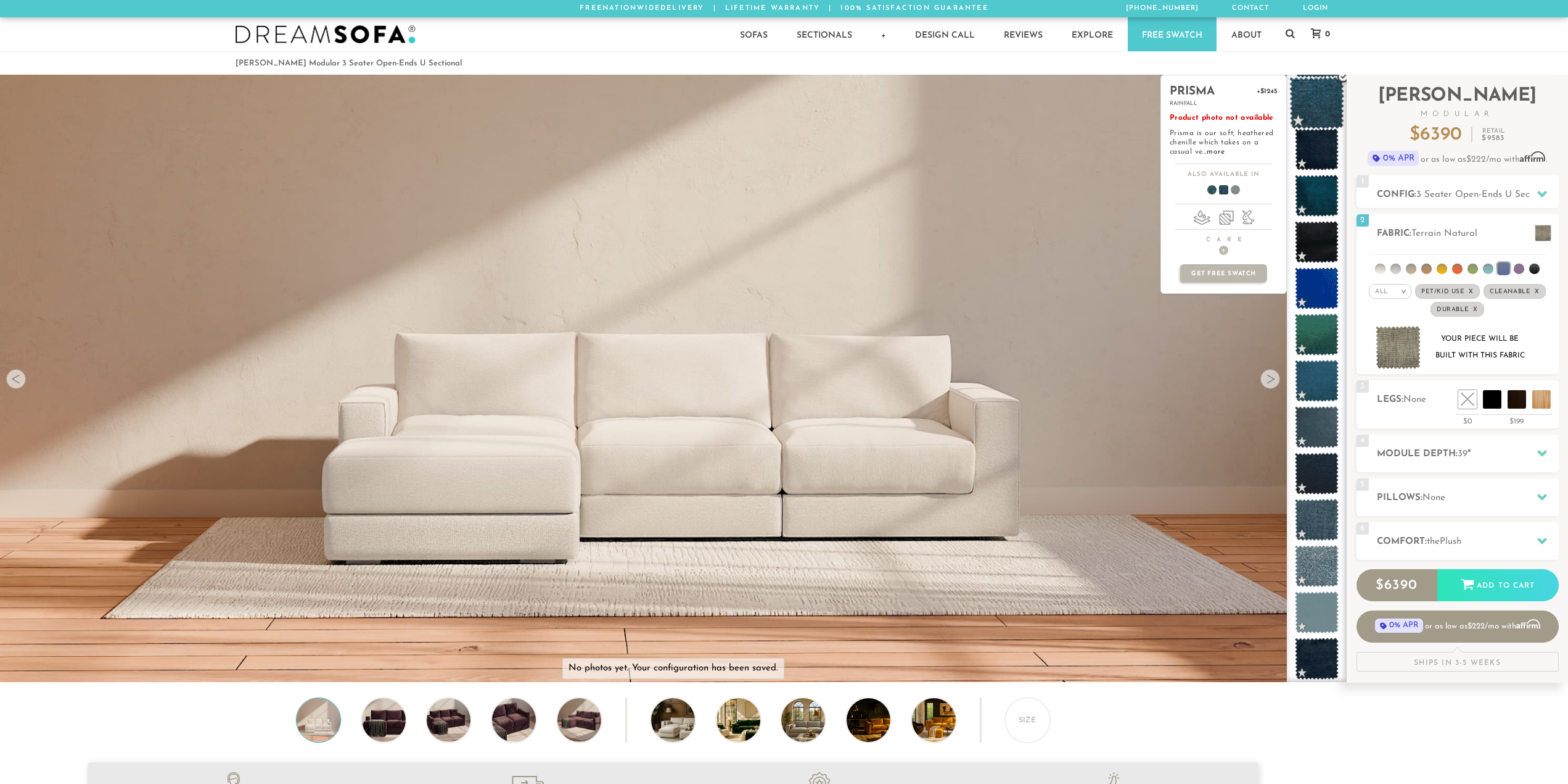
click at [1313, 117] on span at bounding box center [1316, 103] width 55 height 53
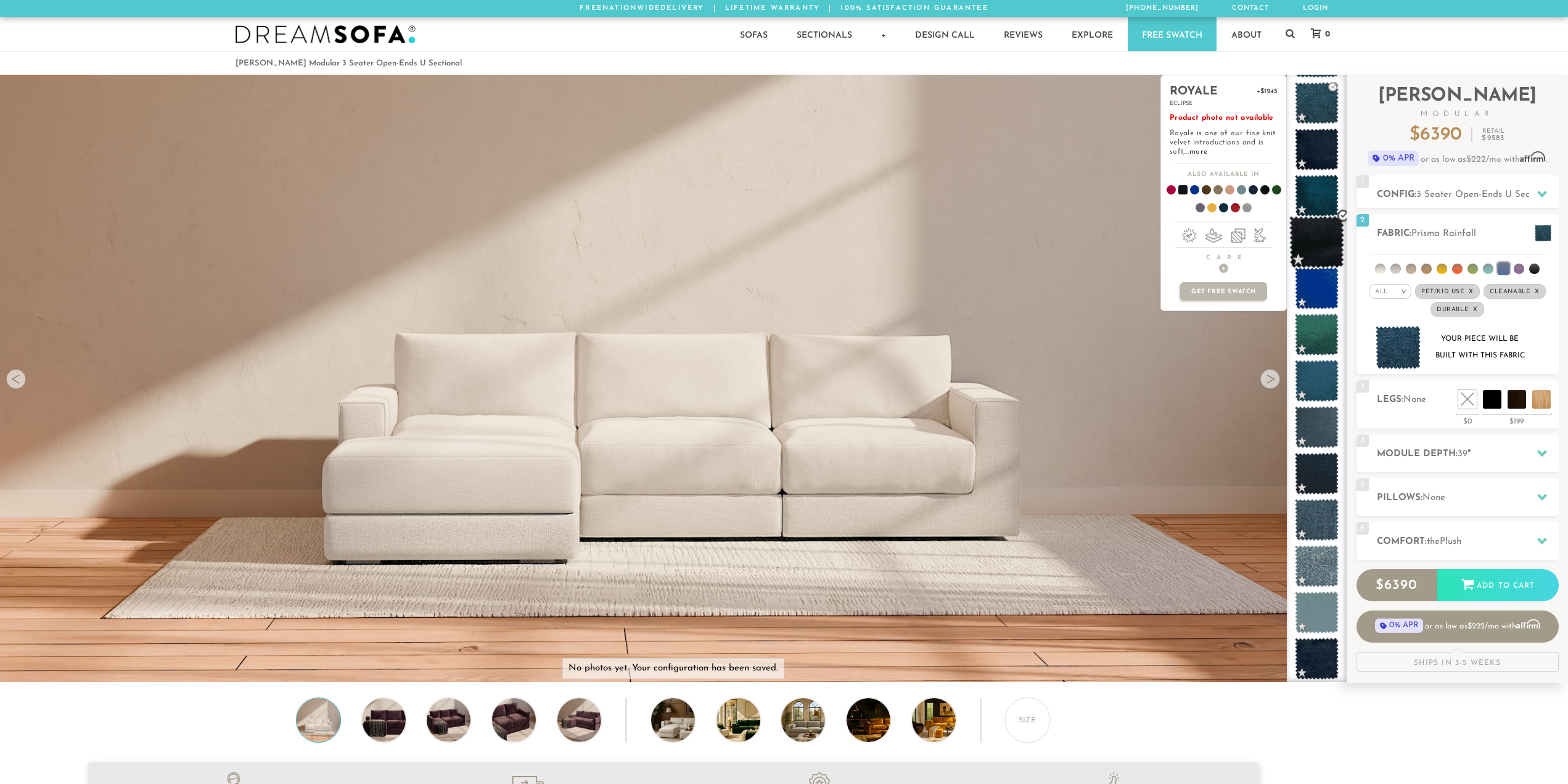
click at [1309, 261] on span at bounding box center [1316, 242] width 55 height 53
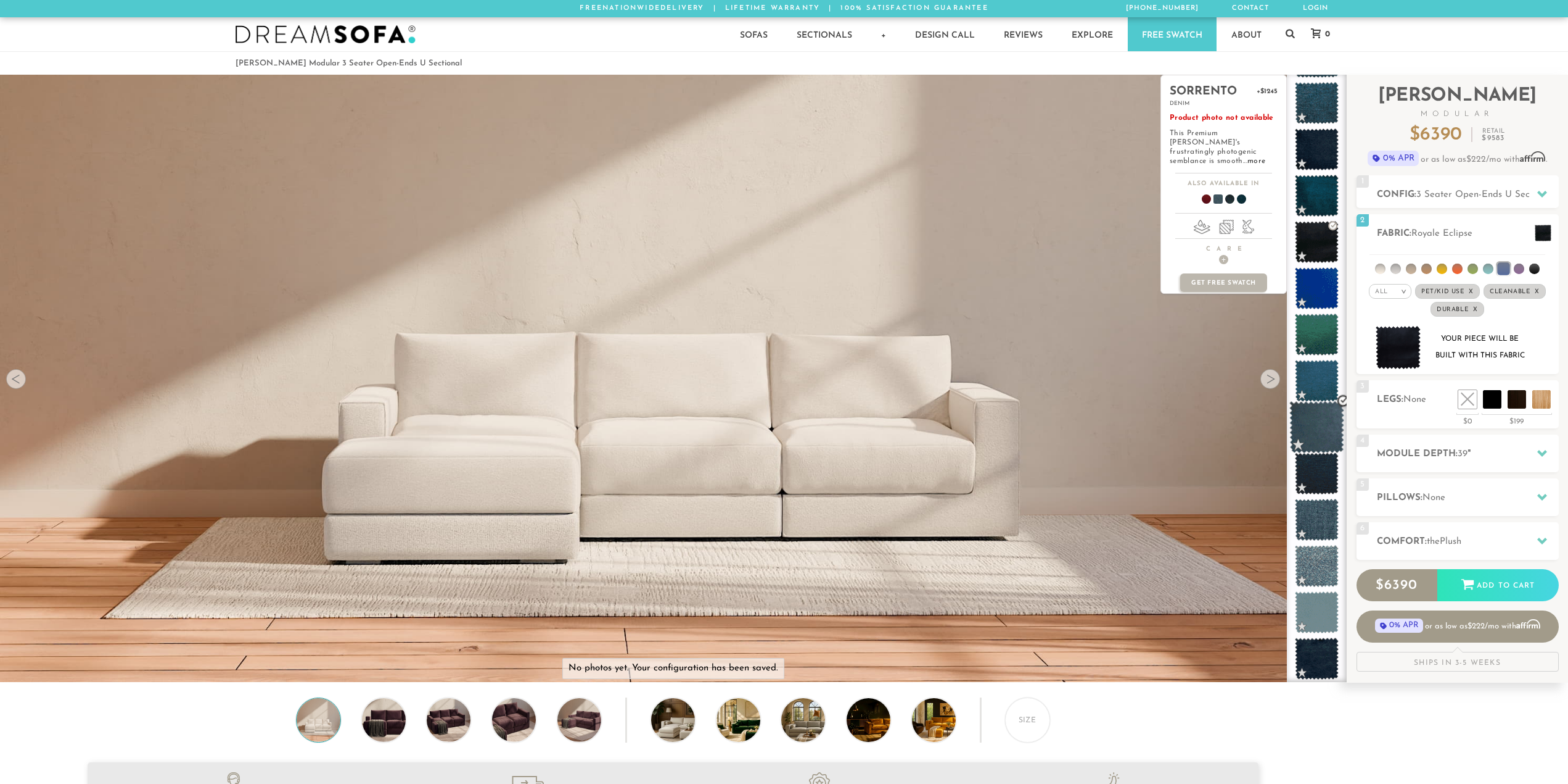
click at [1314, 443] on span at bounding box center [1316, 427] width 55 height 53
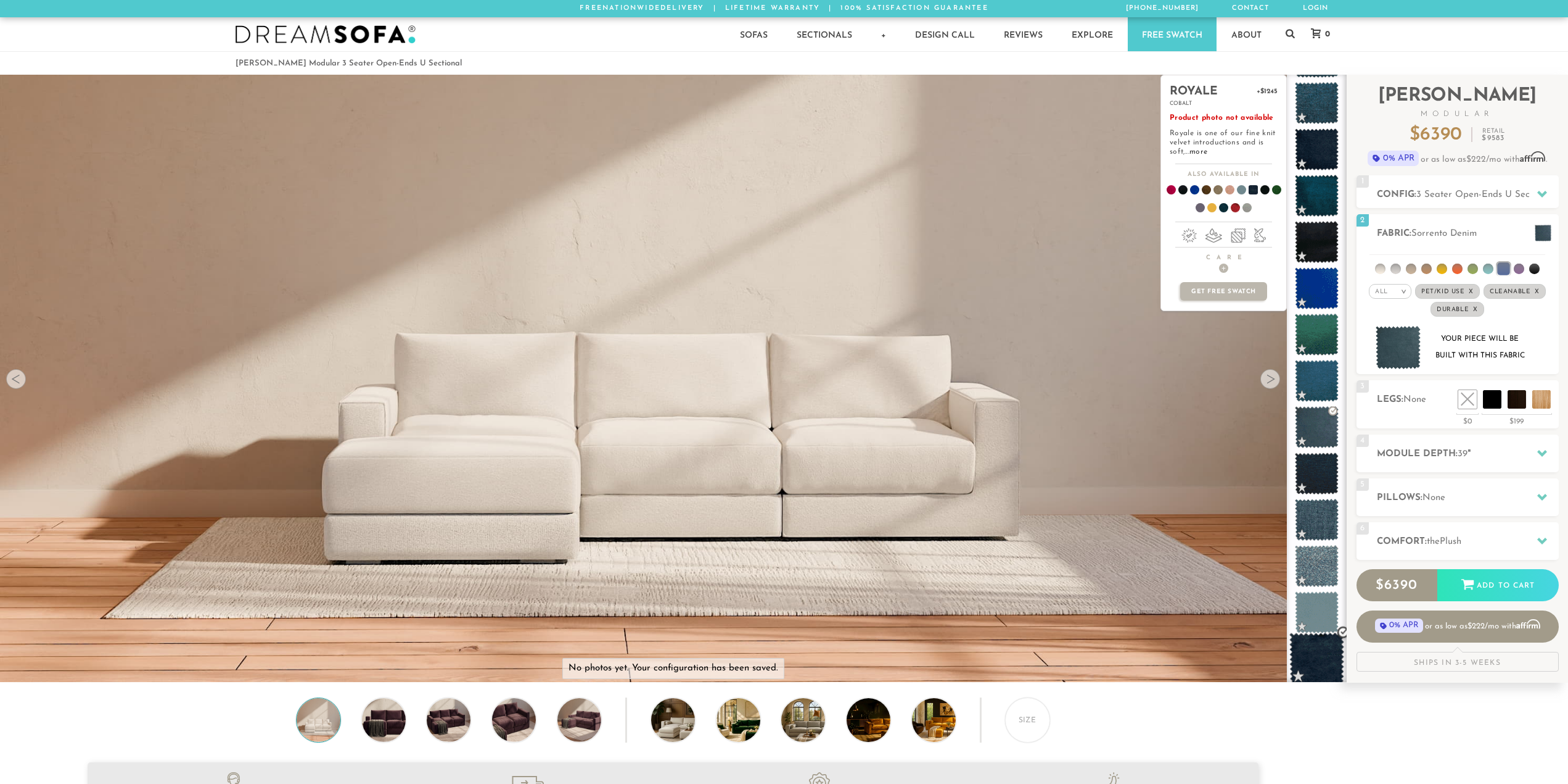
click at [1323, 655] on span at bounding box center [1316, 659] width 55 height 53
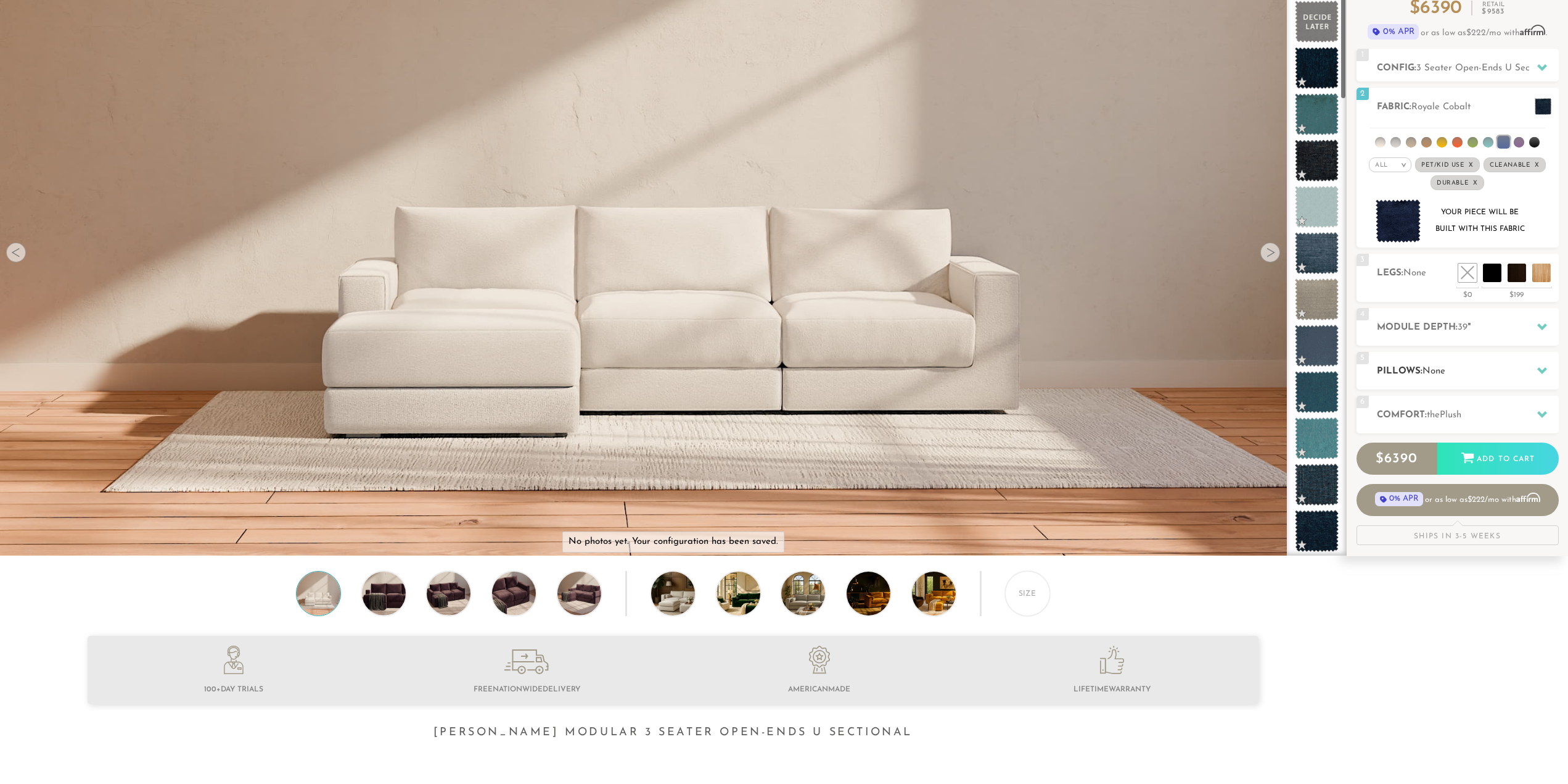
scroll to position [0, 0]
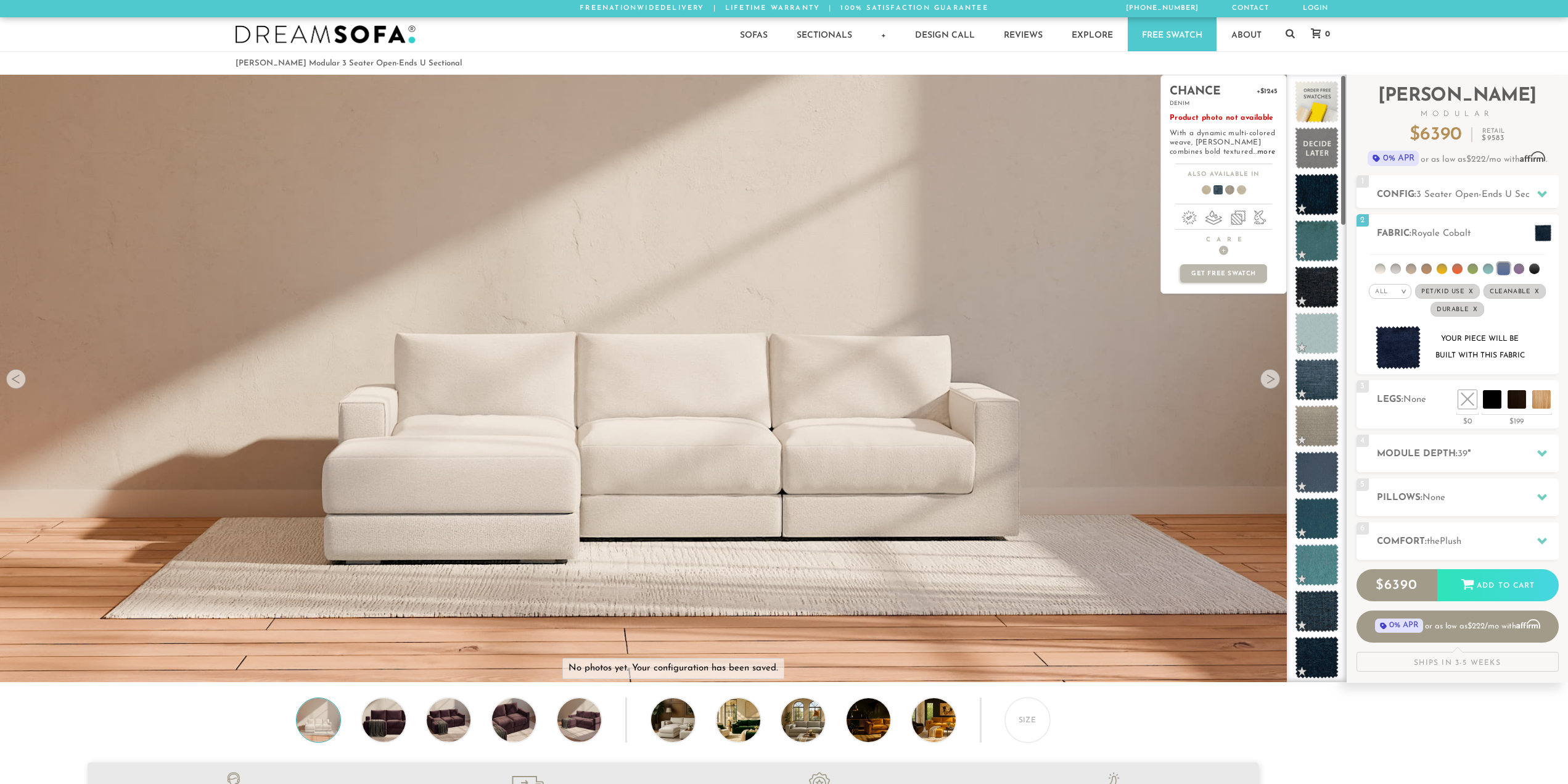
click at [1266, 370] on div "chance +$1245 denim Product photo not available With a dynamic multi-colored we…" at bounding box center [1224, 378] width 126 height 607
click at [1264, 389] on div "chance +$1245 denim Product photo not available With a dynamic multi-colored we…" at bounding box center [1224, 378] width 126 height 607
click at [1268, 383] on div "chance +$1245 denim Product photo not available With a dynamic multi-colored we…" at bounding box center [1224, 378] width 126 height 607
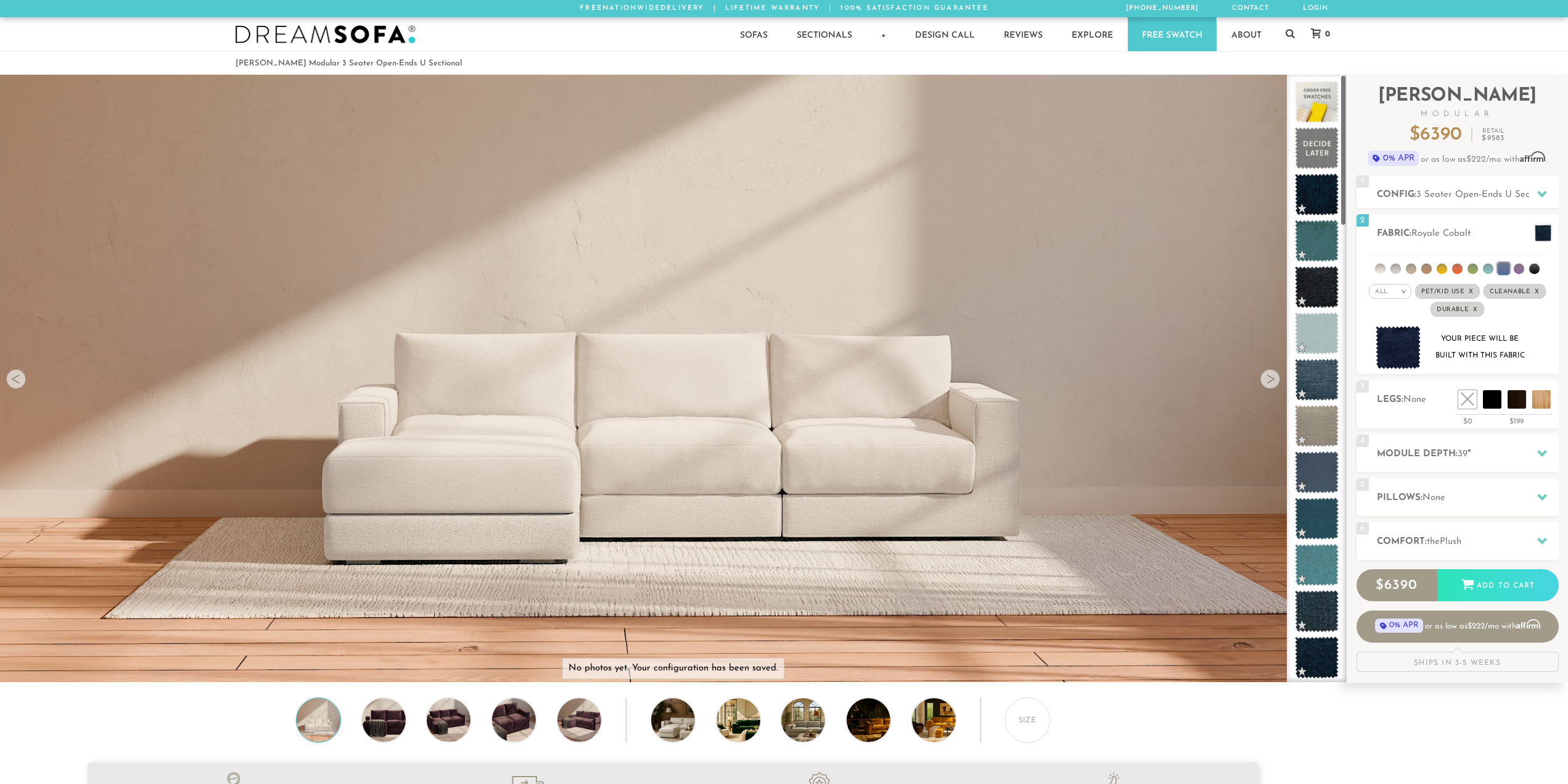
click at [1267, 385] on div at bounding box center [1270, 378] width 20 height 20
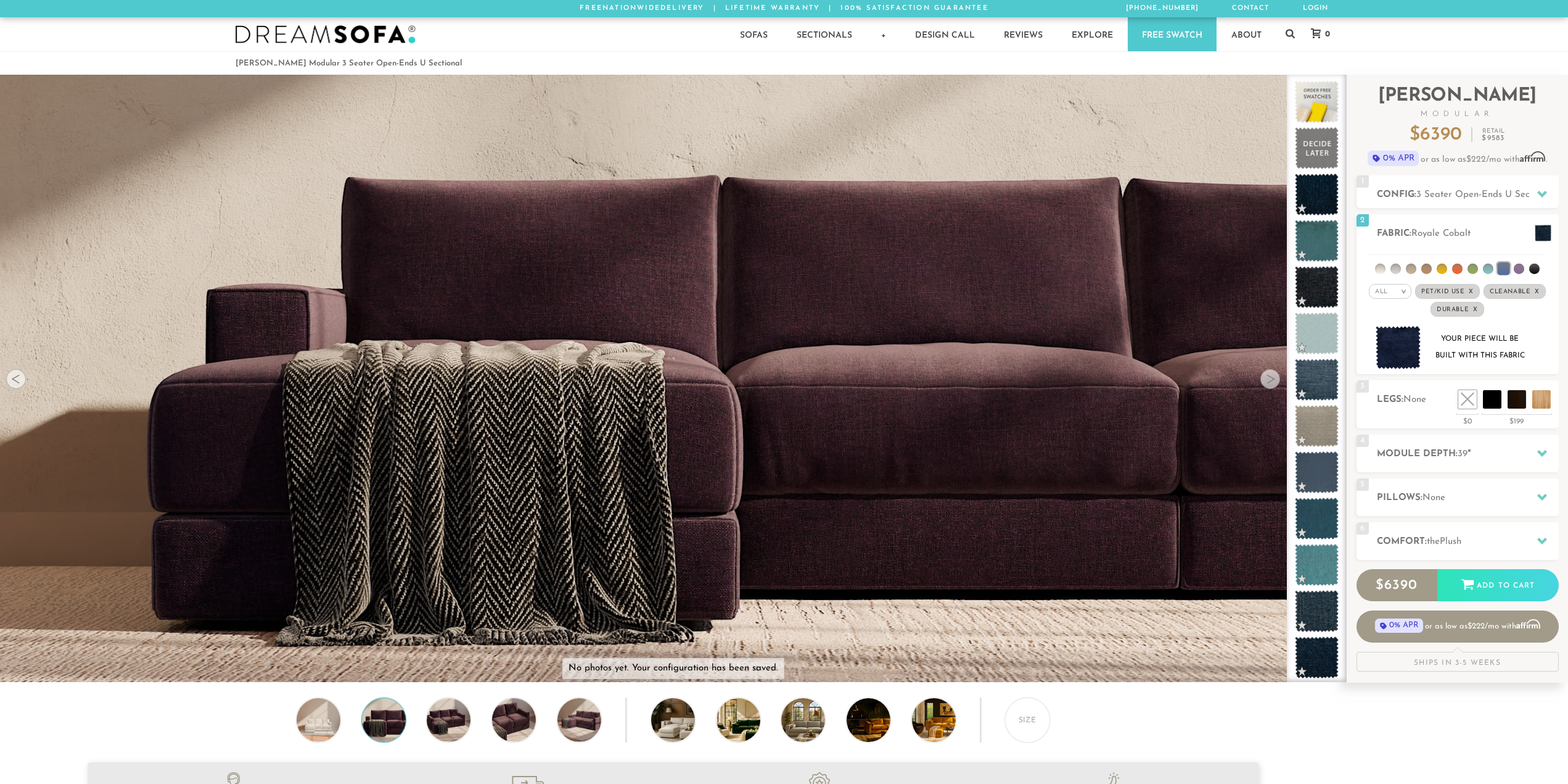
click at [1274, 383] on div at bounding box center [1270, 378] width 20 height 20
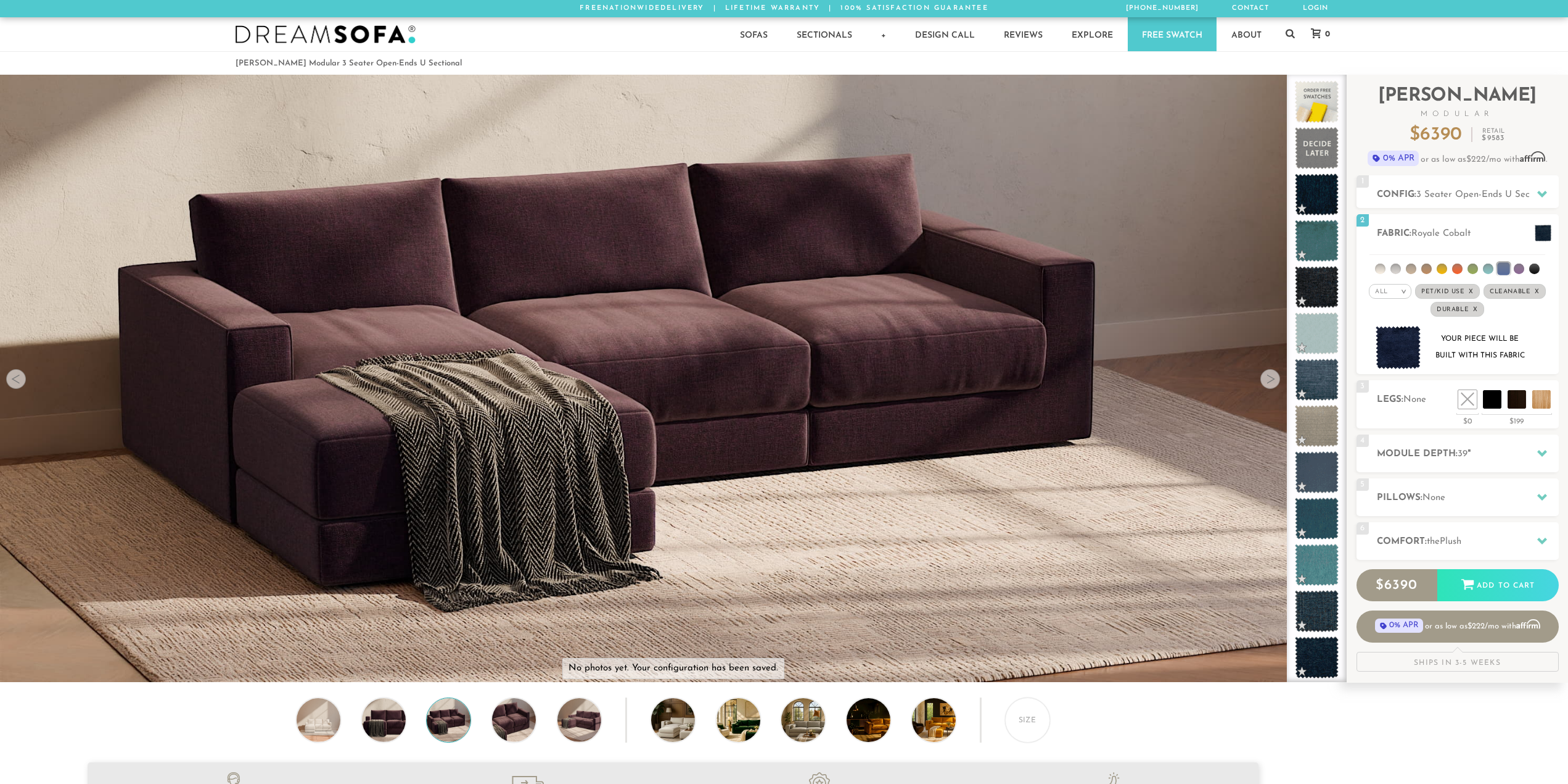
click at [1274, 383] on div at bounding box center [1270, 378] width 20 height 20
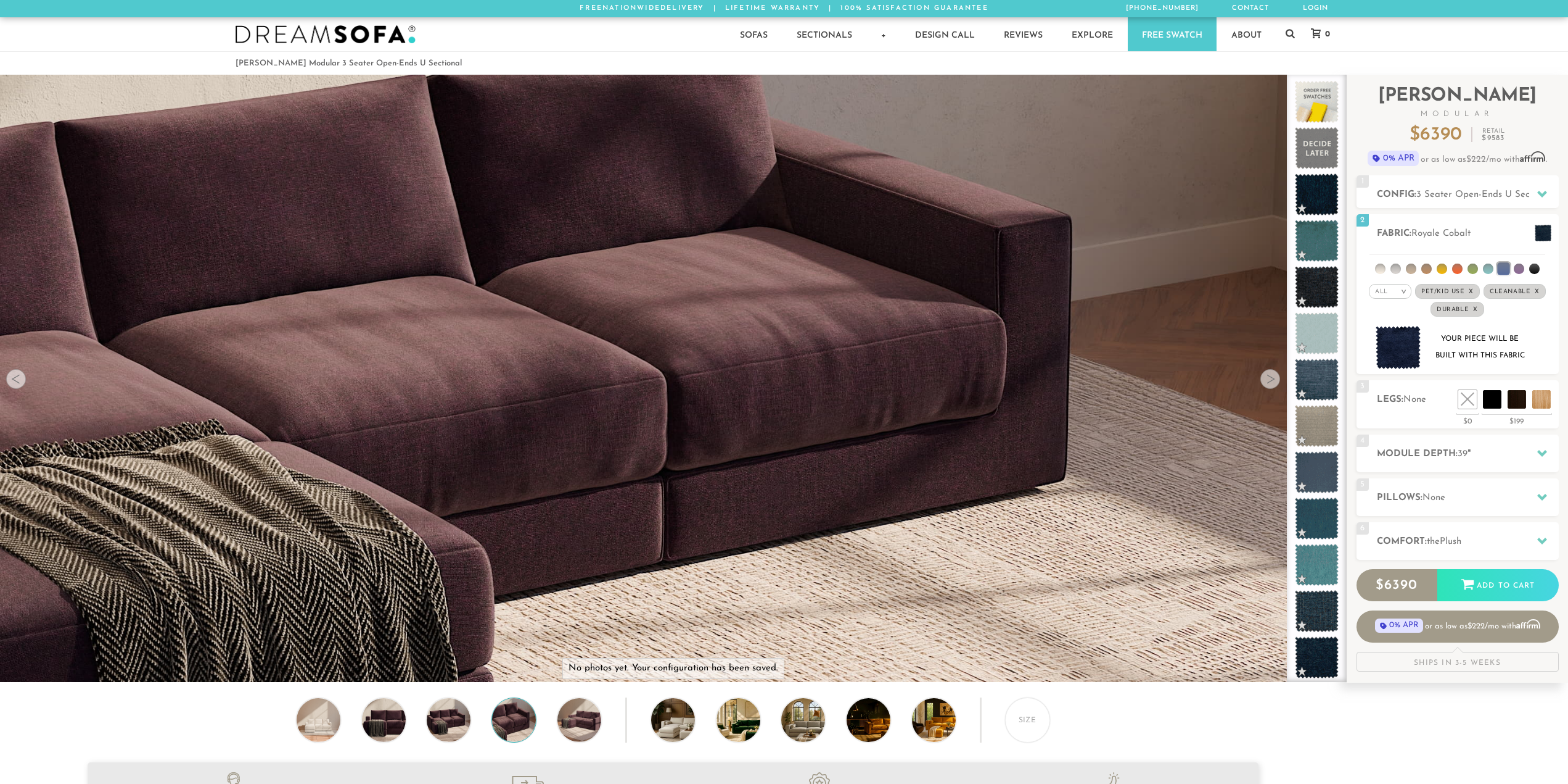
click at [1274, 383] on div at bounding box center [1270, 378] width 20 height 20
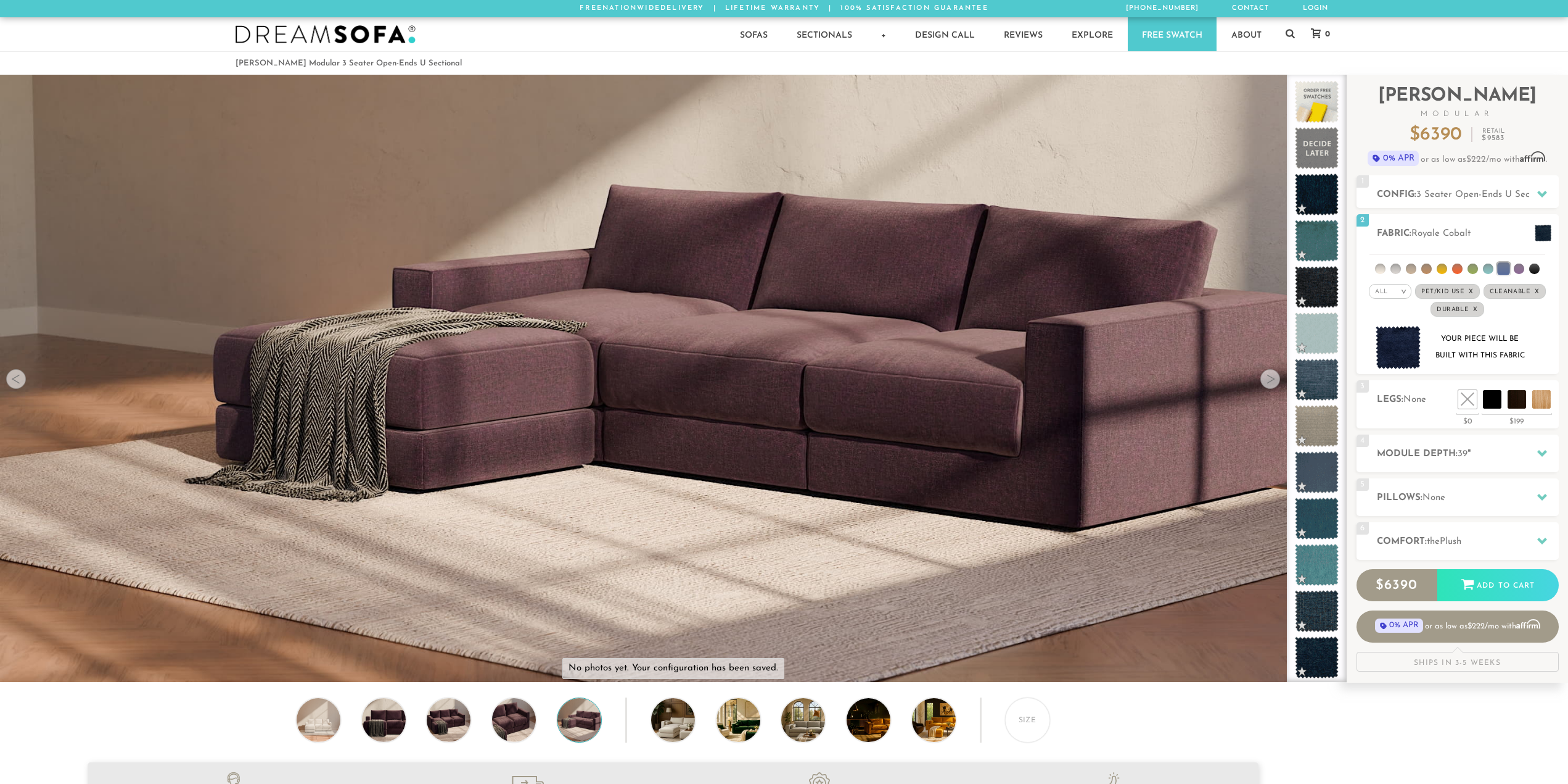
click at [1274, 383] on div at bounding box center [1270, 378] width 20 height 20
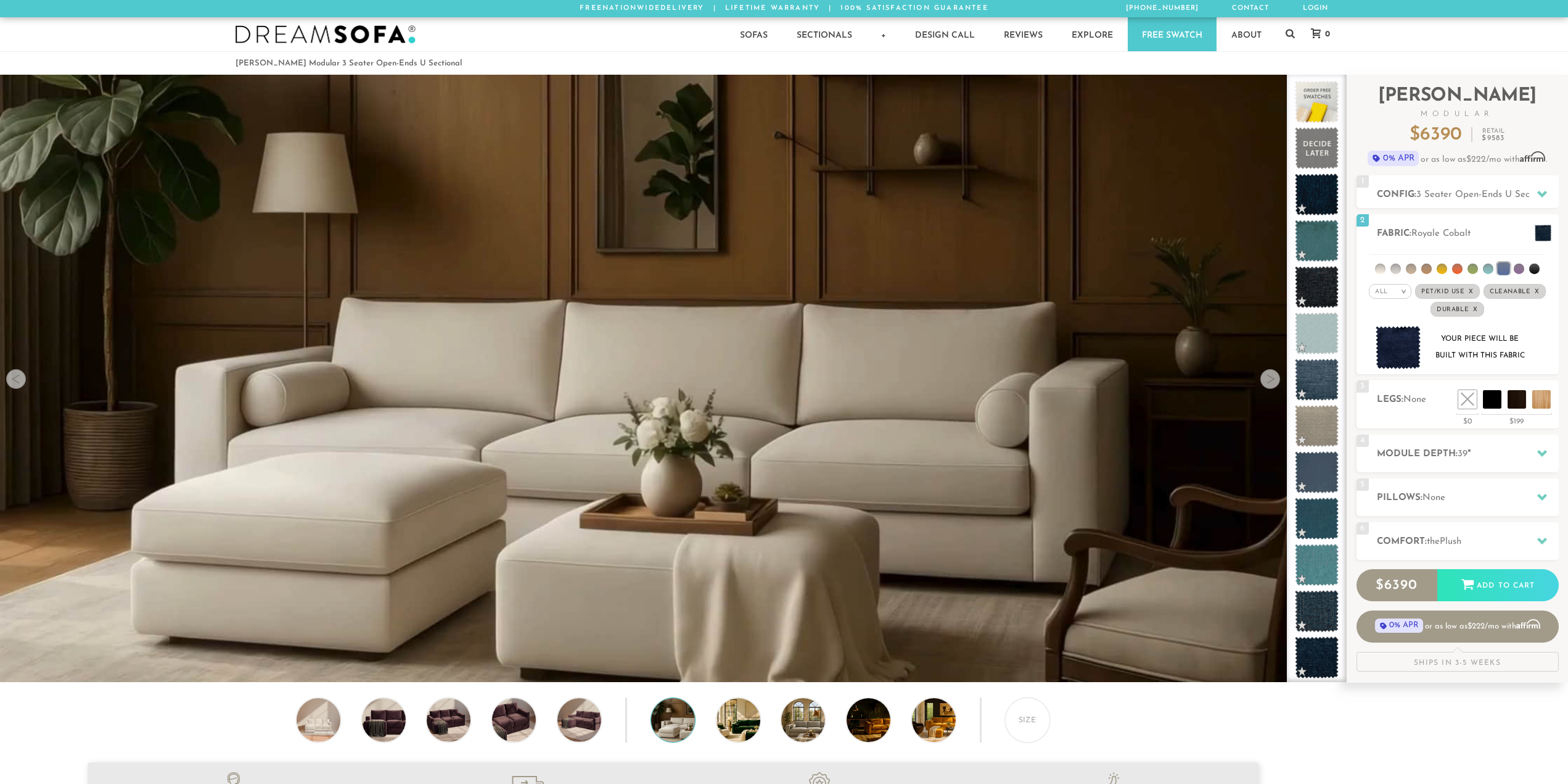
click at [1274, 383] on div at bounding box center [1270, 378] width 20 height 20
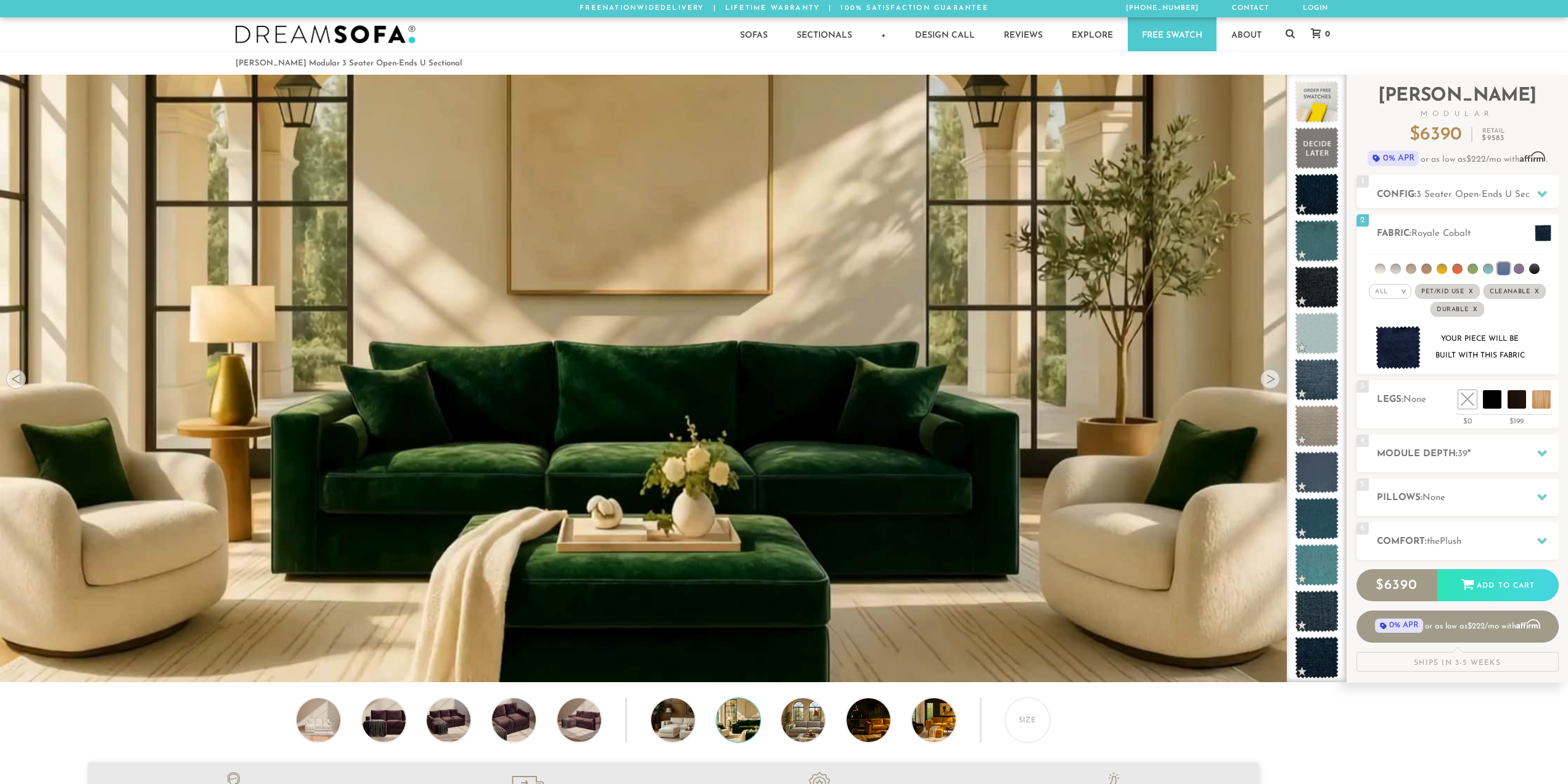
click at [1274, 383] on div at bounding box center [1270, 378] width 20 height 20
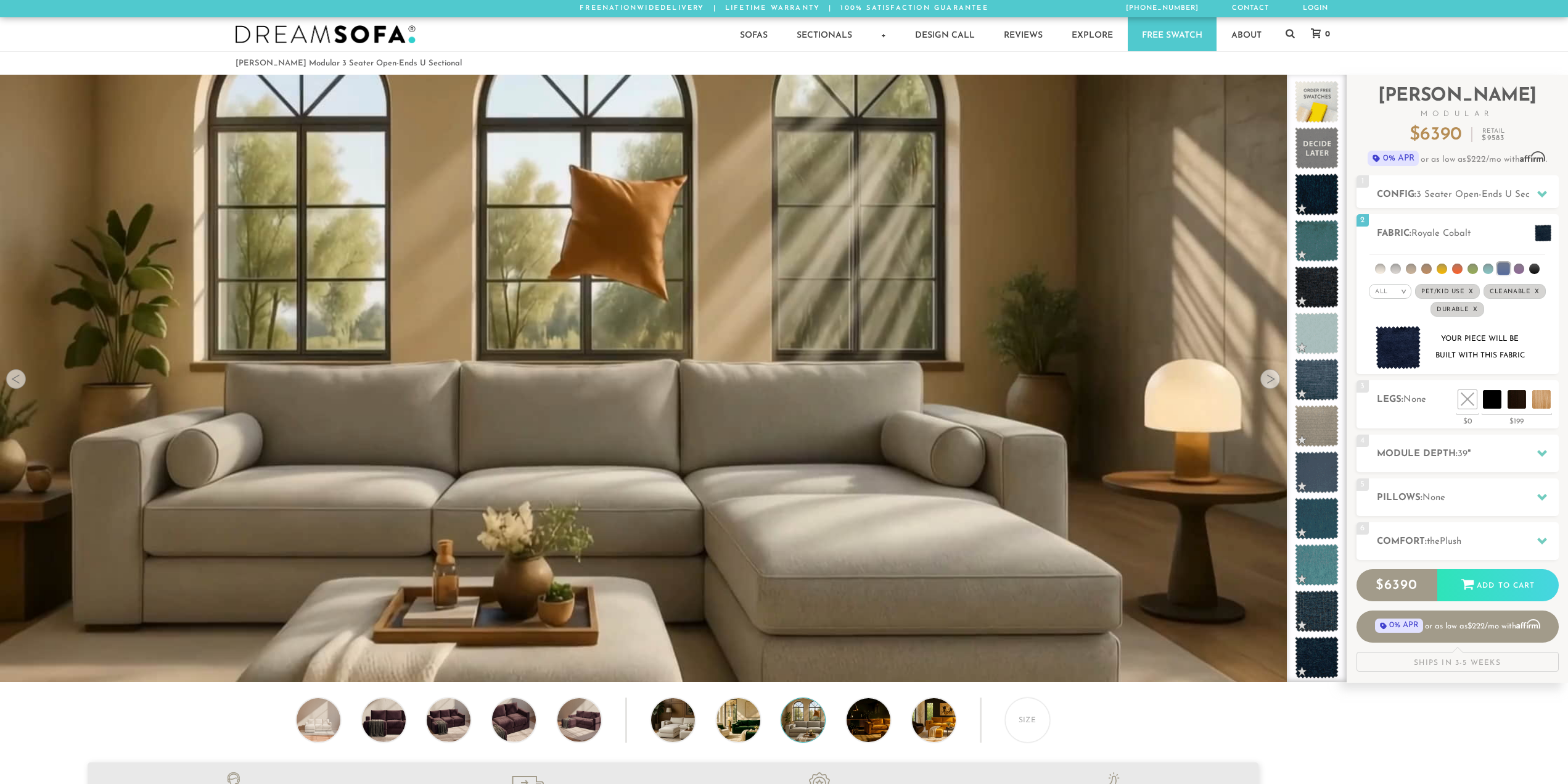
click at [1274, 383] on div at bounding box center [1270, 378] width 20 height 20
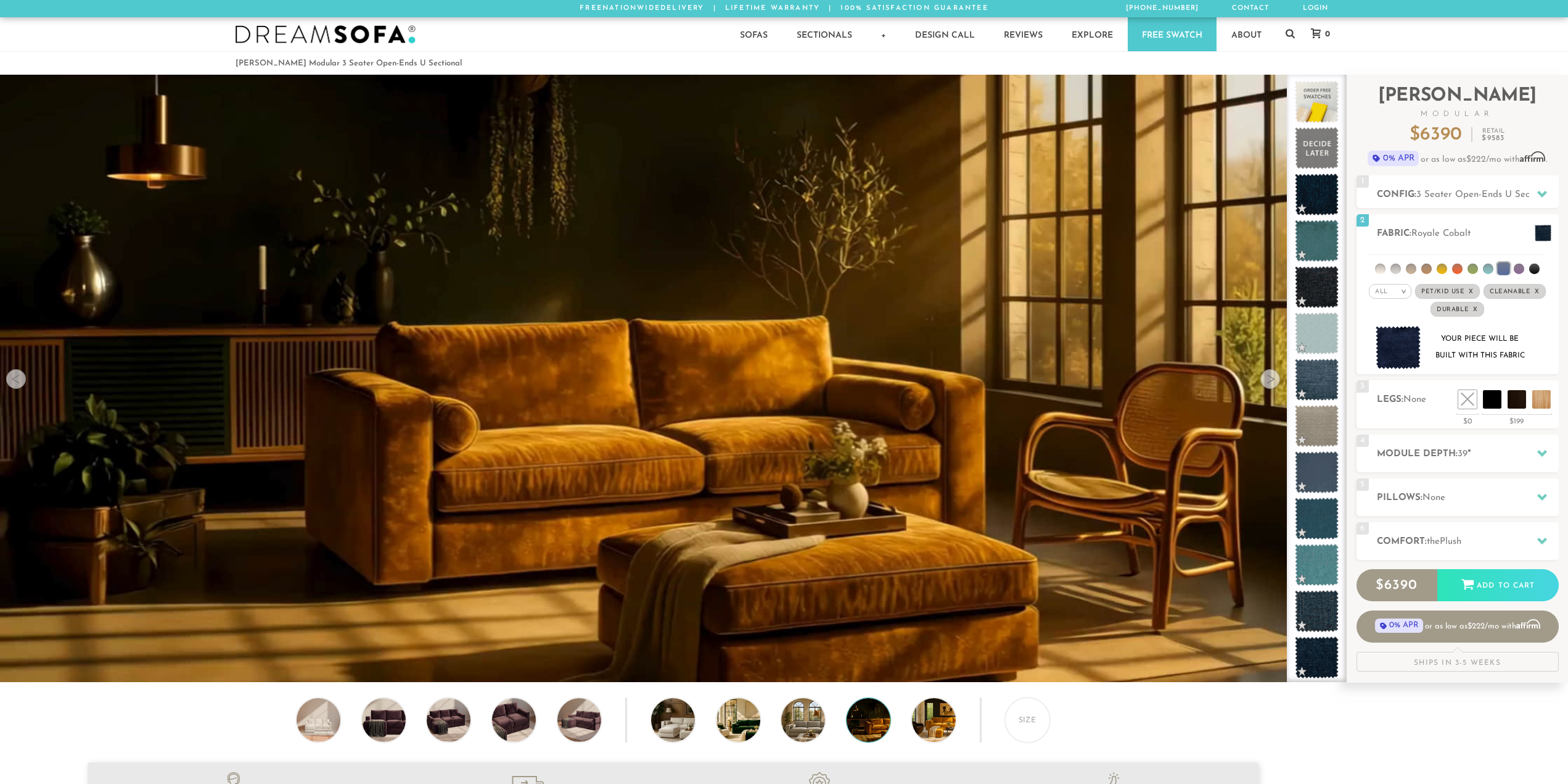
click at [1274, 383] on div at bounding box center [1270, 378] width 20 height 20
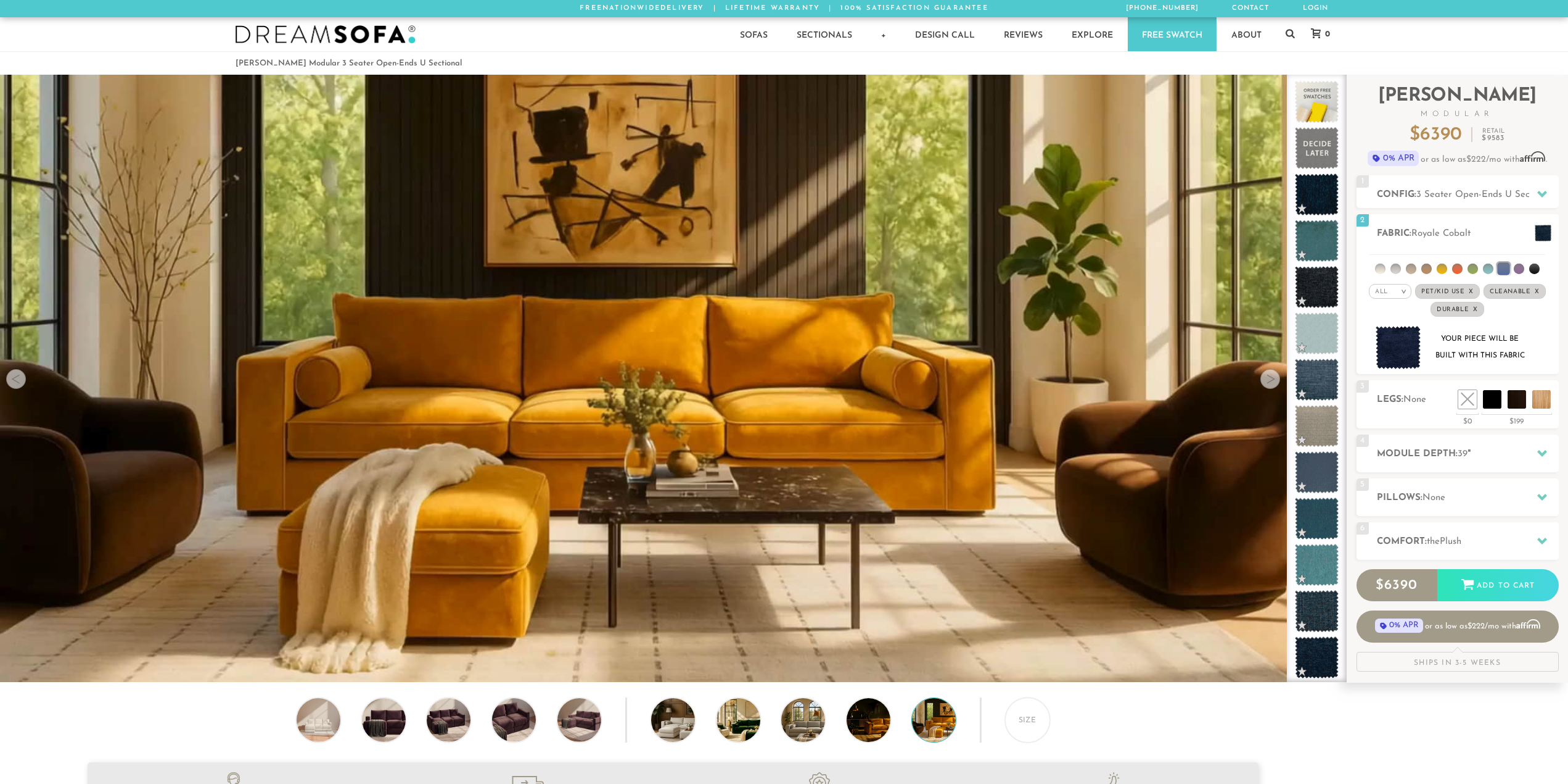
click at [1274, 383] on div at bounding box center [1270, 378] width 20 height 20
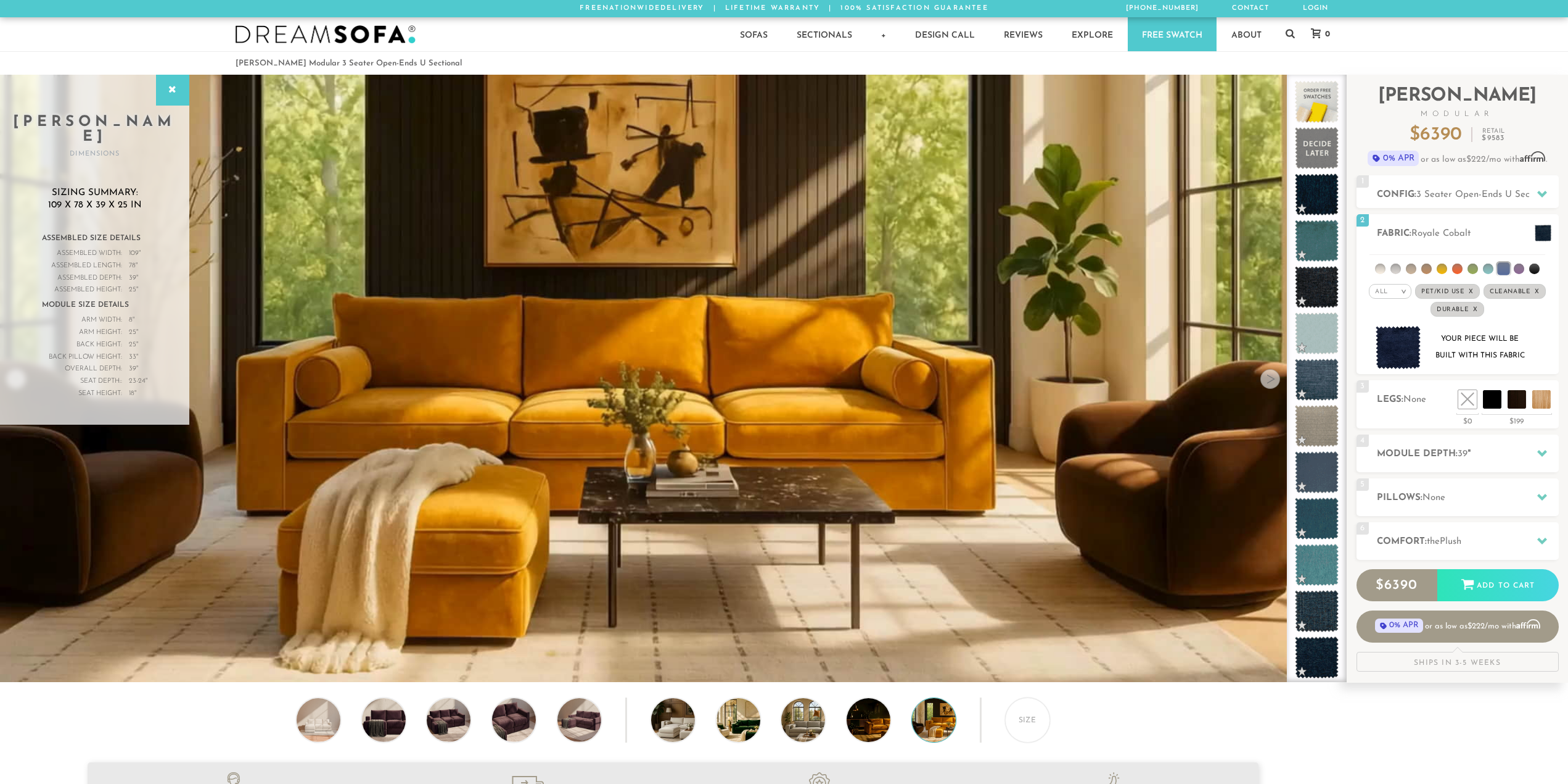
click at [1274, 383] on div at bounding box center [1270, 378] width 20 height 20
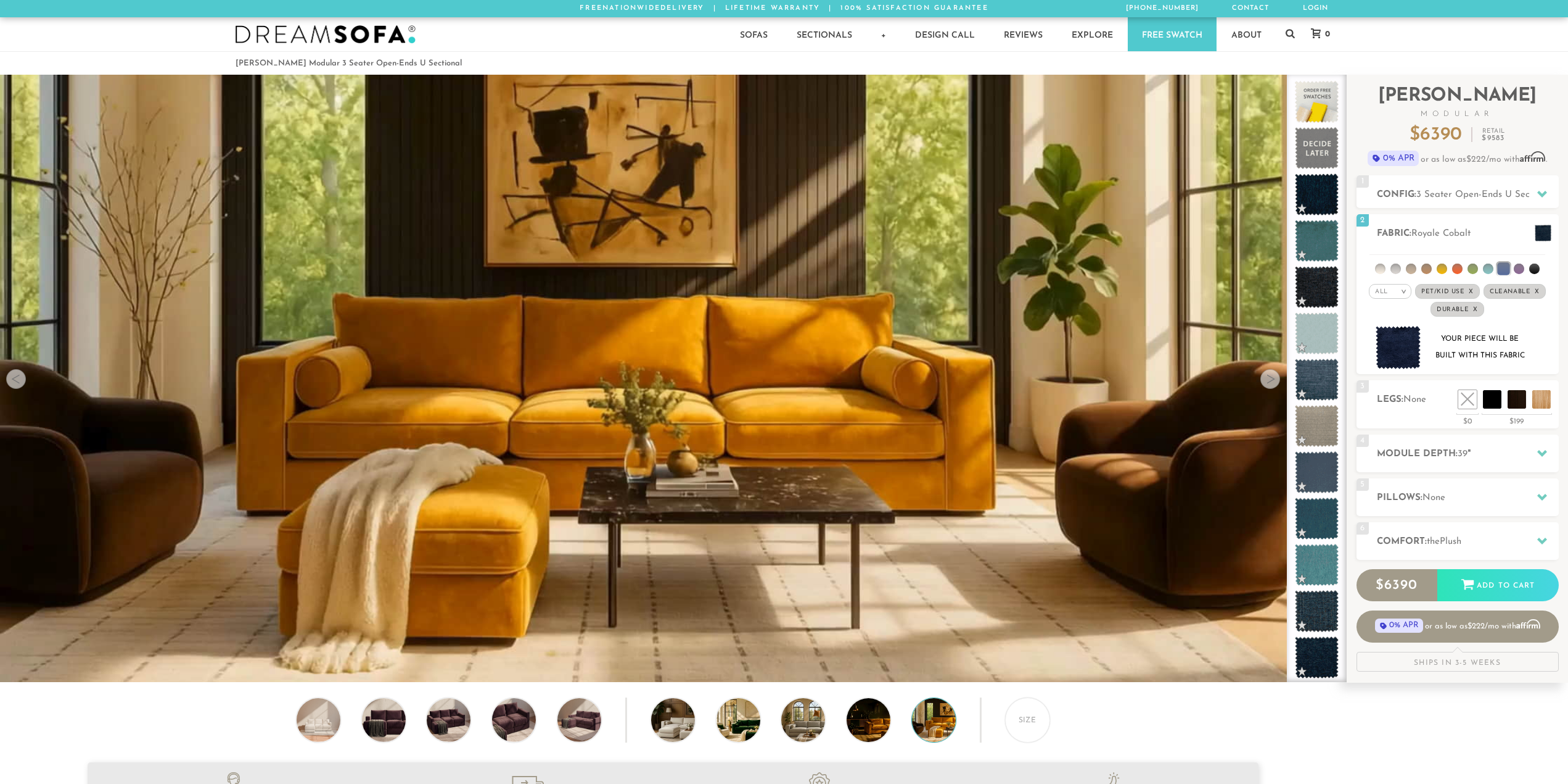
click at [1274, 383] on div at bounding box center [1270, 378] width 20 height 20
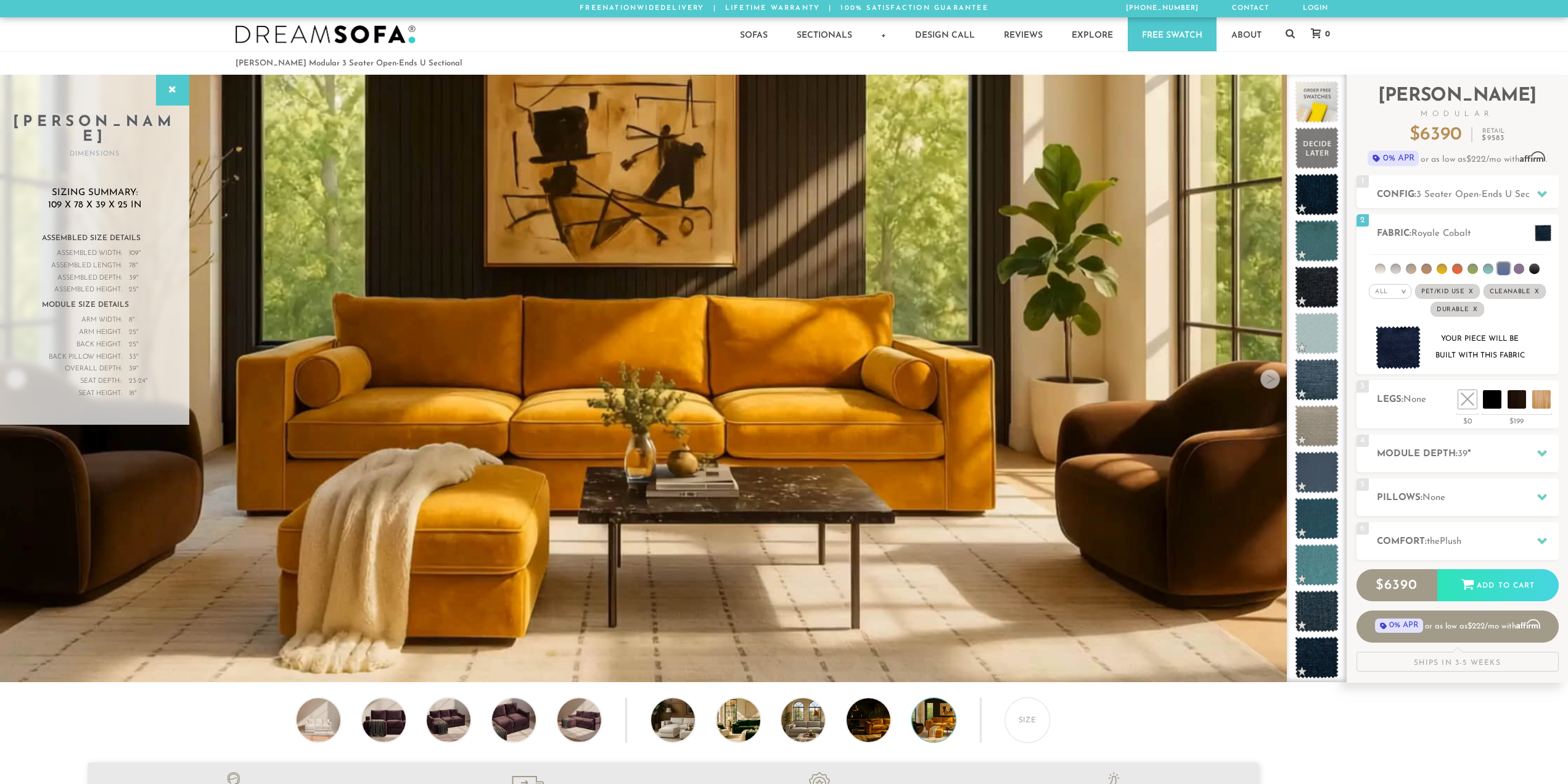
click at [1274, 383] on div at bounding box center [1270, 378] width 20 height 20
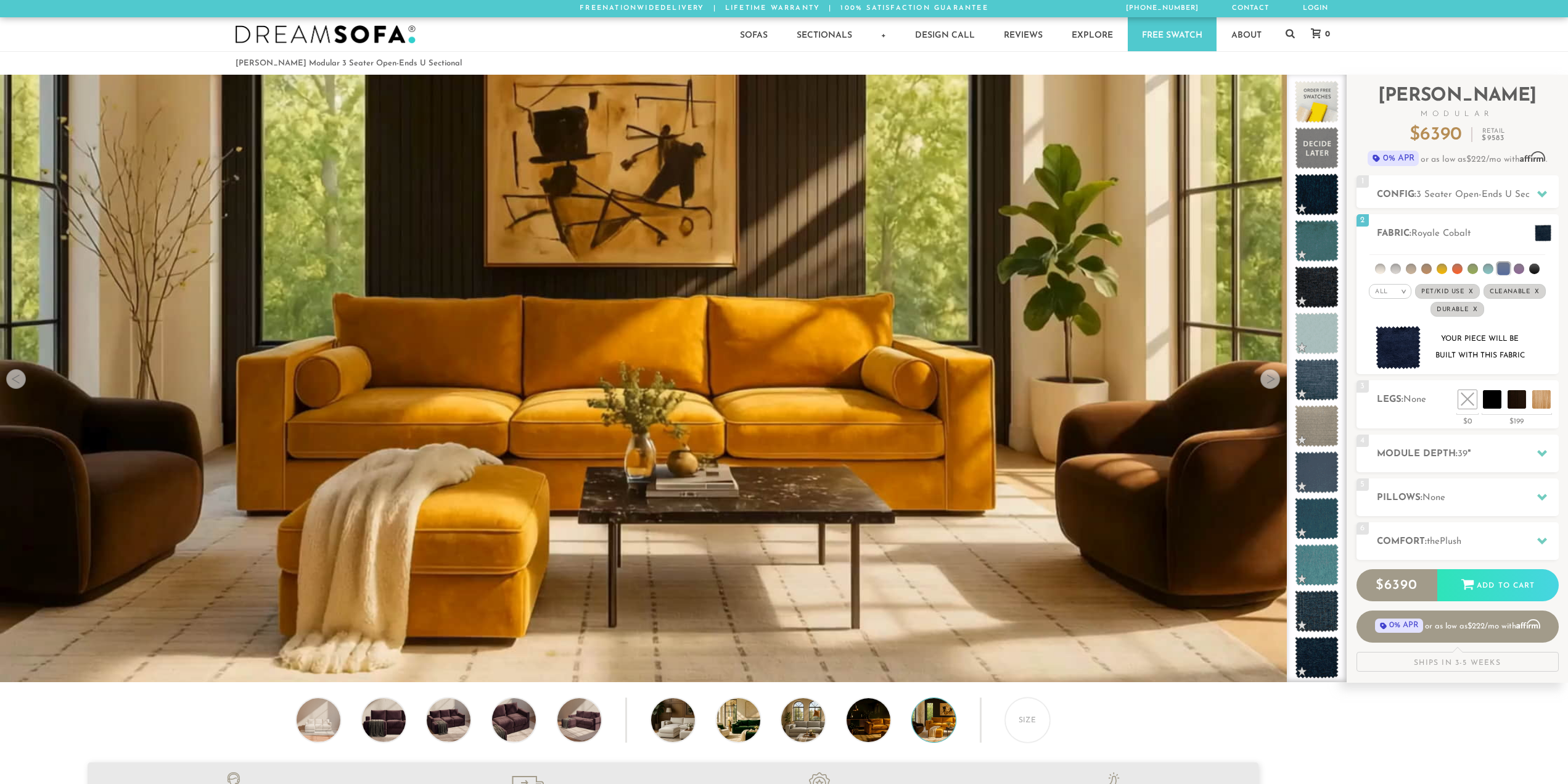
click at [1270, 384] on div at bounding box center [1270, 378] width 20 height 20
